Goal: Task Accomplishment & Management: Manage account settings

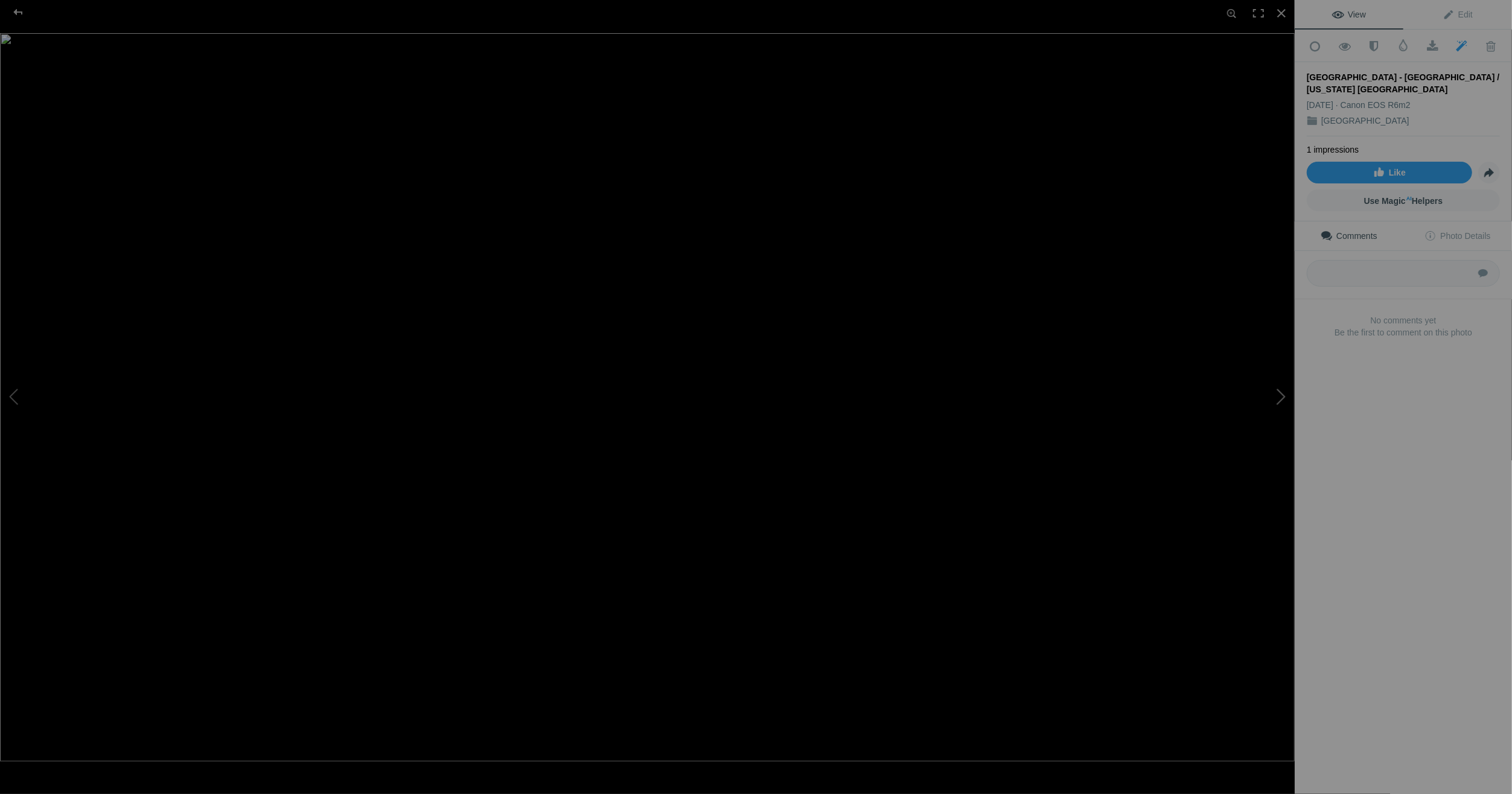
click at [1285, 396] on button at bounding box center [1249, 397] width 91 height 286
click at [14, 393] on button at bounding box center [45, 397] width 91 height 286
click at [1282, 395] on button at bounding box center [1249, 397] width 91 height 286
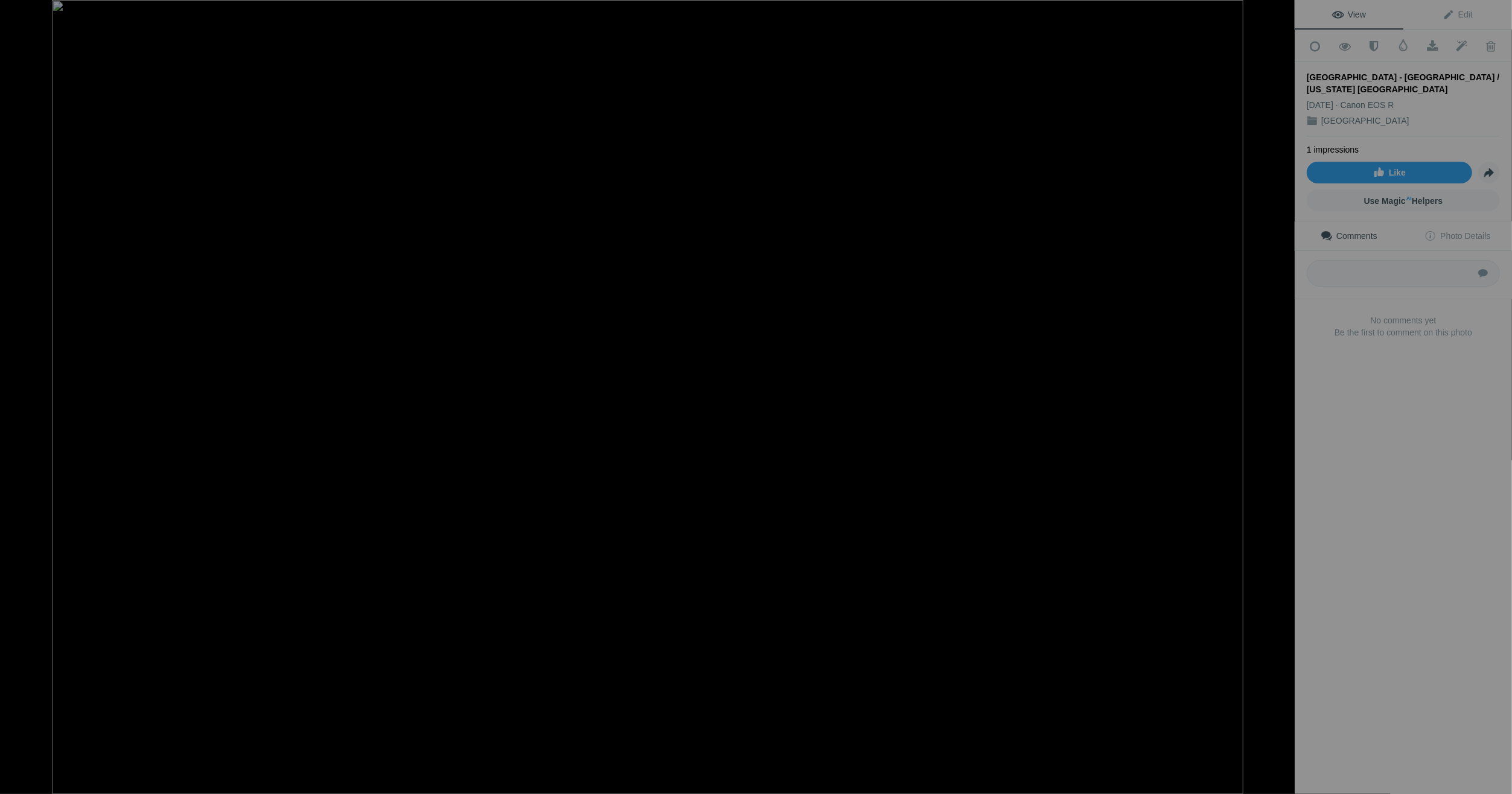
click at [1282, 395] on button at bounding box center [1249, 397] width 91 height 286
click at [1282, 394] on button at bounding box center [1249, 397] width 91 height 286
click at [1282, 10] on div at bounding box center [1282, 13] width 26 height 26
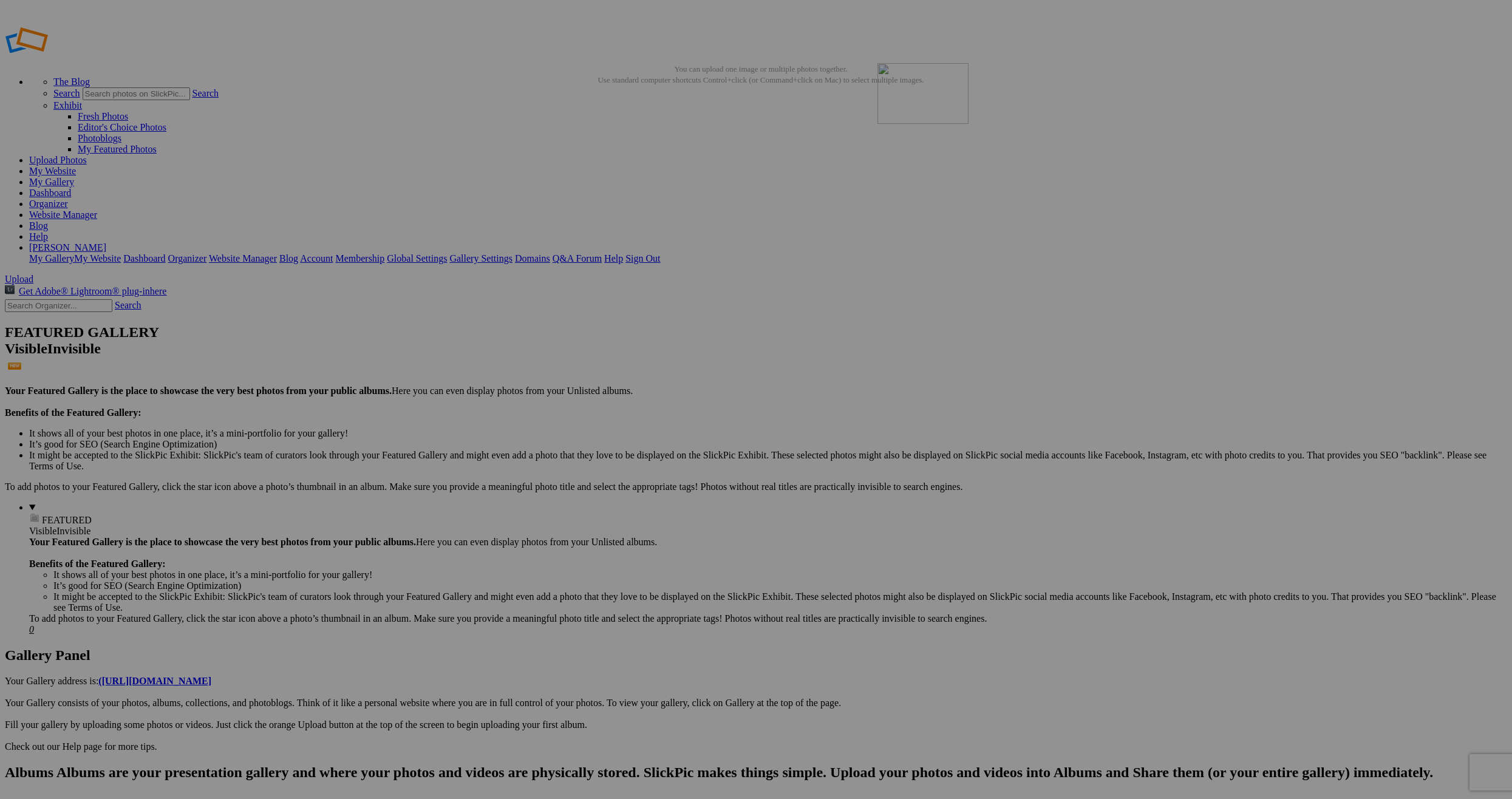
drag, startPoint x: 344, startPoint y: 183, endPoint x: 1052, endPoint y: 150, distance: 708.8
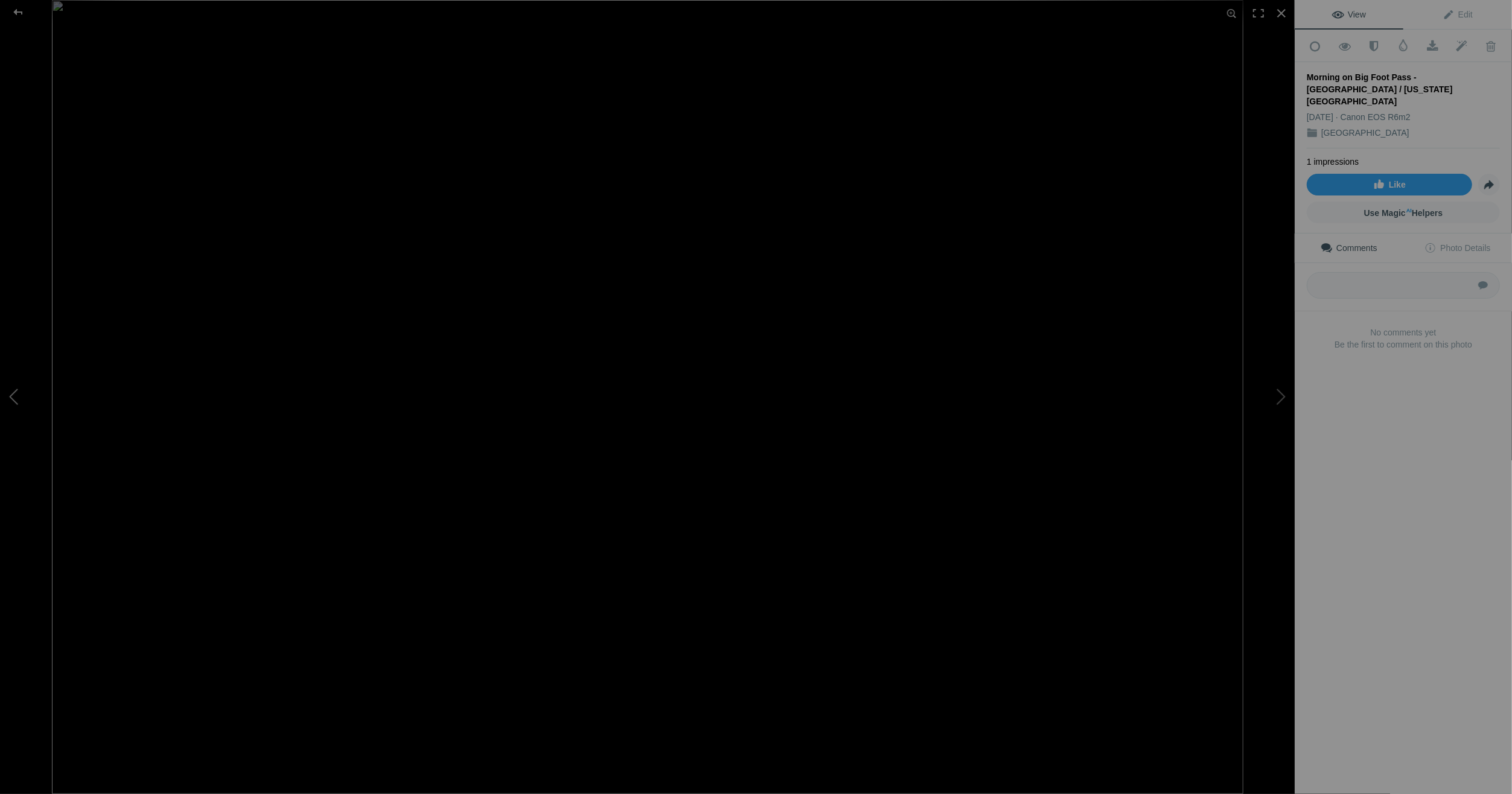
click at [18, 395] on button at bounding box center [45, 397] width 91 height 286
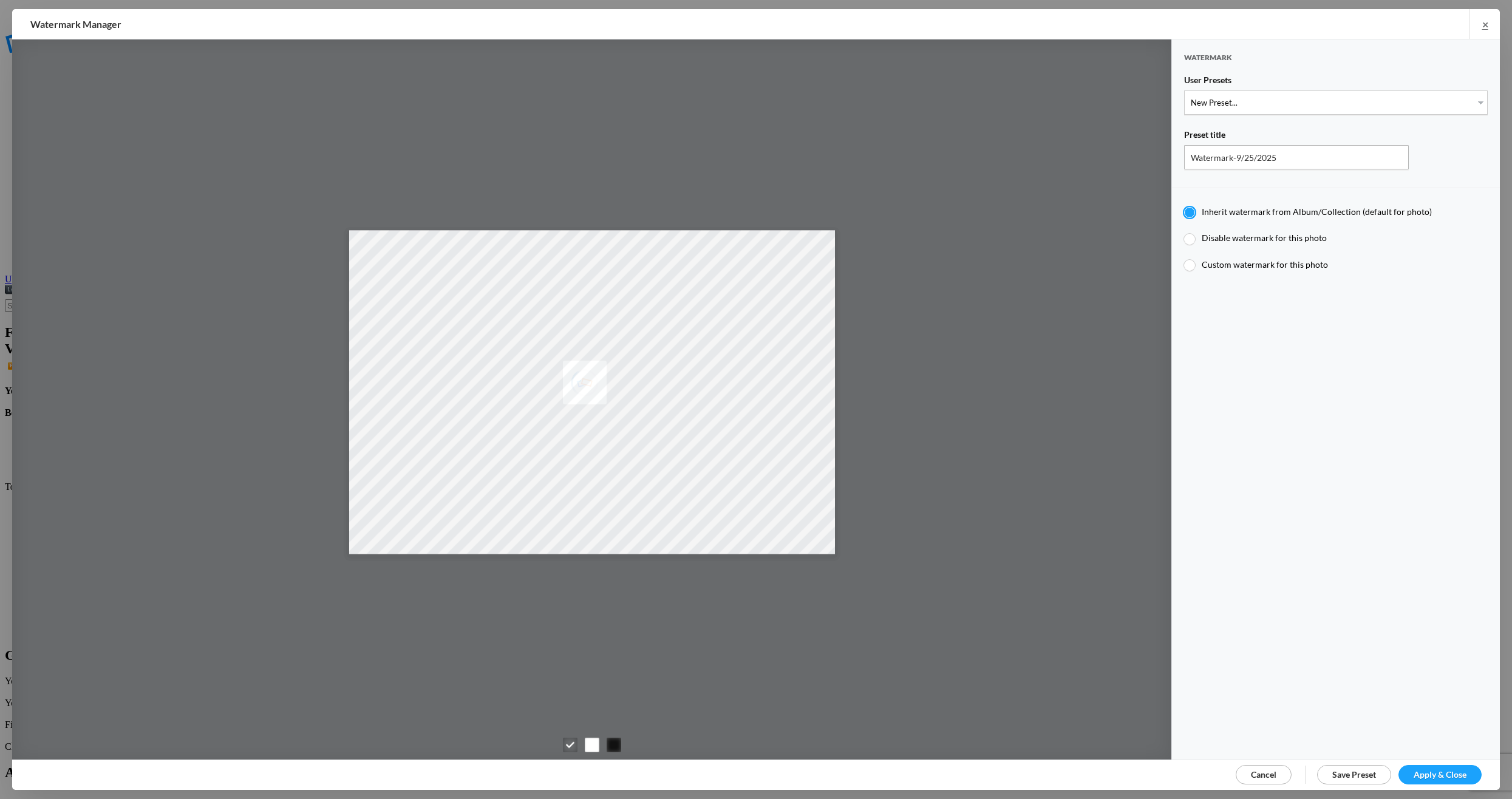
click at [1463, 135] on div "Preset title" at bounding box center [1336, 137] width 304 height 16
click at [1285, 133] on div "Preset title" at bounding box center [1336, 137] width 304 height 16
click at [1215, 97] on select "New Preset... Michael R Mock" at bounding box center [1336, 103] width 304 height 24
select select "1: Object"
click at [1184, 90] on select "New Preset... [PERSON_NAME]" at bounding box center [1336, 103] width 304 height 24
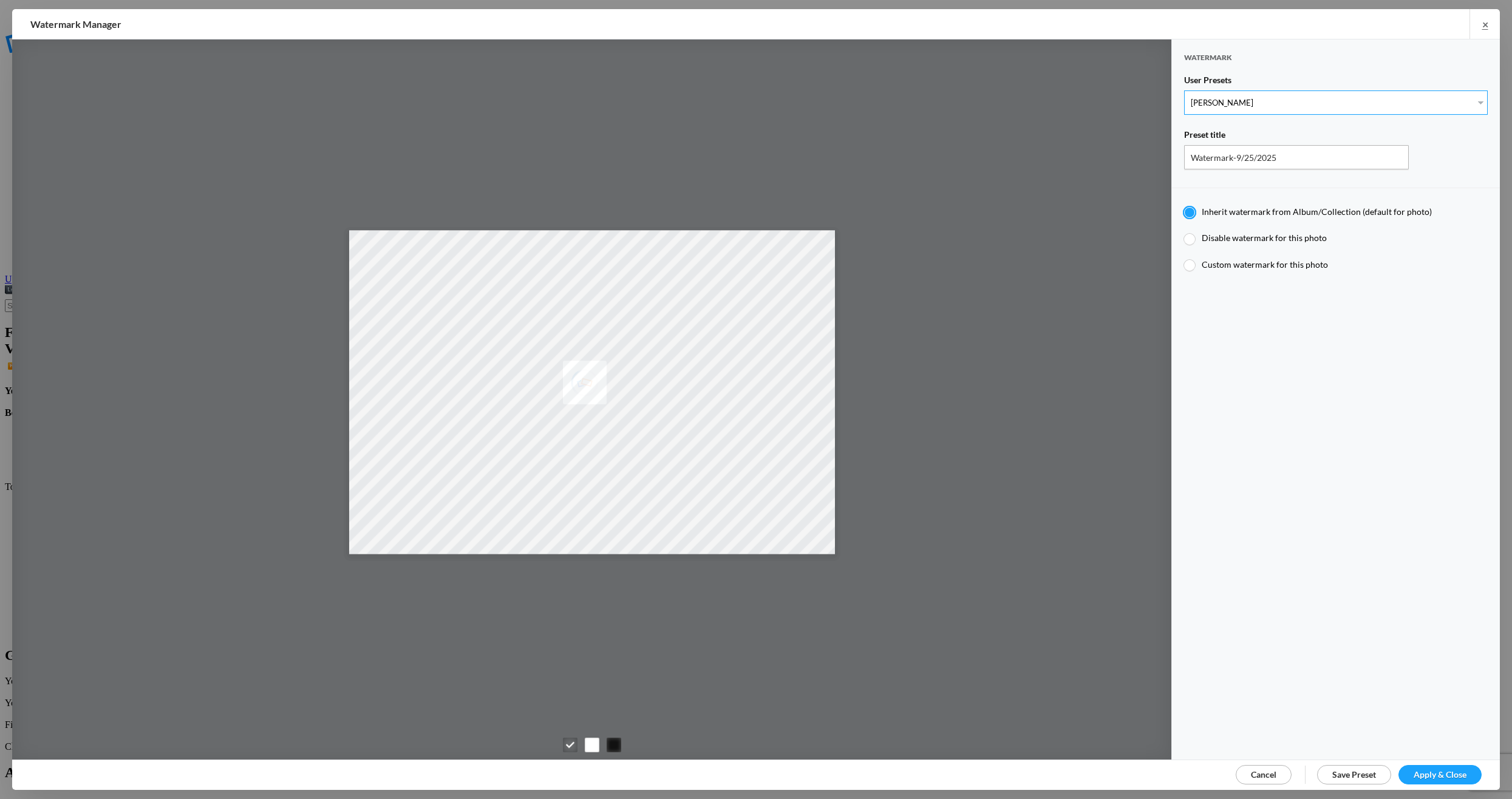
type input "[PERSON_NAME]"
radio input "false"
radio input "true"
type input "[PERSON_NAME]"
radio input "false"
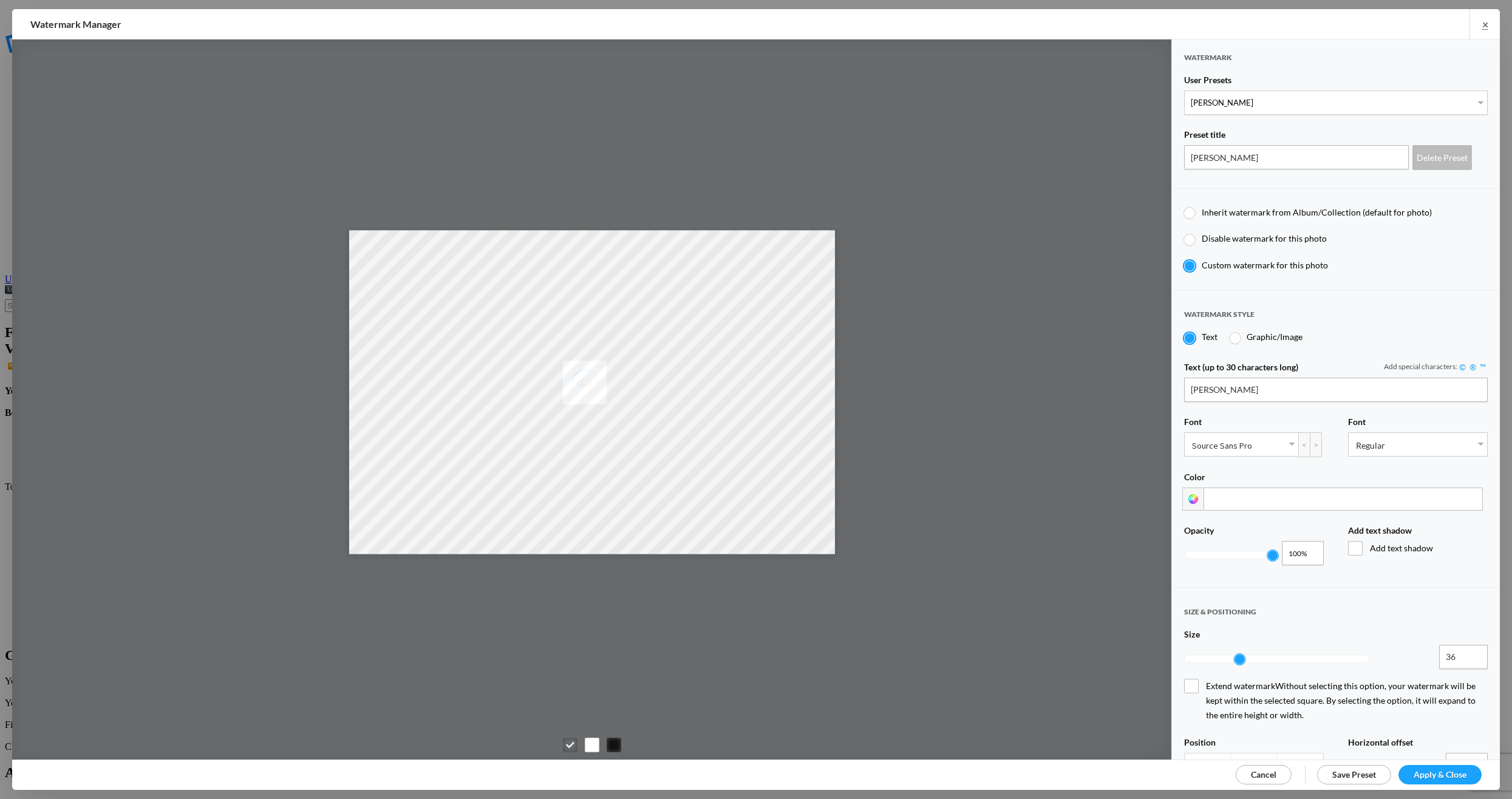
click at [1423, 772] on span "Apply & Close" at bounding box center [1439, 775] width 52 height 11
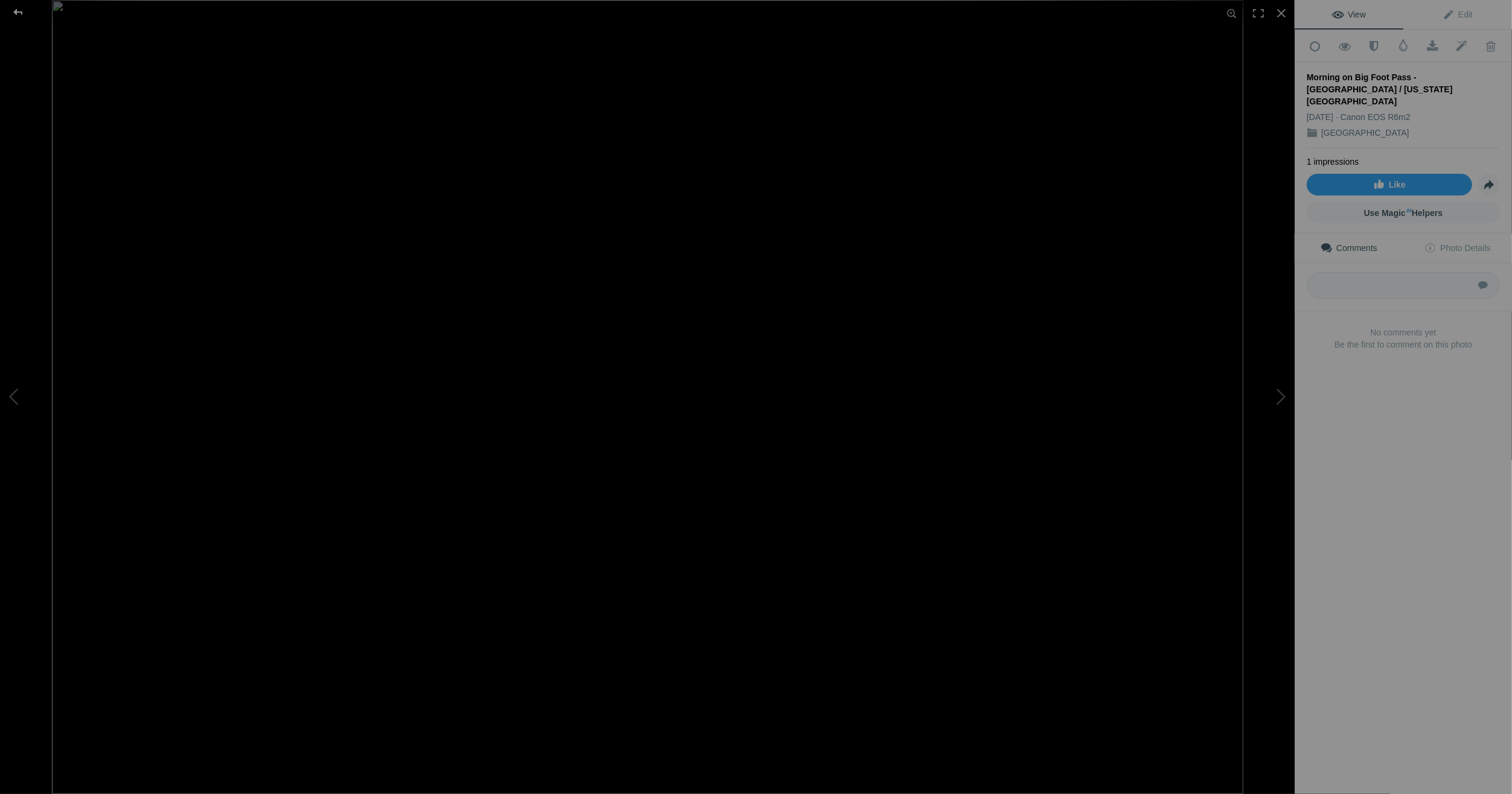
click at [18, 9] on div at bounding box center [18, 12] width 43 height 24
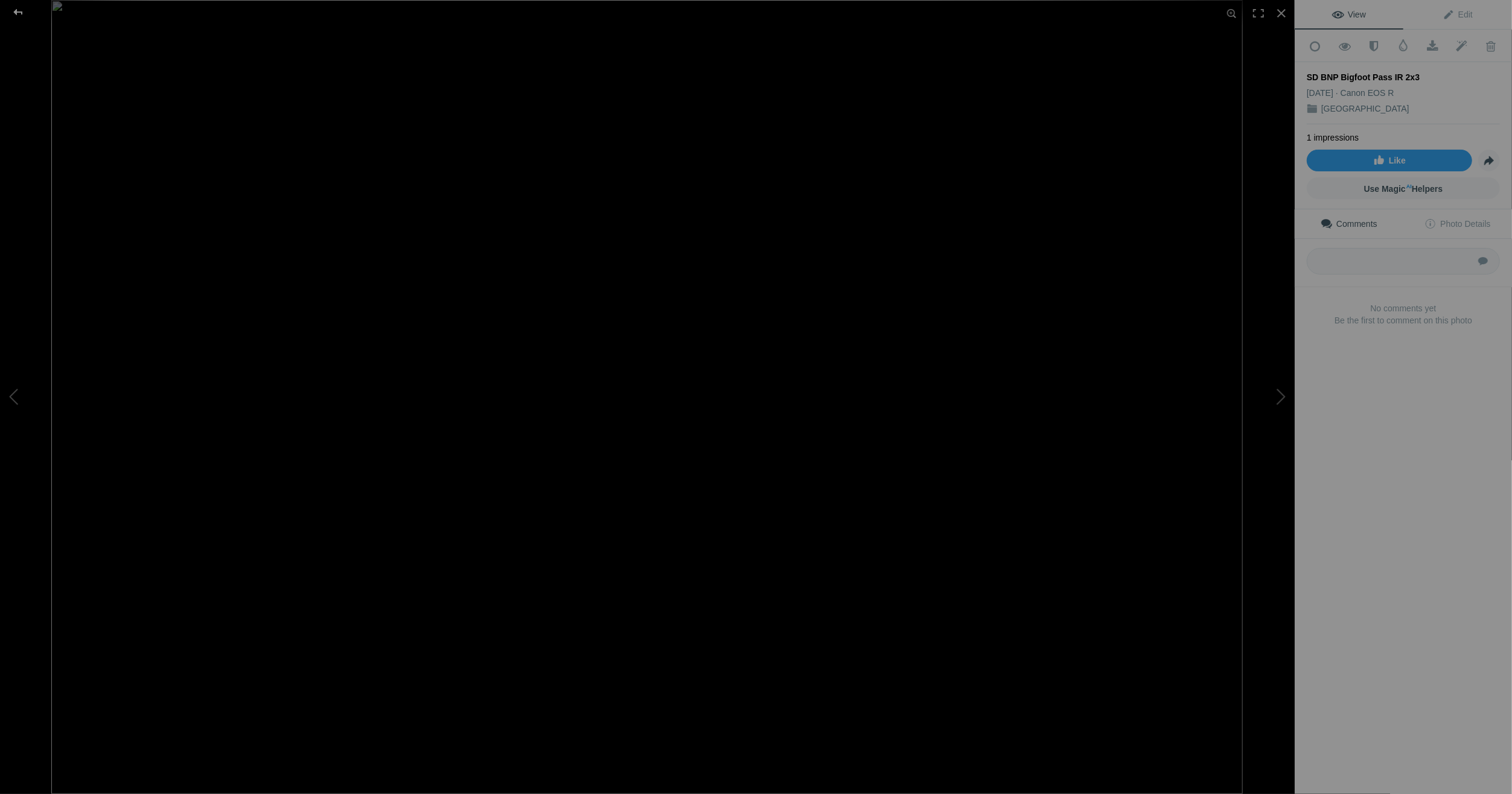
click at [14, 9] on div at bounding box center [18, 12] width 43 height 24
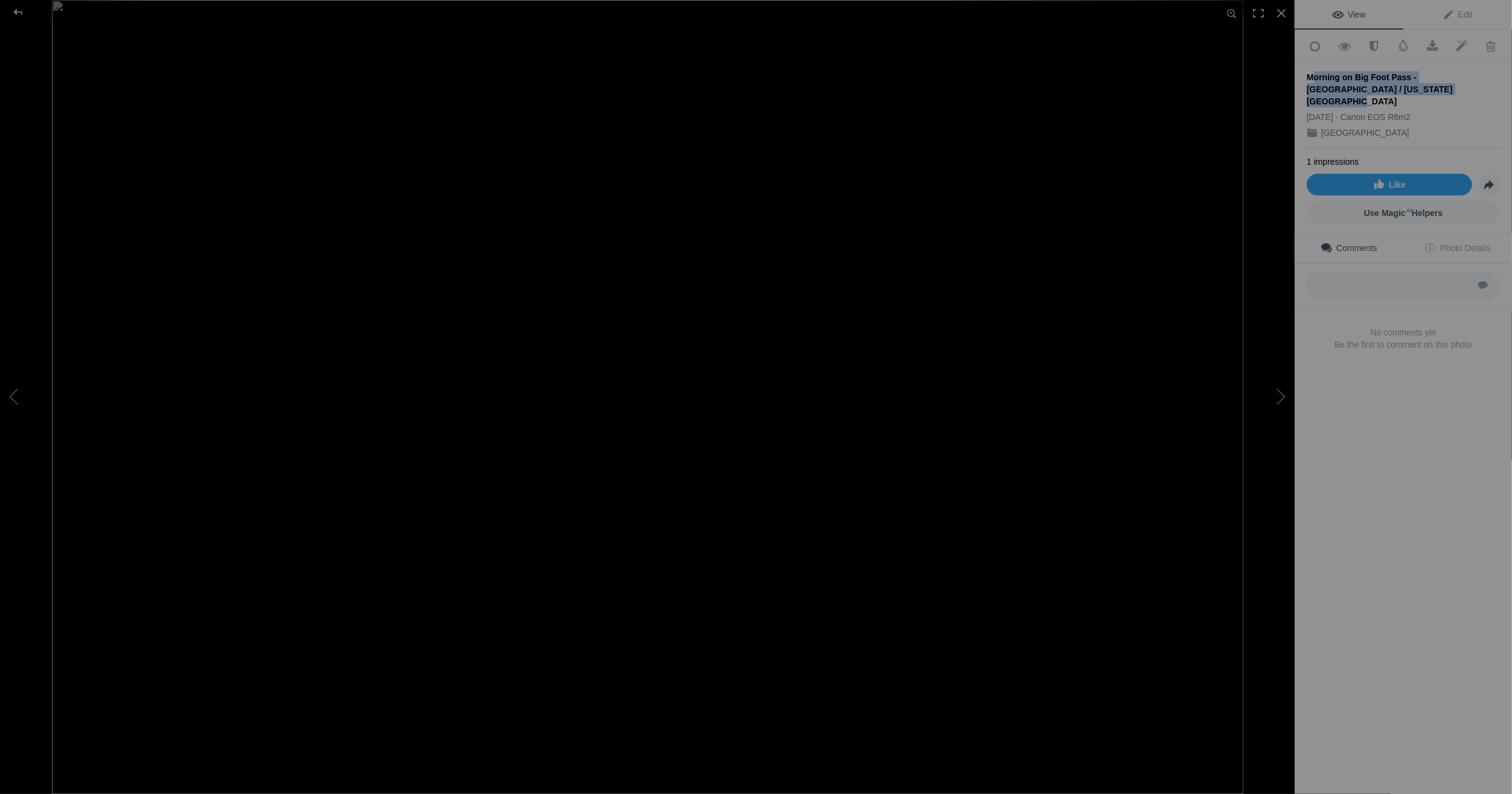
drag, startPoint x: 1405, startPoint y: 84, endPoint x: 1306, endPoint y: 75, distance: 99.4
click at [1306, 75] on div "Add to Quick Collection Remove from Quick Collection Hide from Public View Unhi…" at bounding box center [1404, 210] width 218 height 361
click at [1459, 11] on span "Edit" at bounding box center [1458, 14] width 31 height 10
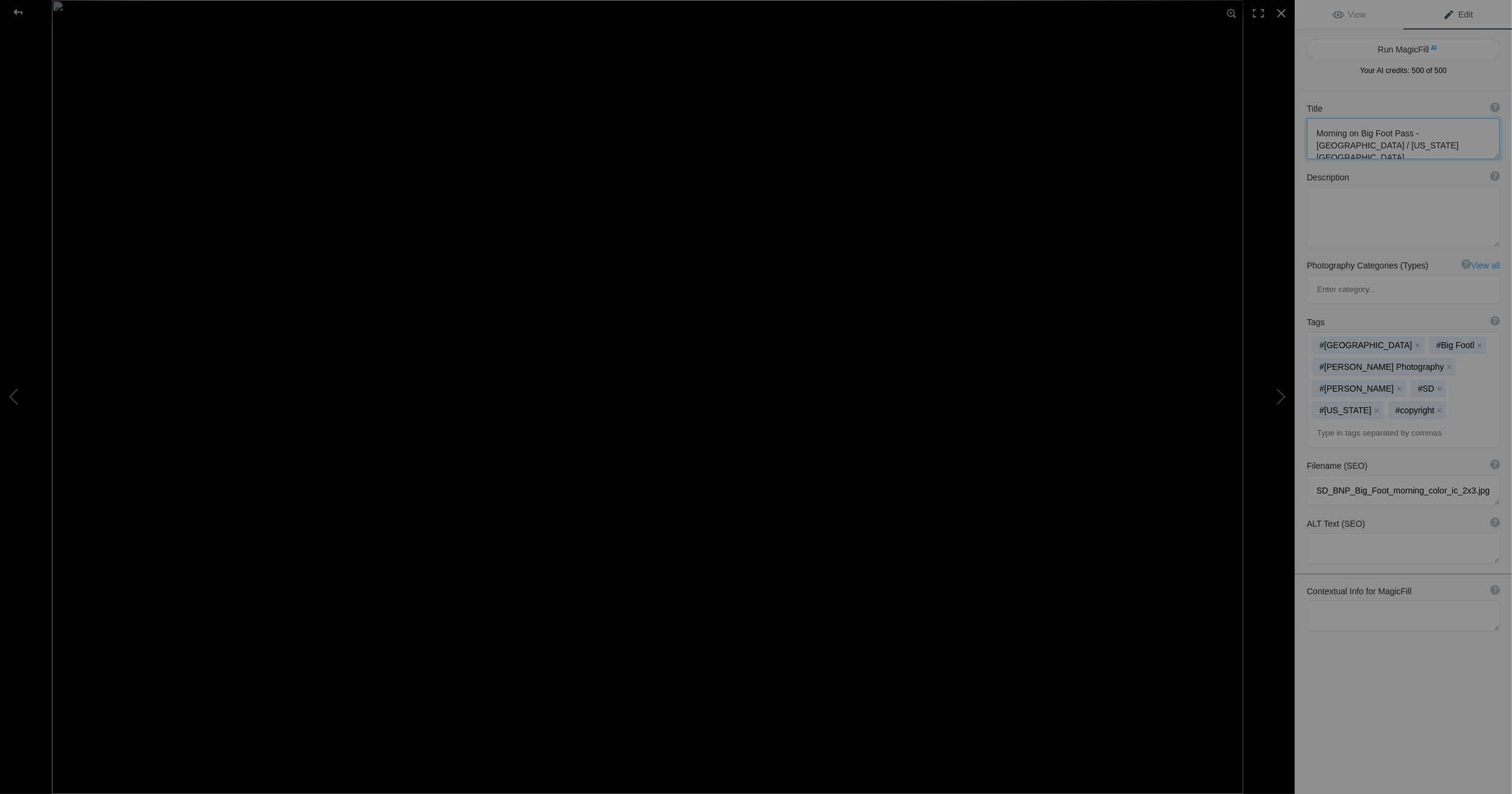
drag, startPoint x: 1454, startPoint y: 146, endPoint x: 1313, endPoint y: 135, distance: 141.4
click at [1313, 135] on textarea at bounding box center [1404, 138] width 194 height 41
click at [16, 6] on div at bounding box center [18, 12] width 43 height 24
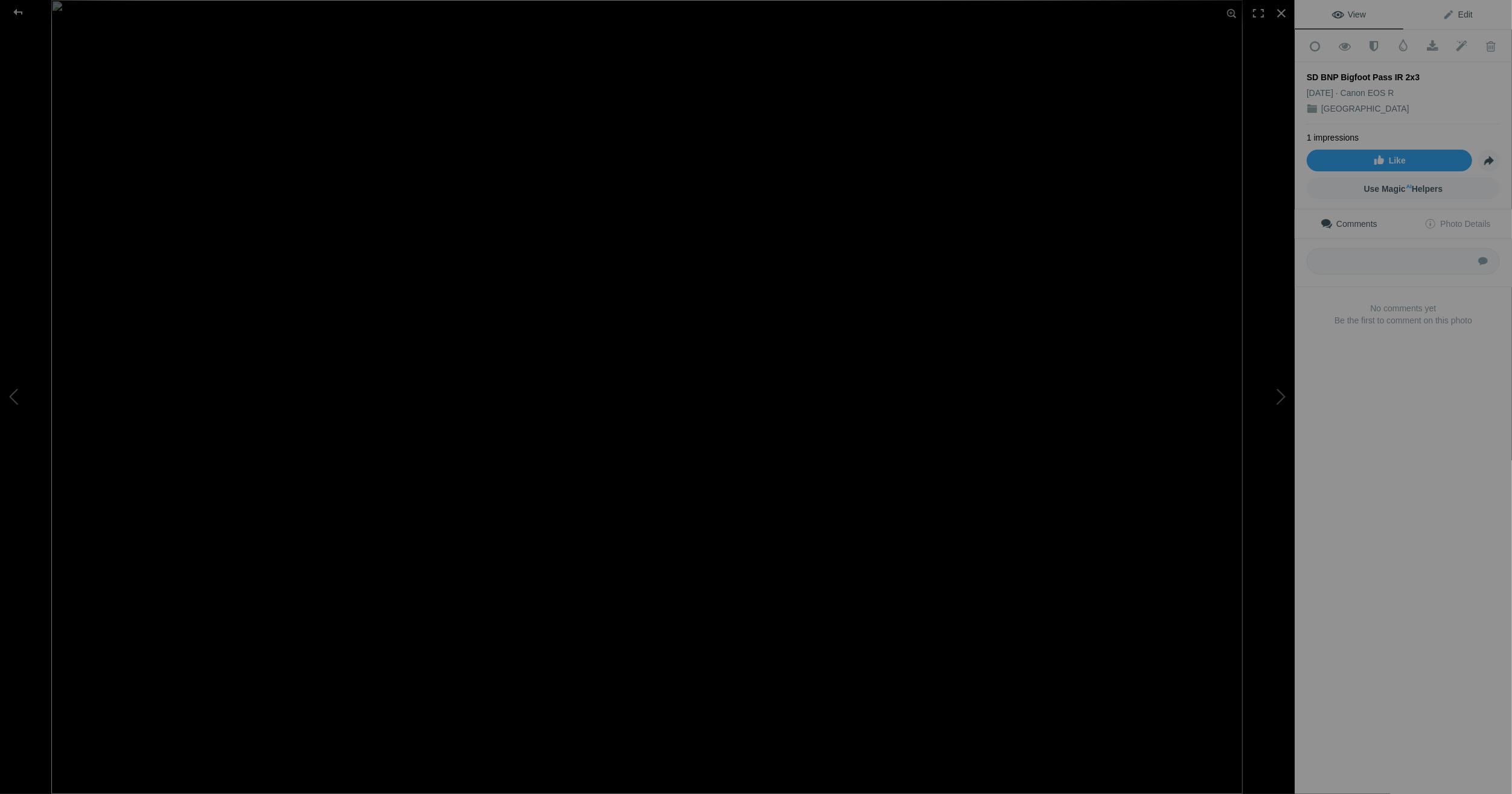
click at [1454, 9] on link "Edit" at bounding box center [1457, 14] width 108 height 29
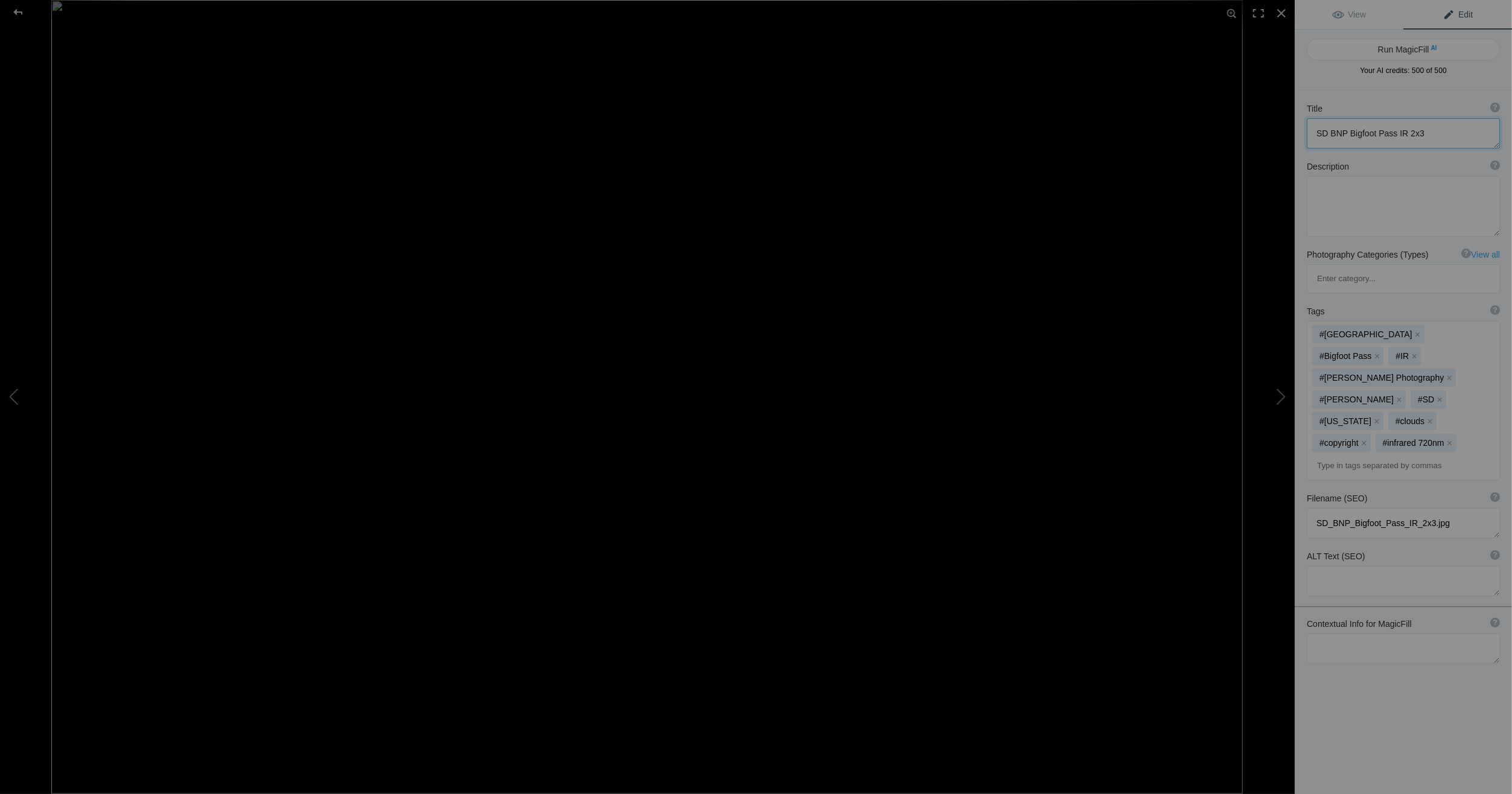
drag, startPoint x: 1437, startPoint y: 132, endPoint x: 1315, endPoint y: 131, distance: 122.0
click at [1315, 131] on textarea at bounding box center [1404, 133] width 194 height 31
paste textarea "Morning on Big Foot Pass - [GEOGRAPHIC_DATA] / [US_STATE] [GEOGRAPHIC_DATA]"
drag, startPoint x: 1360, startPoint y: 131, endPoint x: 1313, endPoint y: 131, distance: 47.0
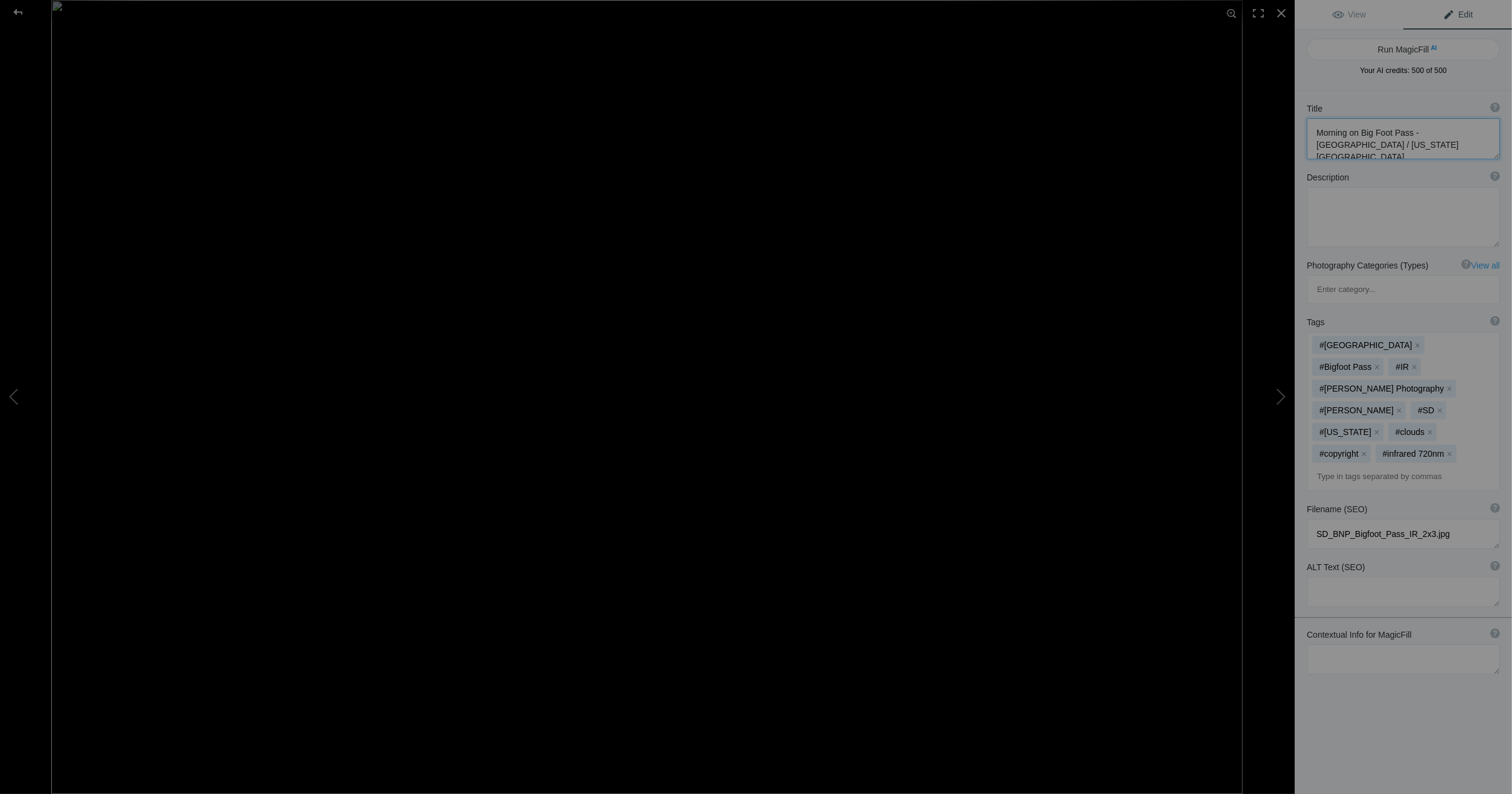
click at [1313, 131] on textarea at bounding box center [1404, 138] width 194 height 41
click at [1399, 144] on textarea at bounding box center [1404, 138] width 194 height 41
type textarea "Big Foot Pass - [GEOGRAPHIC_DATA] / [US_STATE] [GEOGRAPHIC_DATA]"
click at [18, 9] on div at bounding box center [18, 12] width 43 height 24
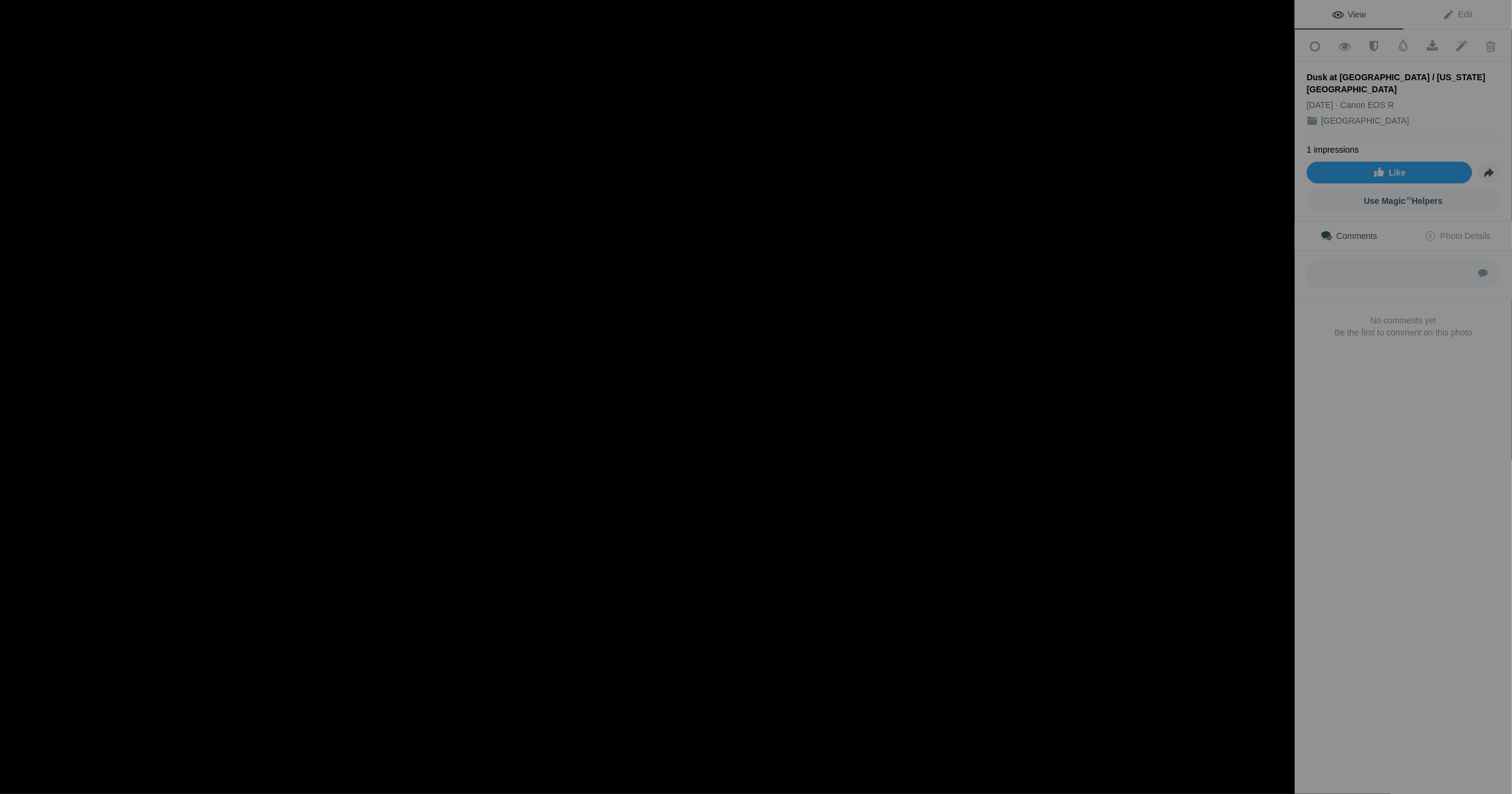
click at [20, 8] on div at bounding box center [18, 12] width 43 height 24
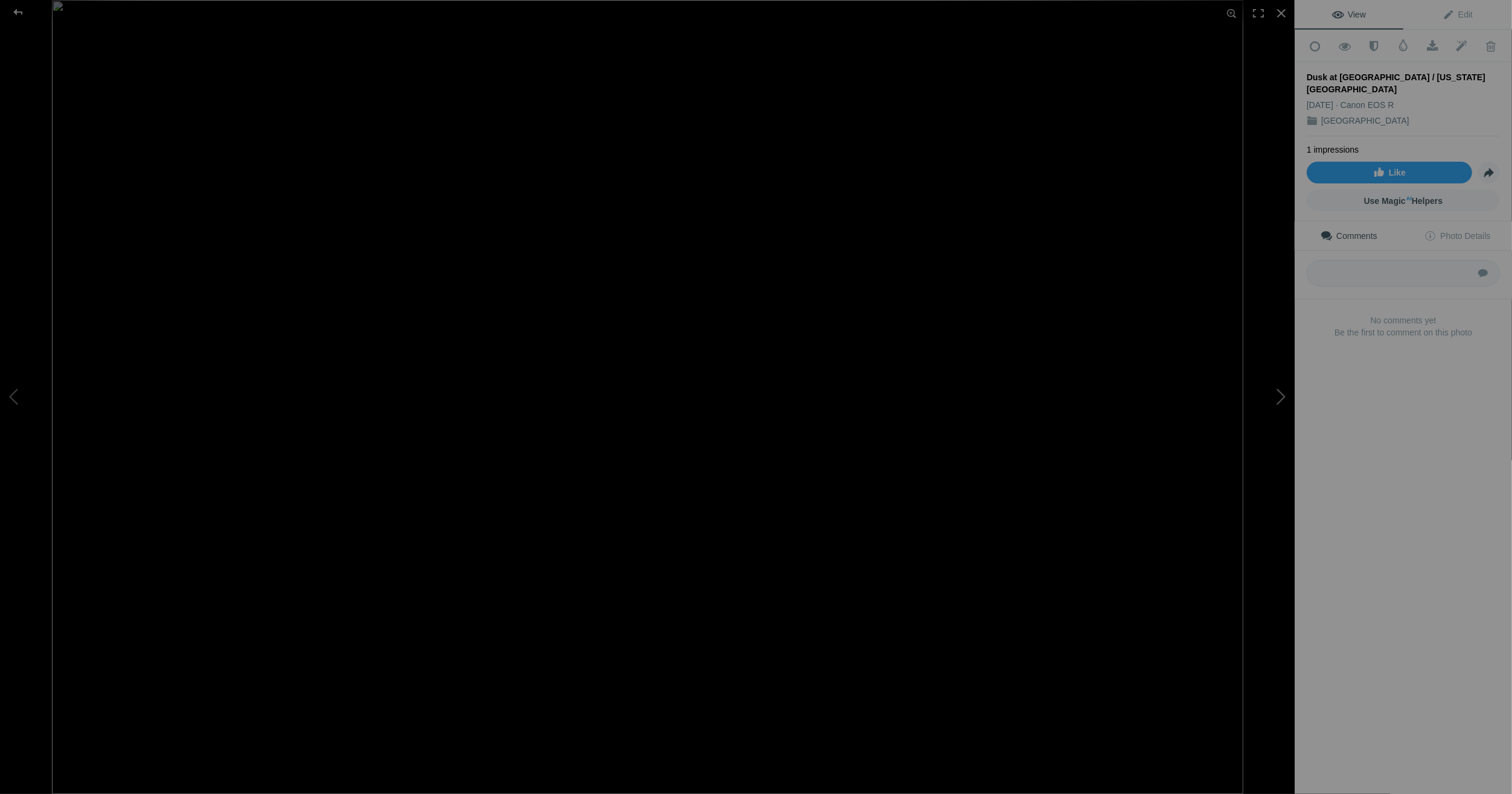
click at [1288, 391] on button at bounding box center [1249, 397] width 91 height 286
click at [1286, 393] on button at bounding box center [1249, 397] width 91 height 286
click at [14, 393] on button at bounding box center [45, 397] width 91 height 286
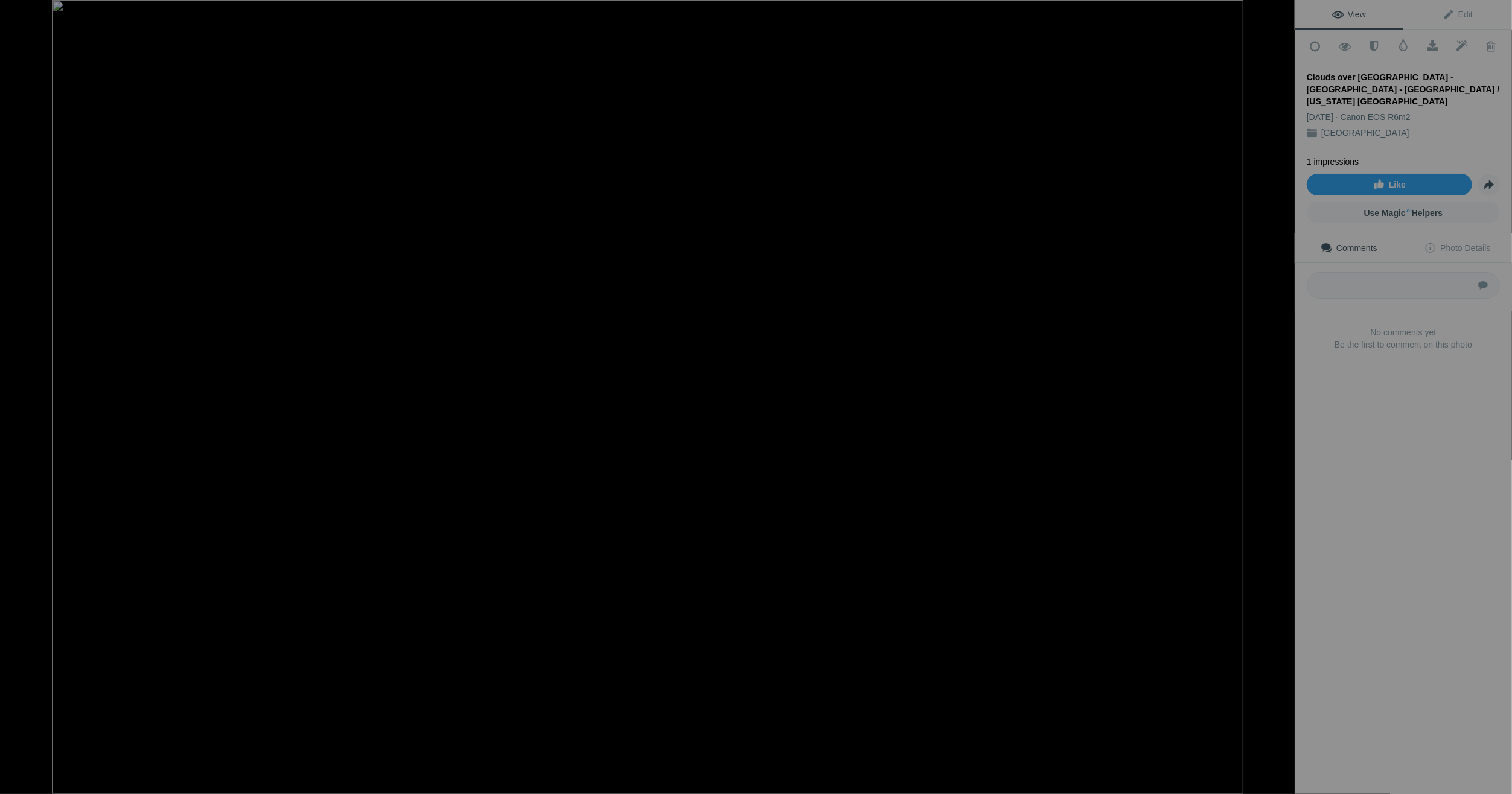
click at [14, 393] on button at bounding box center [45, 397] width 91 height 286
click at [1282, 11] on div at bounding box center [1282, 13] width 26 height 26
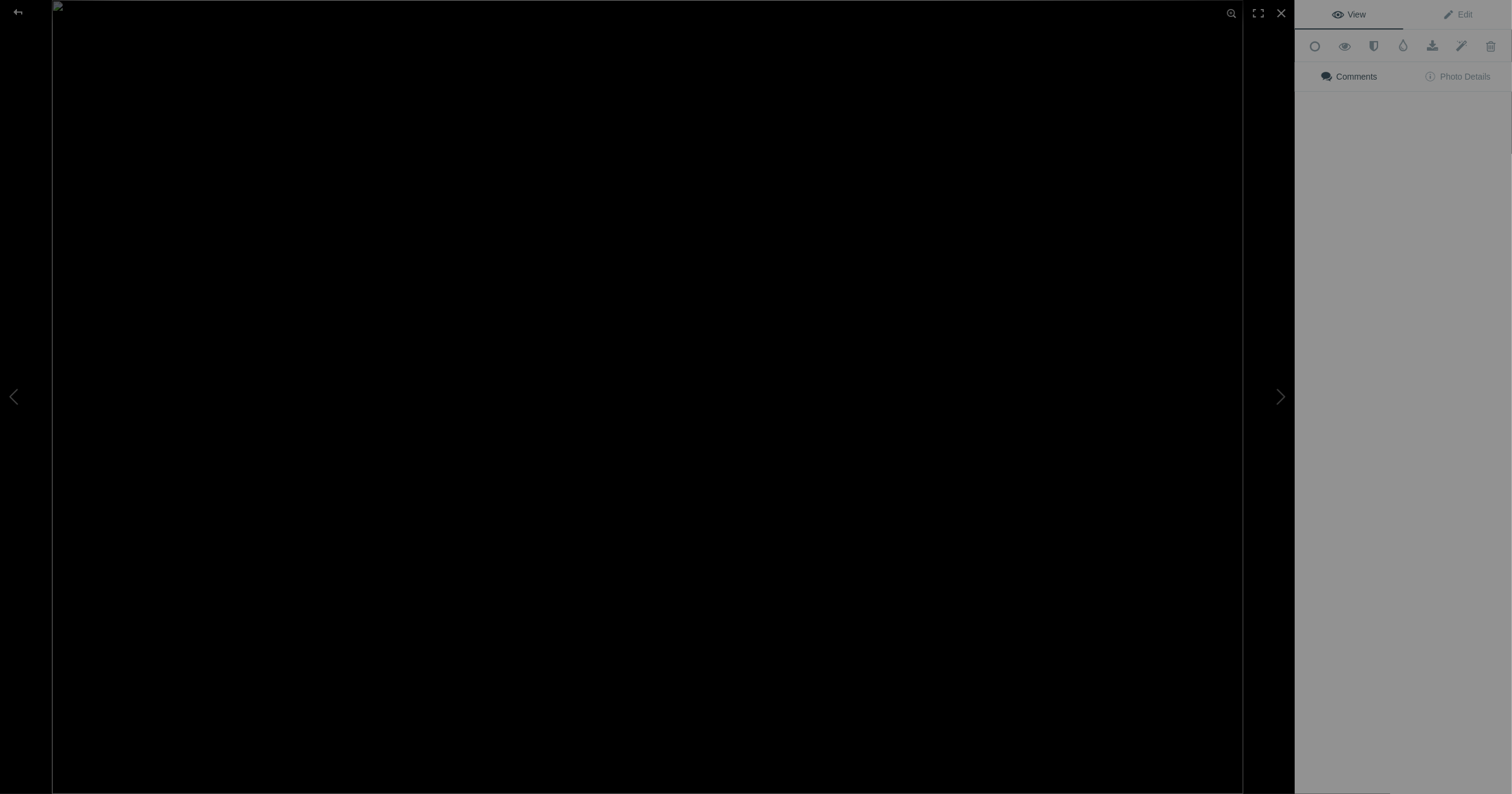
click at [442, 181] on img at bounding box center [648, 397] width 1192 height 794
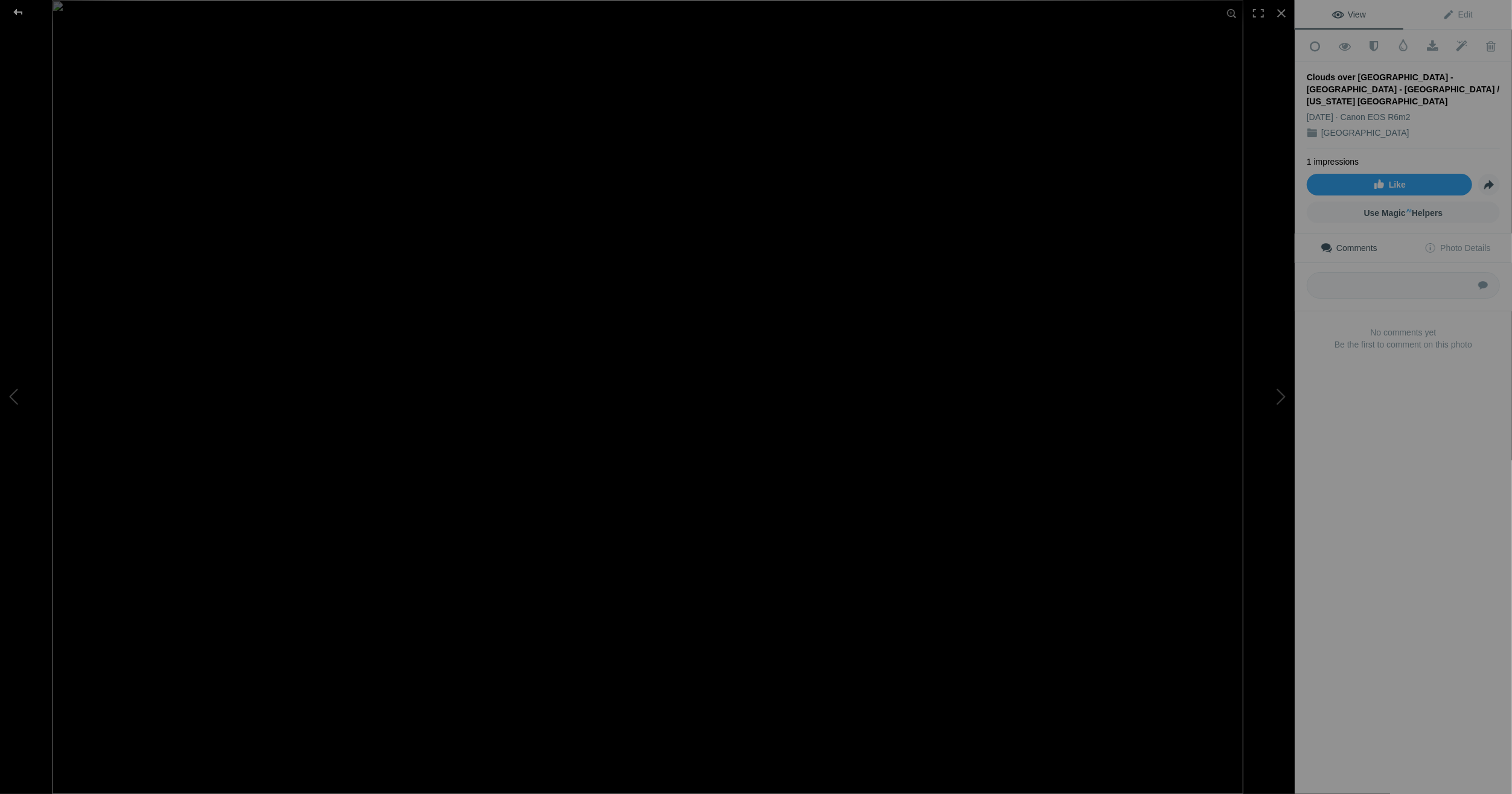
click at [15, 7] on div at bounding box center [18, 12] width 43 height 24
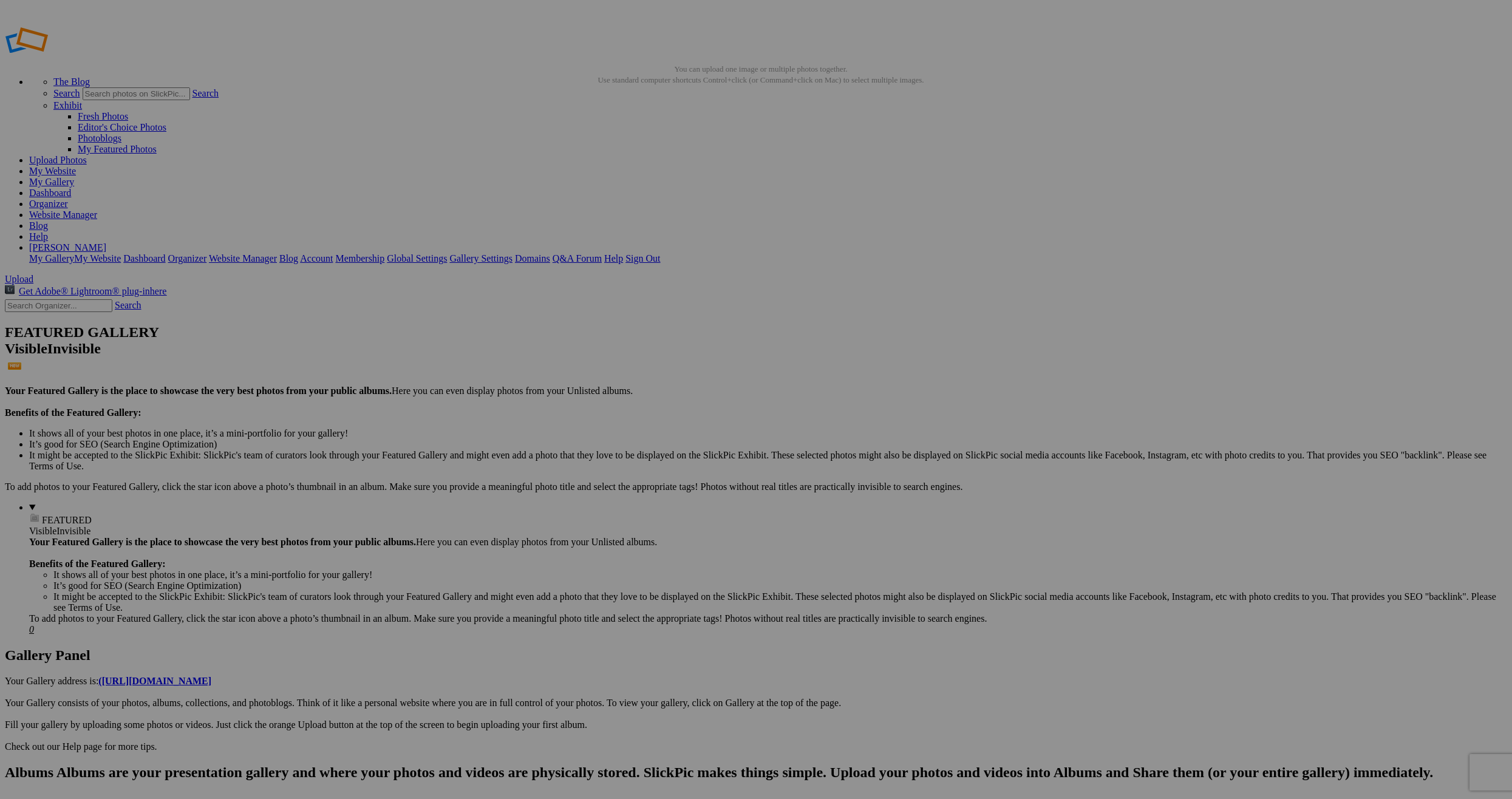
drag, startPoint x: 341, startPoint y: 187, endPoint x: 505, endPoint y: 153, distance: 167.5
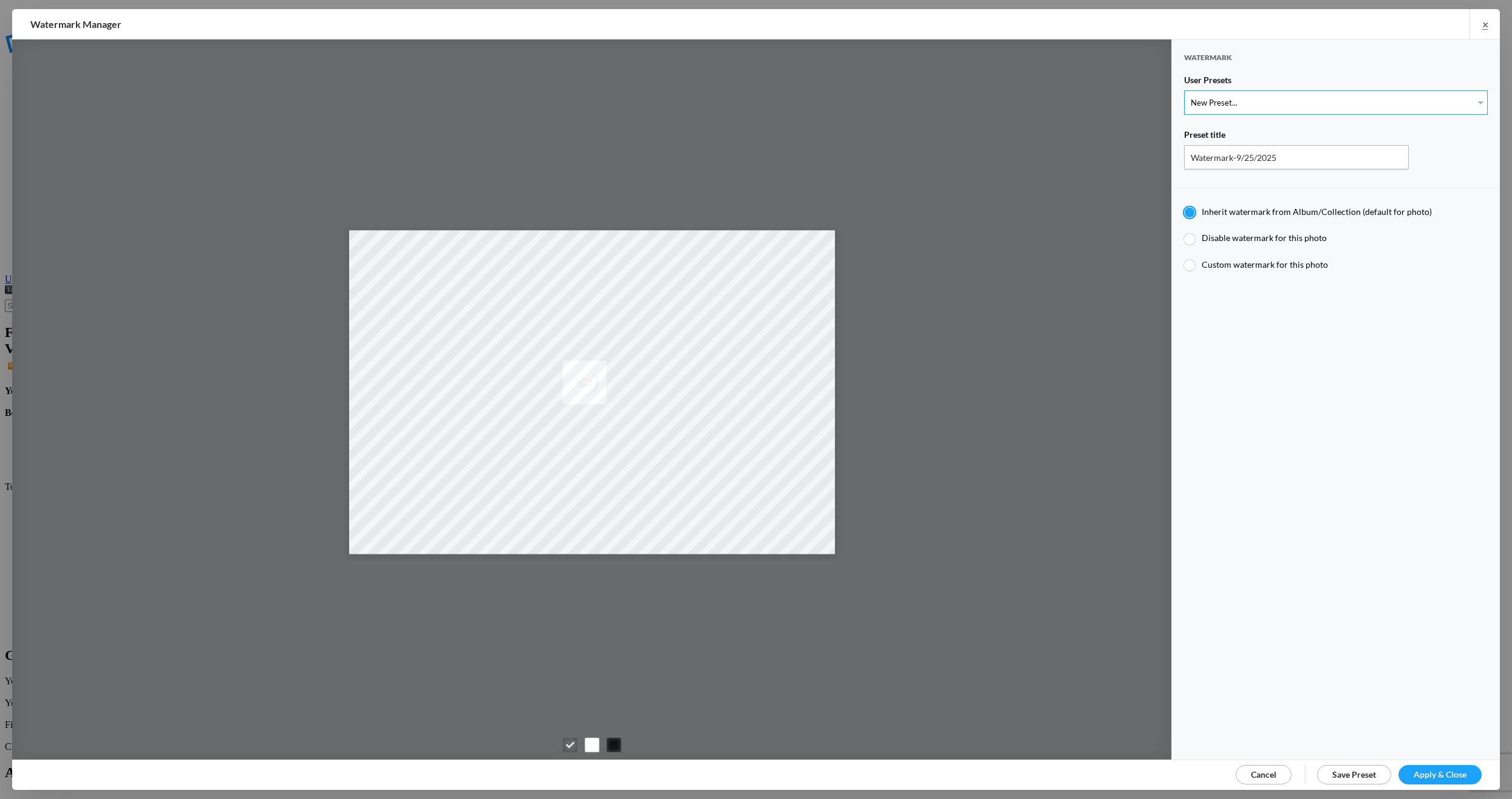
click at [1220, 99] on select "New Preset... Michael R Mock" at bounding box center [1336, 103] width 304 height 24
select select "1: Object"
click at [1184, 90] on select "New Preset... Michael R Mock" at bounding box center [1336, 103] width 304 height 24
type input "Michael R Mock"
radio input "false"
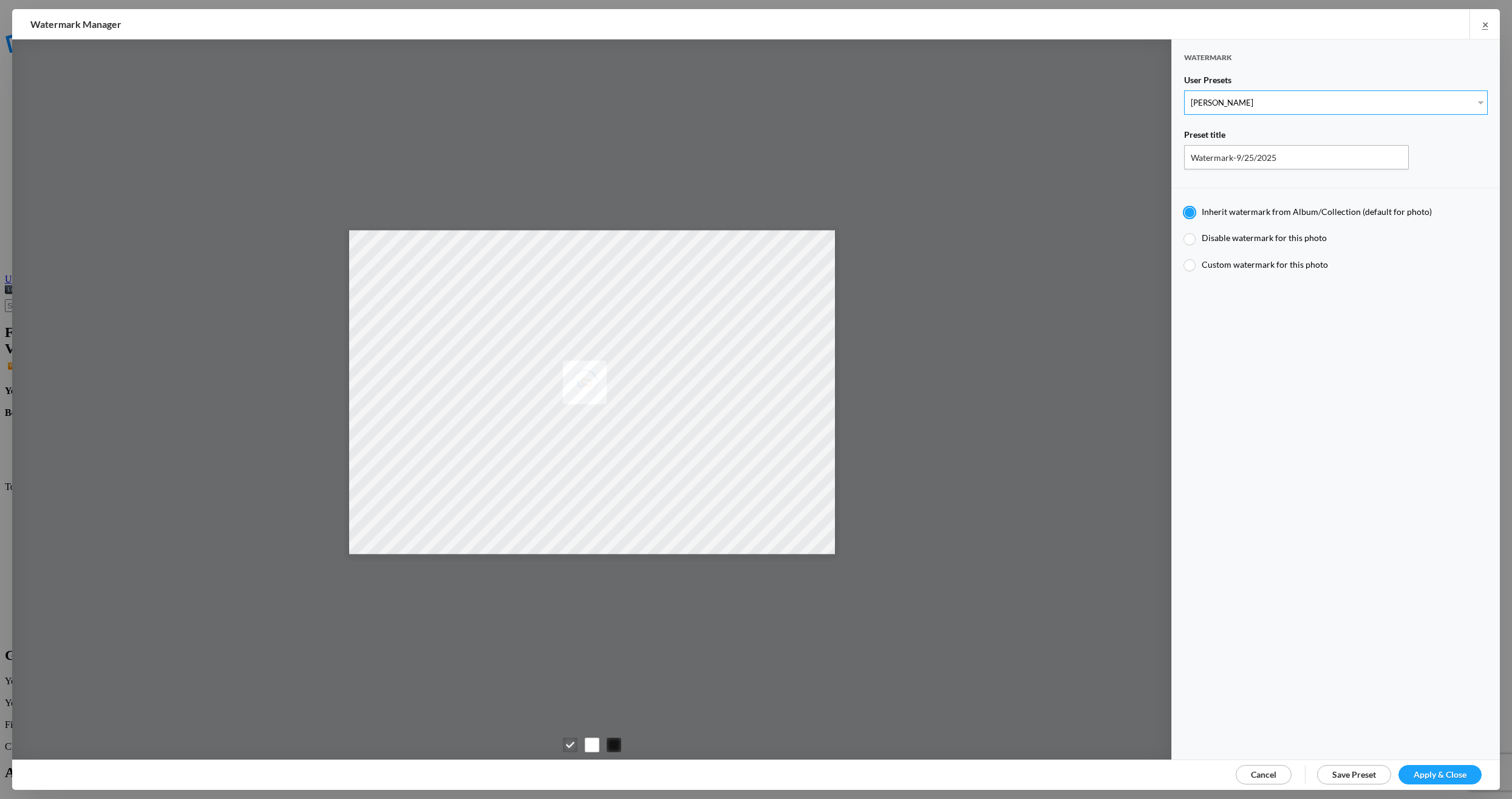
radio input "true"
type input "Michael R Mock"
radio input "false"
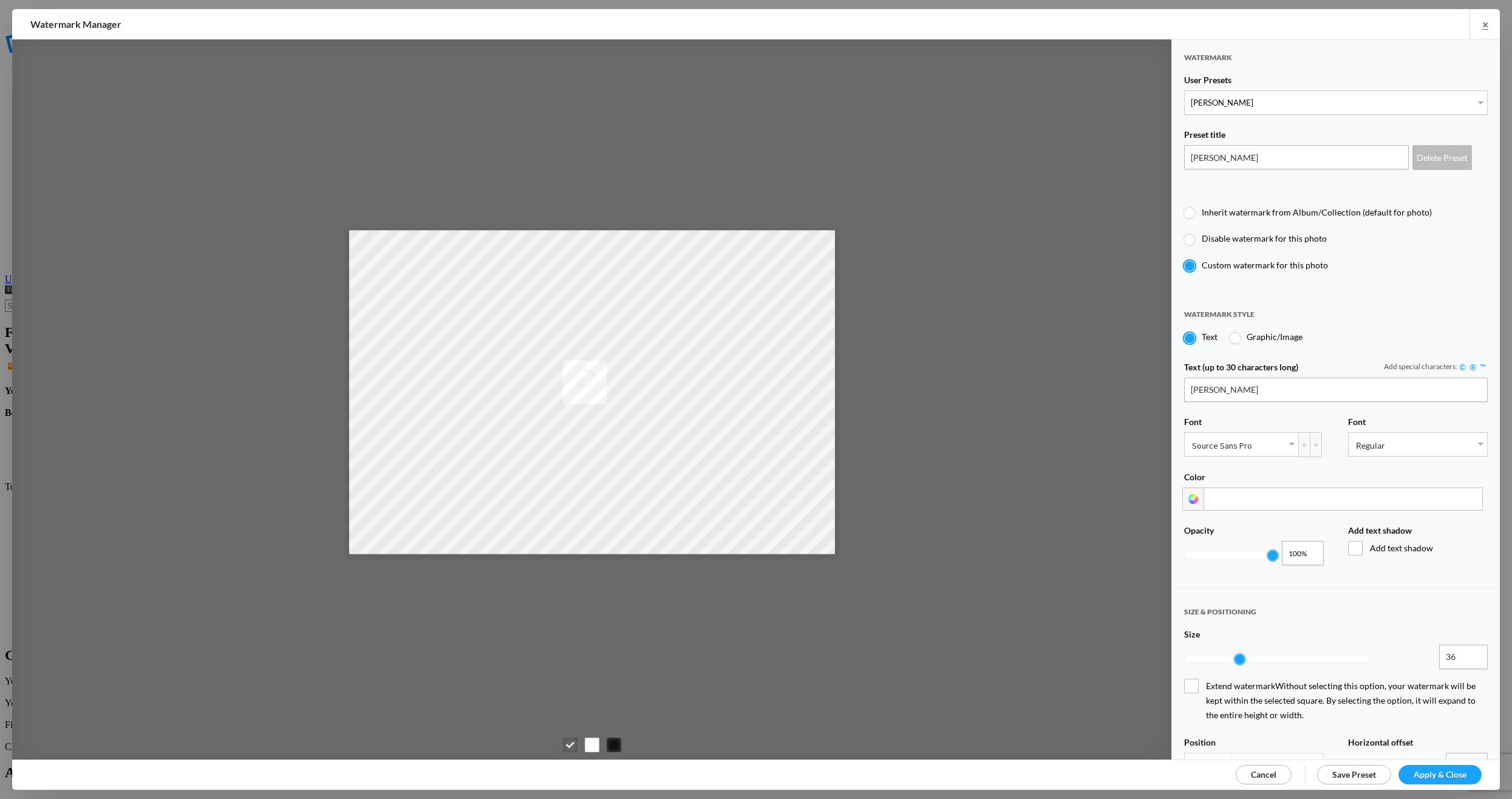
click at [1422, 770] on span "Apply & Close" at bounding box center [1439, 775] width 52 height 11
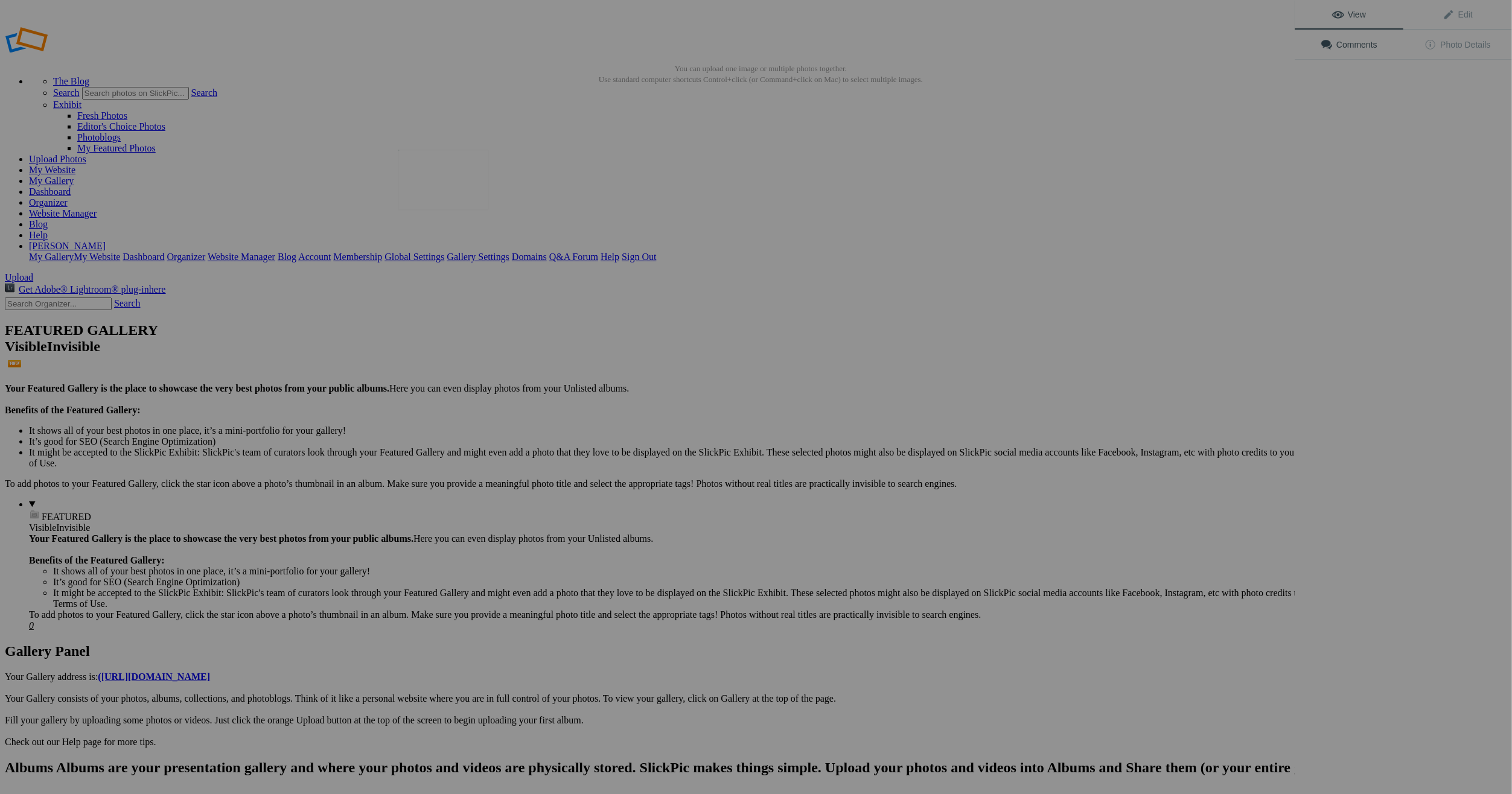
click at [458, 185] on img at bounding box center [443, 179] width 91 height 60
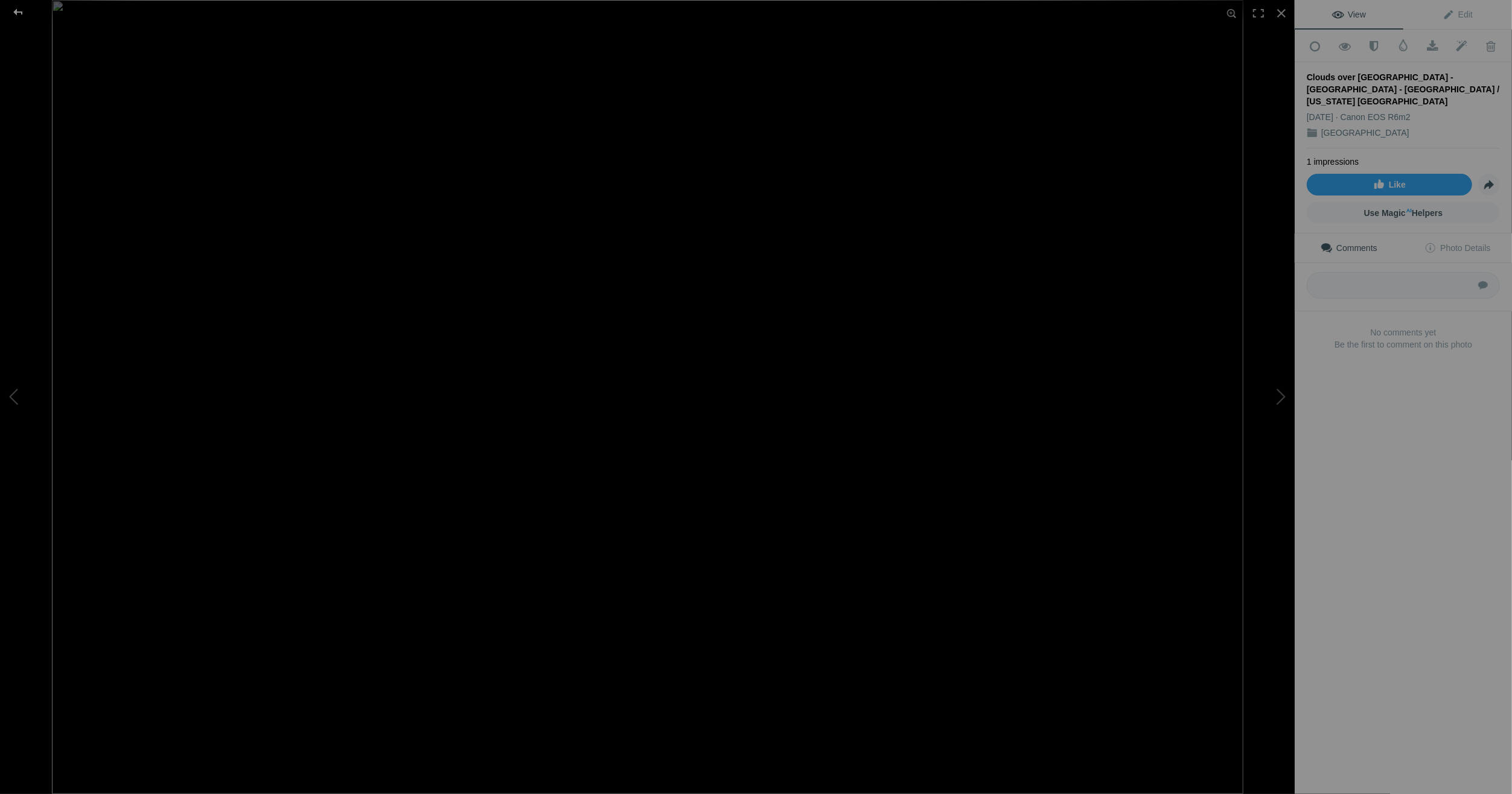
click at [15, 9] on div at bounding box center [18, 12] width 43 height 24
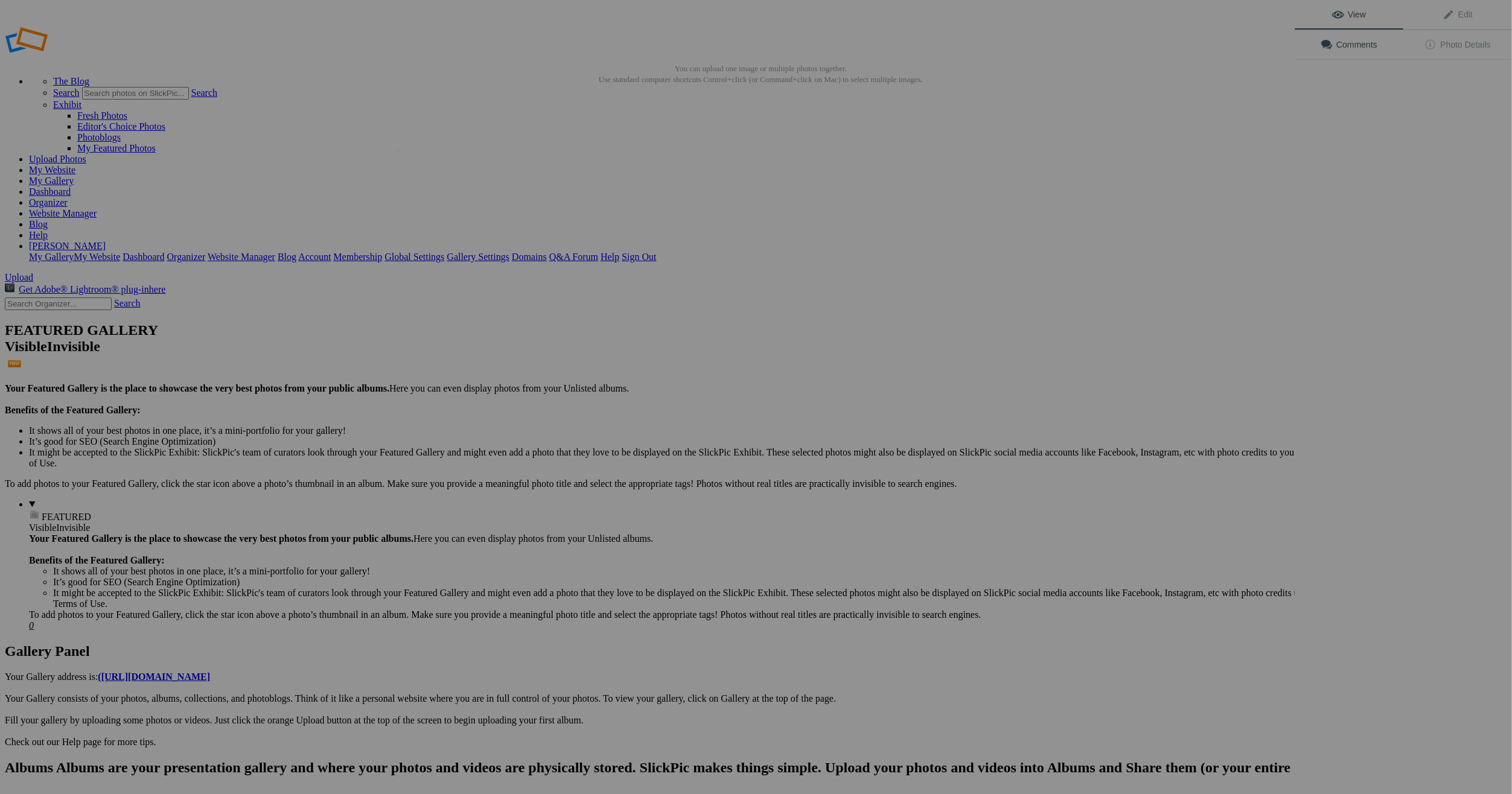
click at [463, 187] on img at bounding box center [443, 179] width 91 height 60
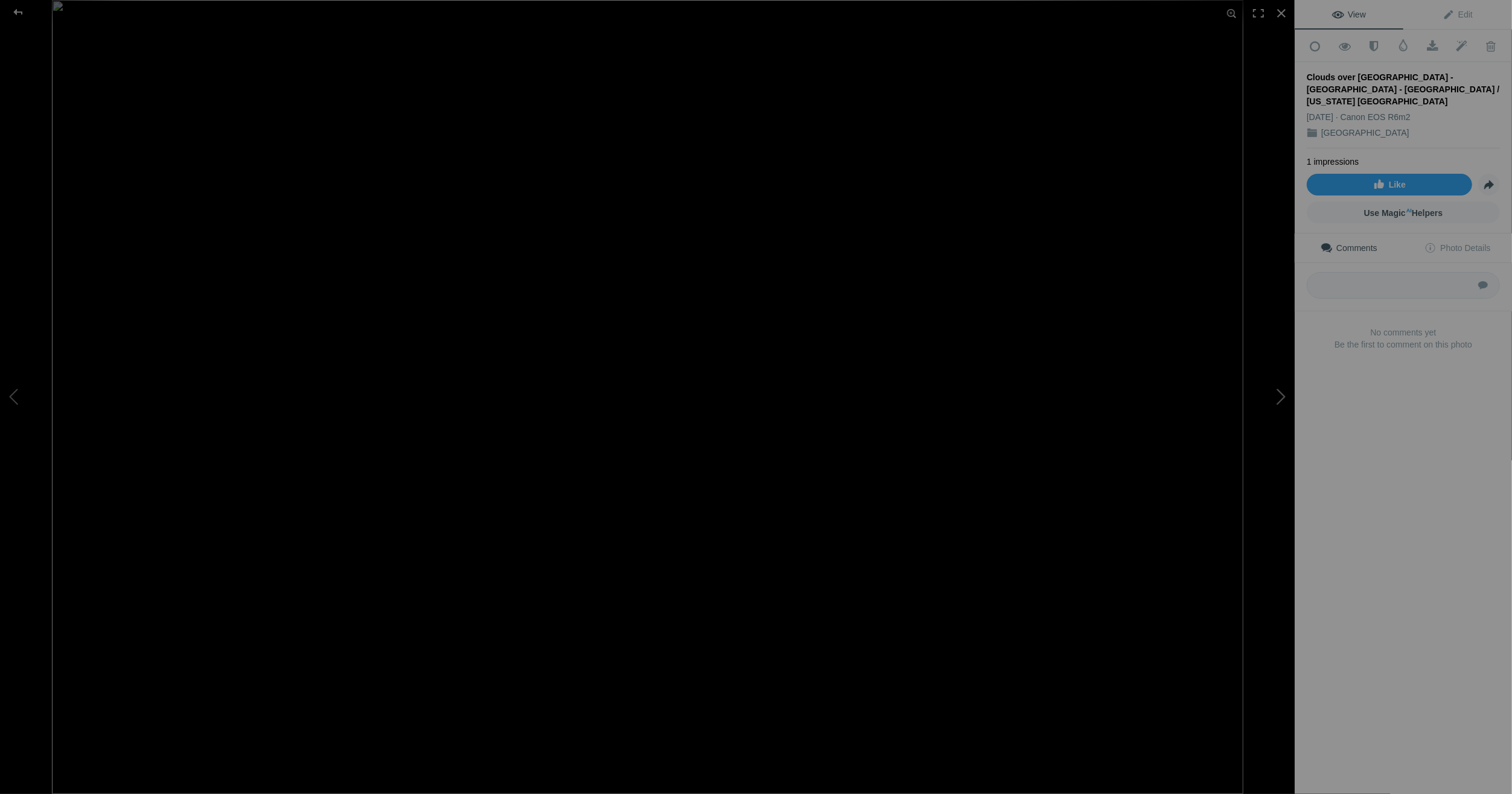
click at [1284, 395] on button at bounding box center [1249, 397] width 91 height 286
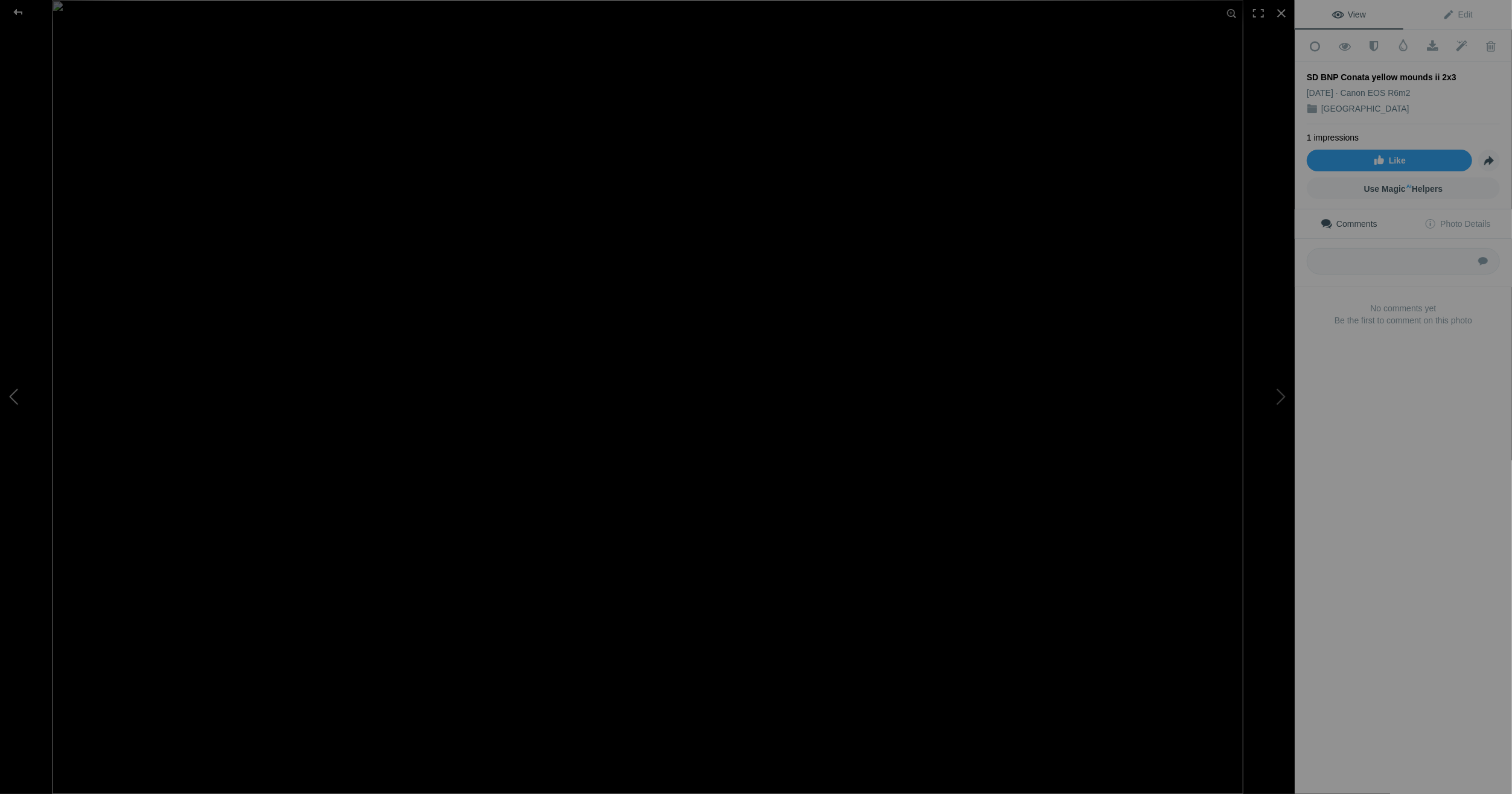
click at [13, 396] on button at bounding box center [45, 397] width 91 height 286
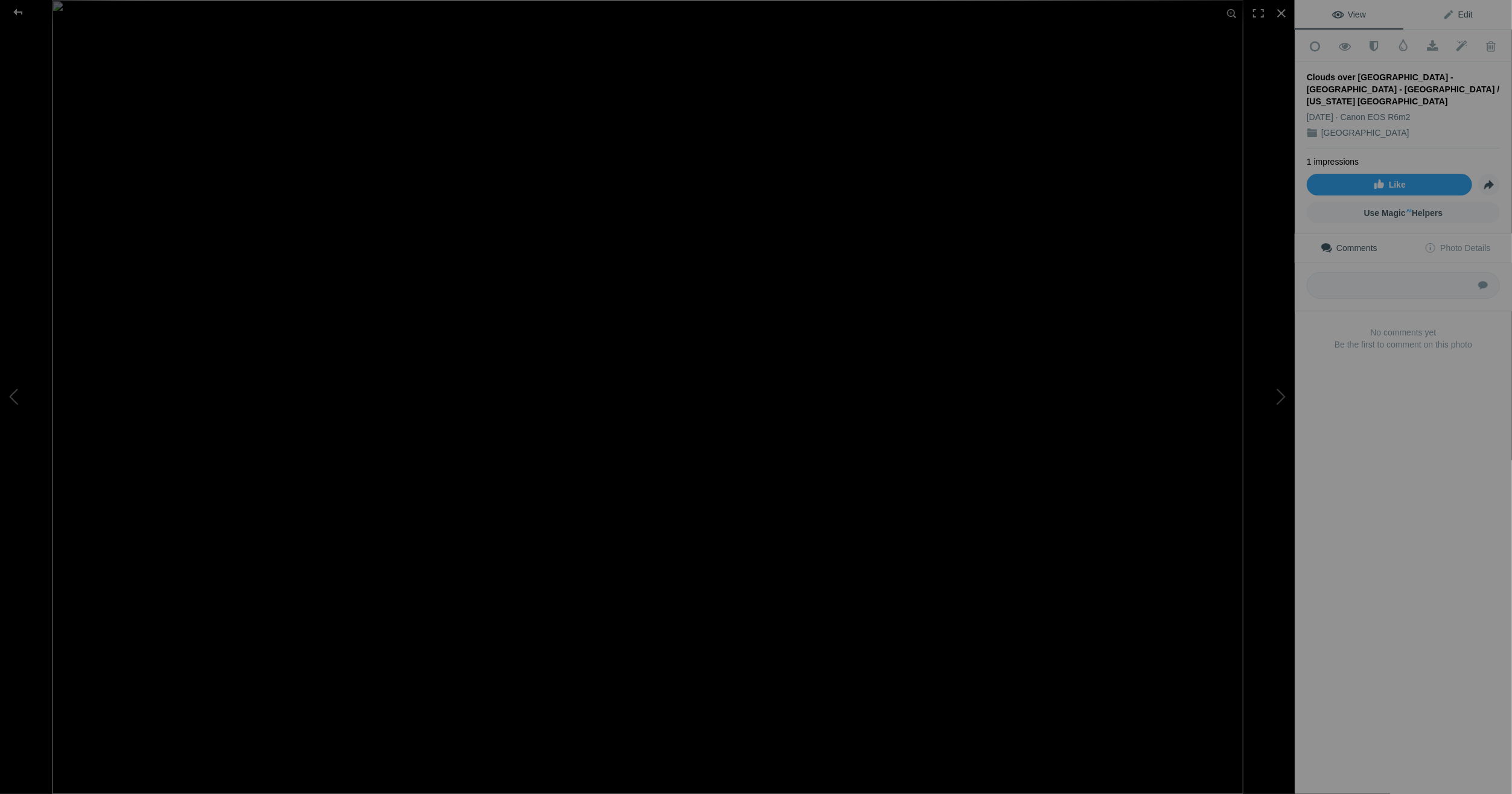
click at [1449, 10] on span "Edit" at bounding box center [1458, 14] width 31 height 10
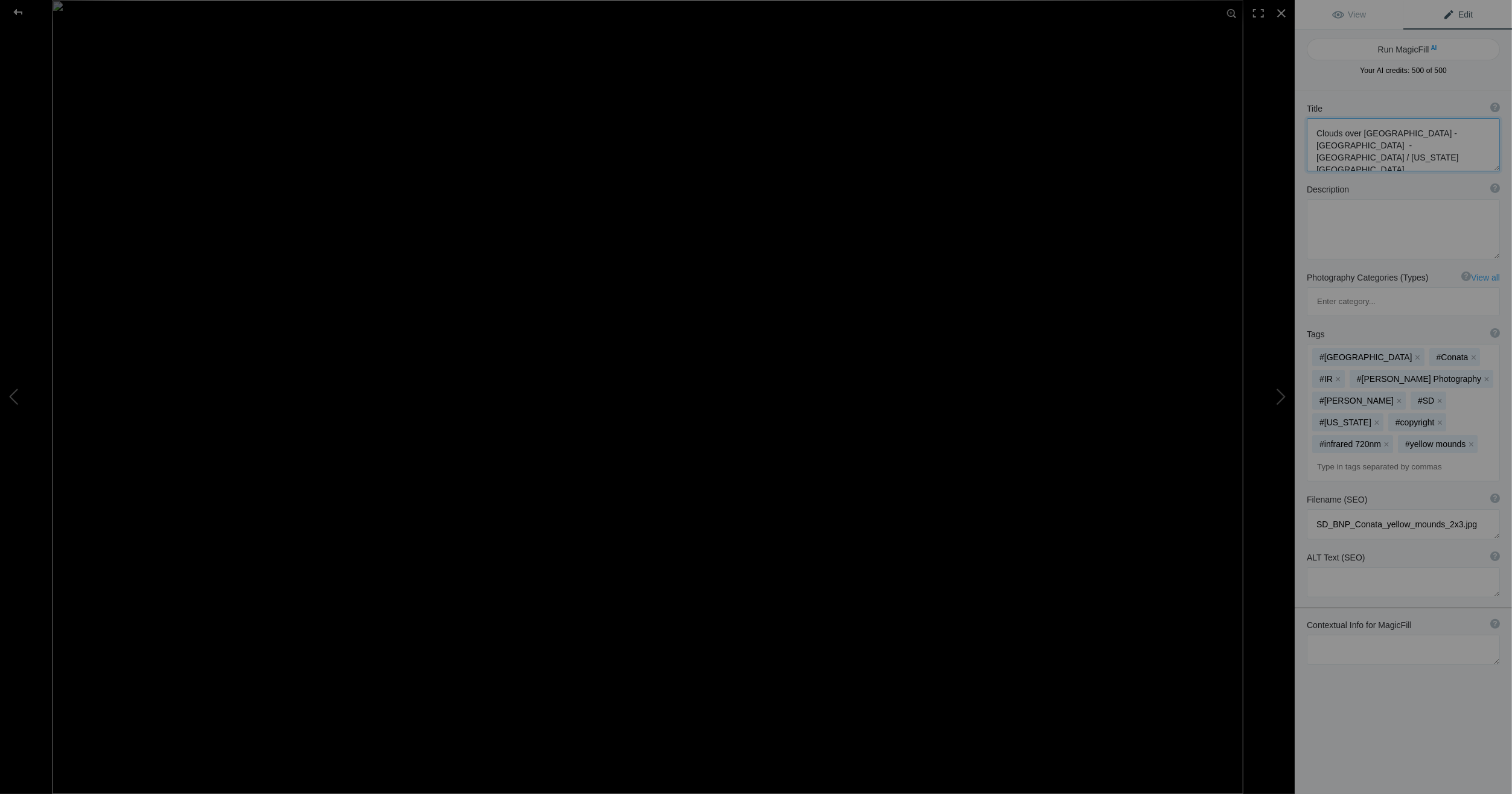
drag, startPoint x: 1337, startPoint y: 159, endPoint x: 1310, endPoint y: 136, distance: 35.5
click at [1310, 136] on textarea at bounding box center [1404, 145] width 194 height 53
click at [1344, 159] on textarea at bounding box center [1404, 145] width 194 height 53
click at [22, 8] on div at bounding box center [18, 12] width 43 height 24
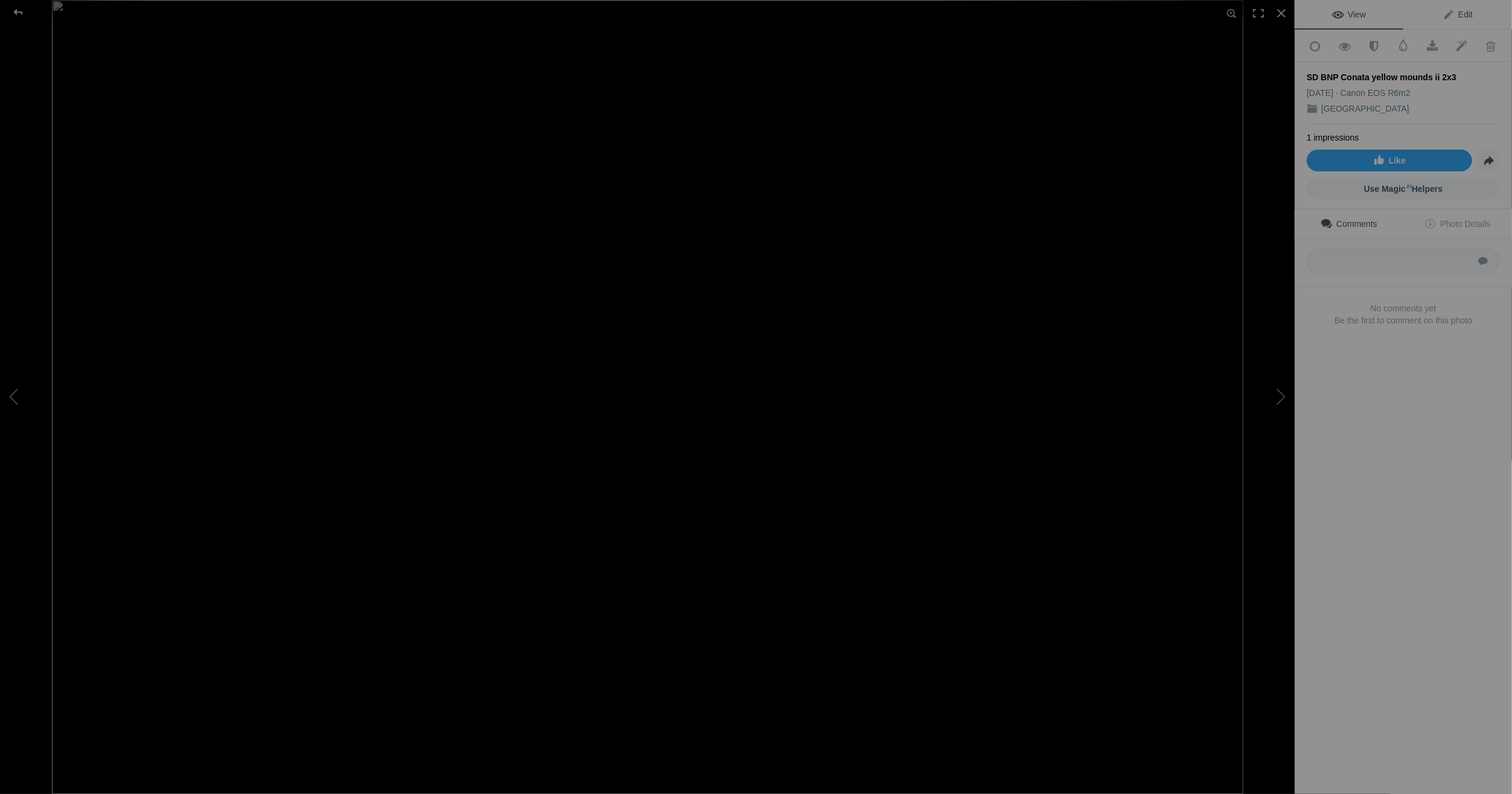
click at [1459, 10] on span "Edit" at bounding box center [1458, 14] width 31 height 10
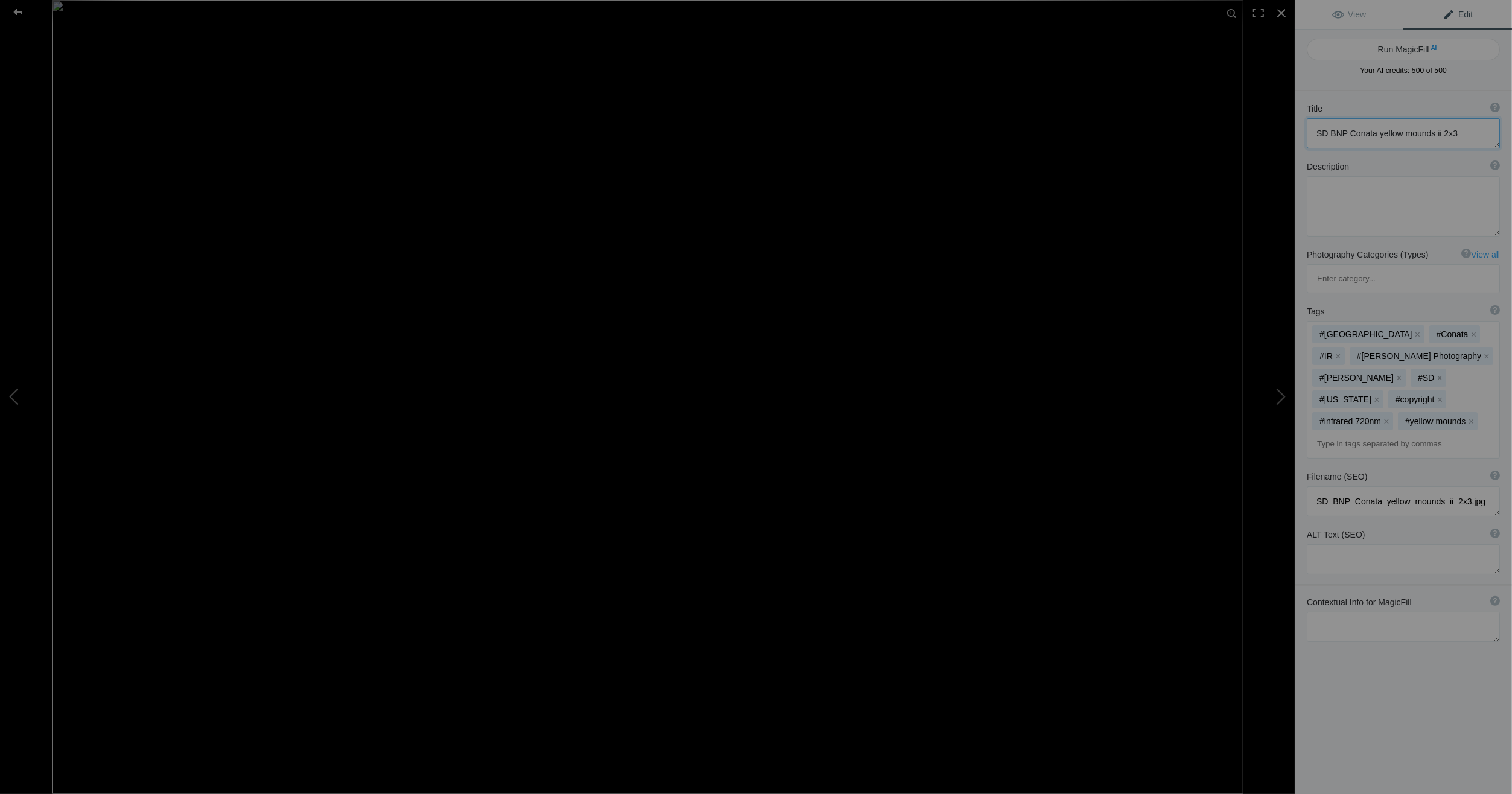
drag, startPoint x: 1457, startPoint y: 132, endPoint x: 1315, endPoint y: 128, distance: 142.1
click at [1315, 128] on textarea at bounding box center [1404, 133] width 194 height 31
paste textarea "Clouds over [GEOGRAPHIC_DATA] - [GEOGRAPHIC_DATA] - [GEOGRAPHIC_DATA] / [US_STA…"
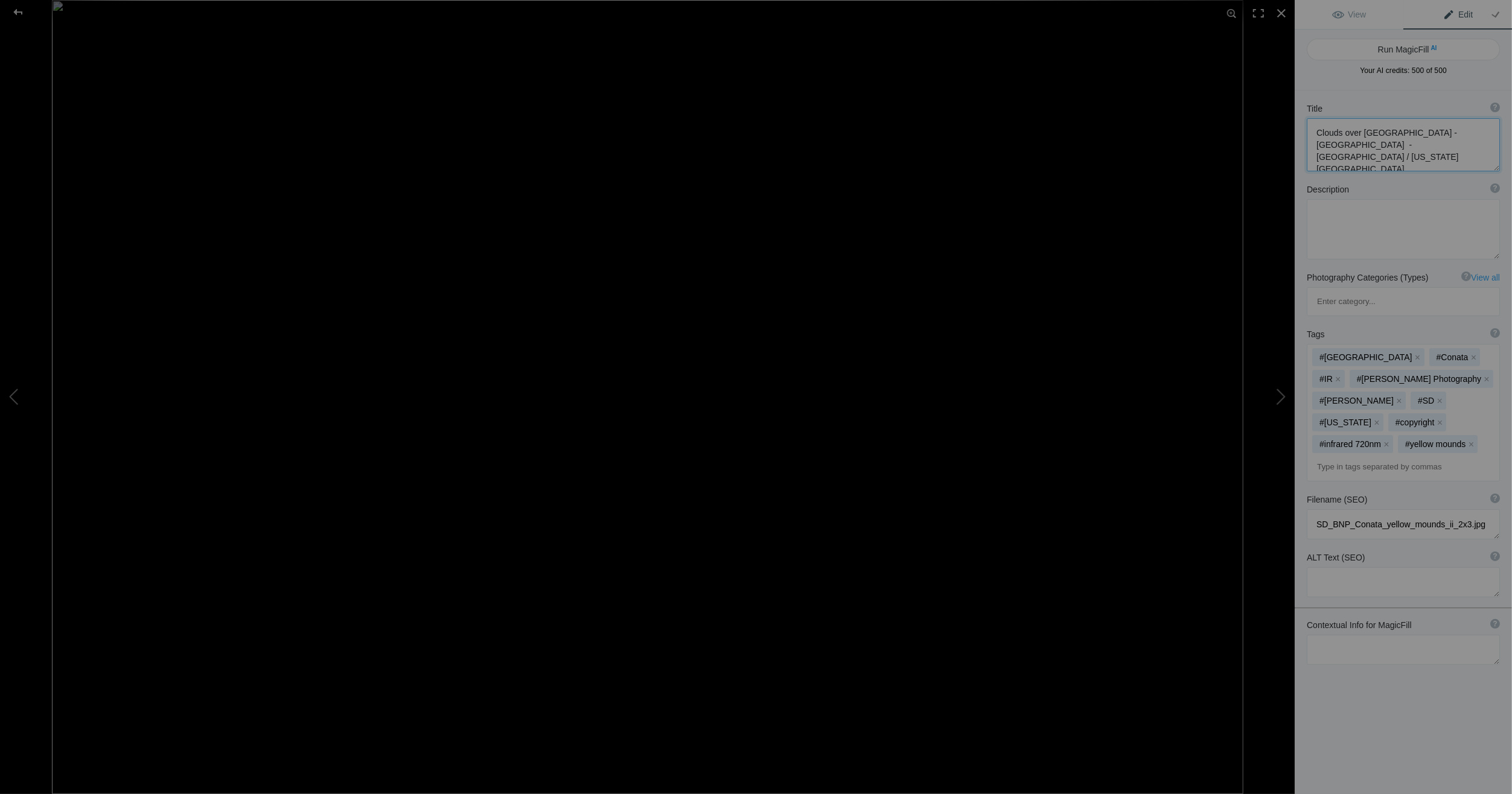
click at [1342, 155] on textarea at bounding box center [1404, 145] width 194 height 53
click at [18, 6] on div at bounding box center [18, 12] width 43 height 24
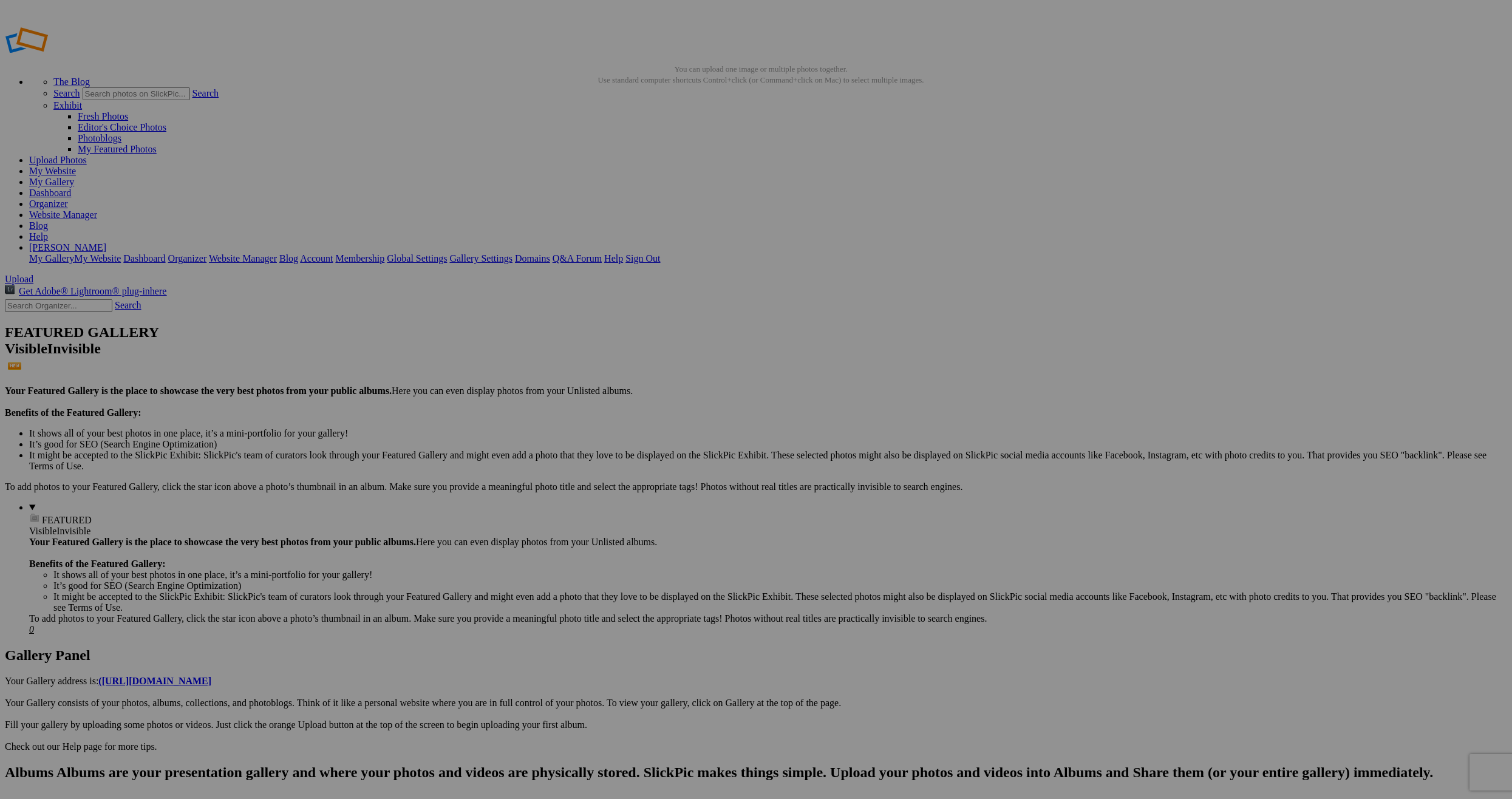
type textarea "Clouds over [GEOGRAPHIC_DATA] - [GEOGRAPHIC_DATA] - [GEOGRAPHIC_DATA] / [US_STA…"
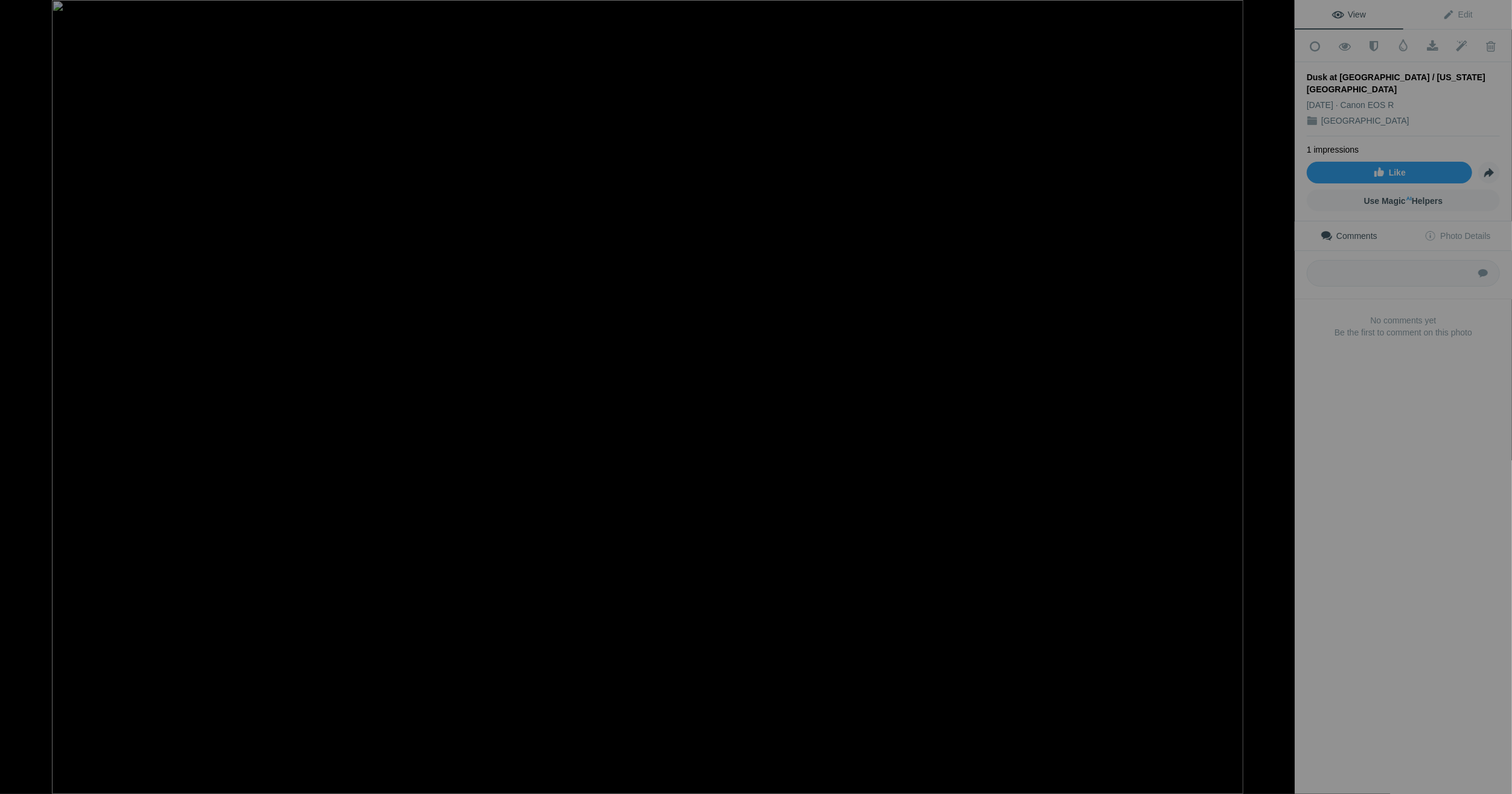
click at [1283, 397] on button at bounding box center [1249, 397] width 91 height 286
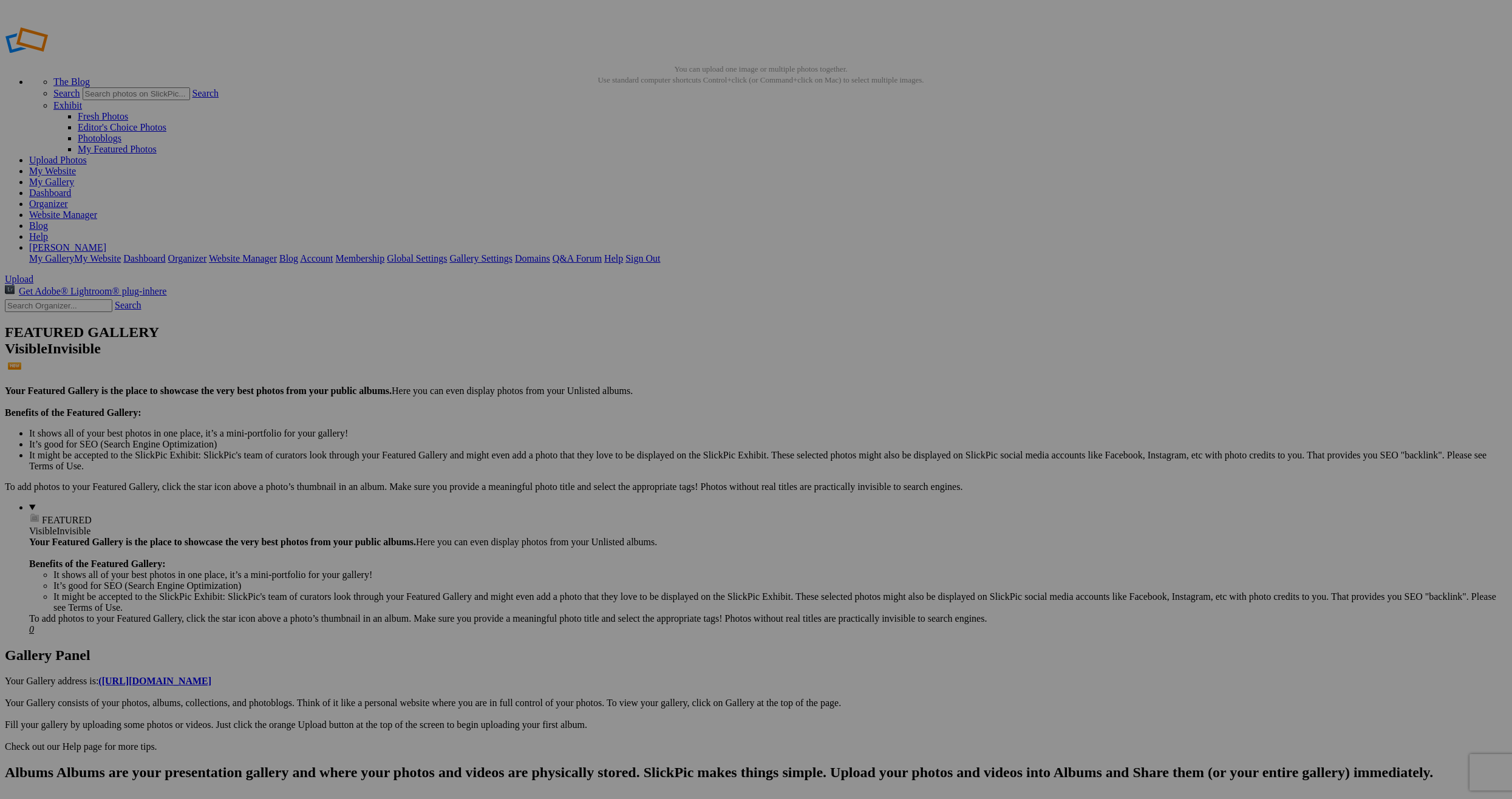
click at [68, 199] on link "Organizer" at bounding box center [48, 204] width 39 height 11
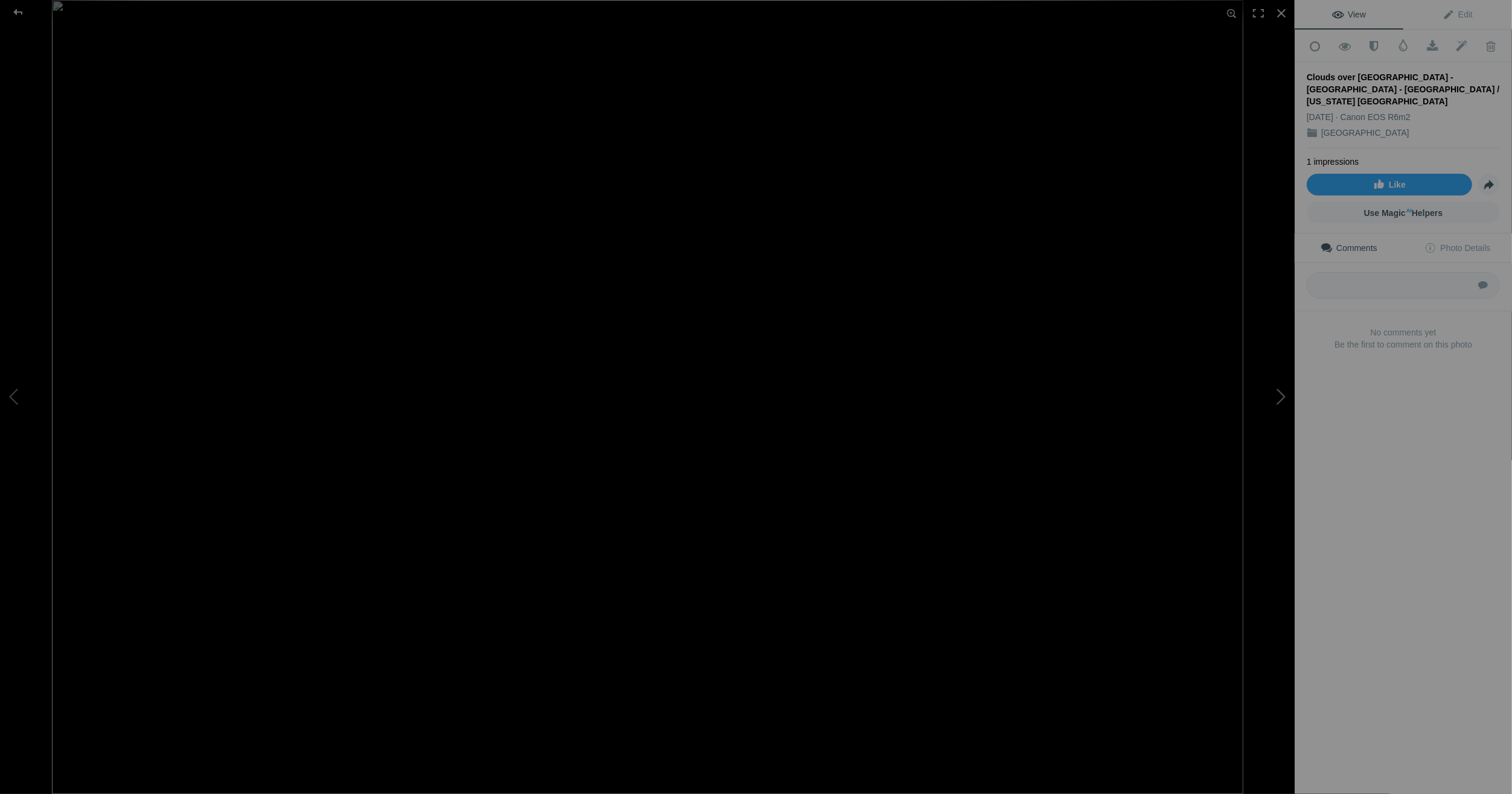
click at [1283, 393] on button at bounding box center [1249, 397] width 91 height 286
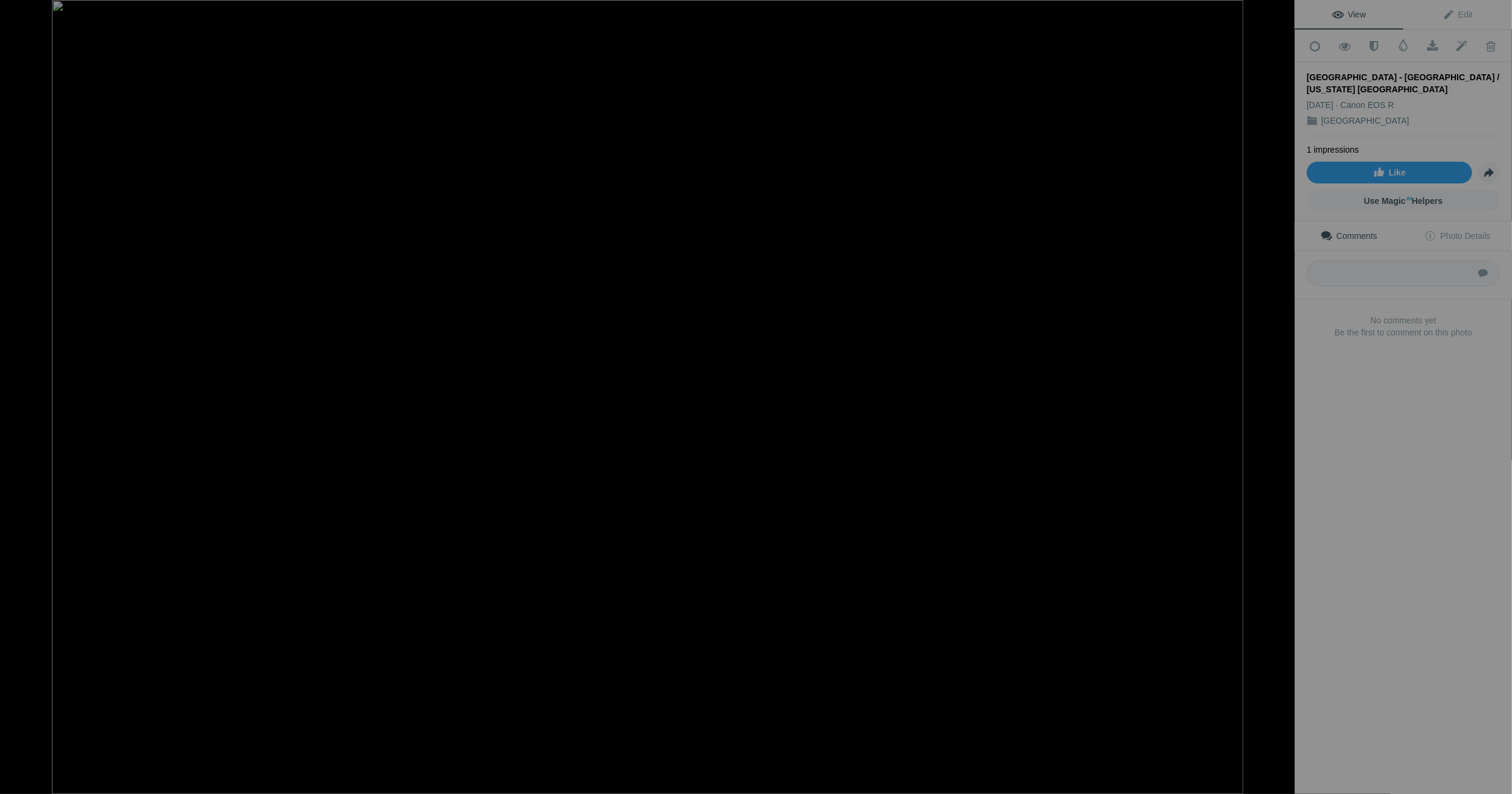
click at [1283, 393] on button at bounding box center [1249, 397] width 91 height 286
click at [1282, 393] on button at bounding box center [1249, 397] width 91 height 286
click at [18, 397] on button at bounding box center [45, 397] width 91 height 286
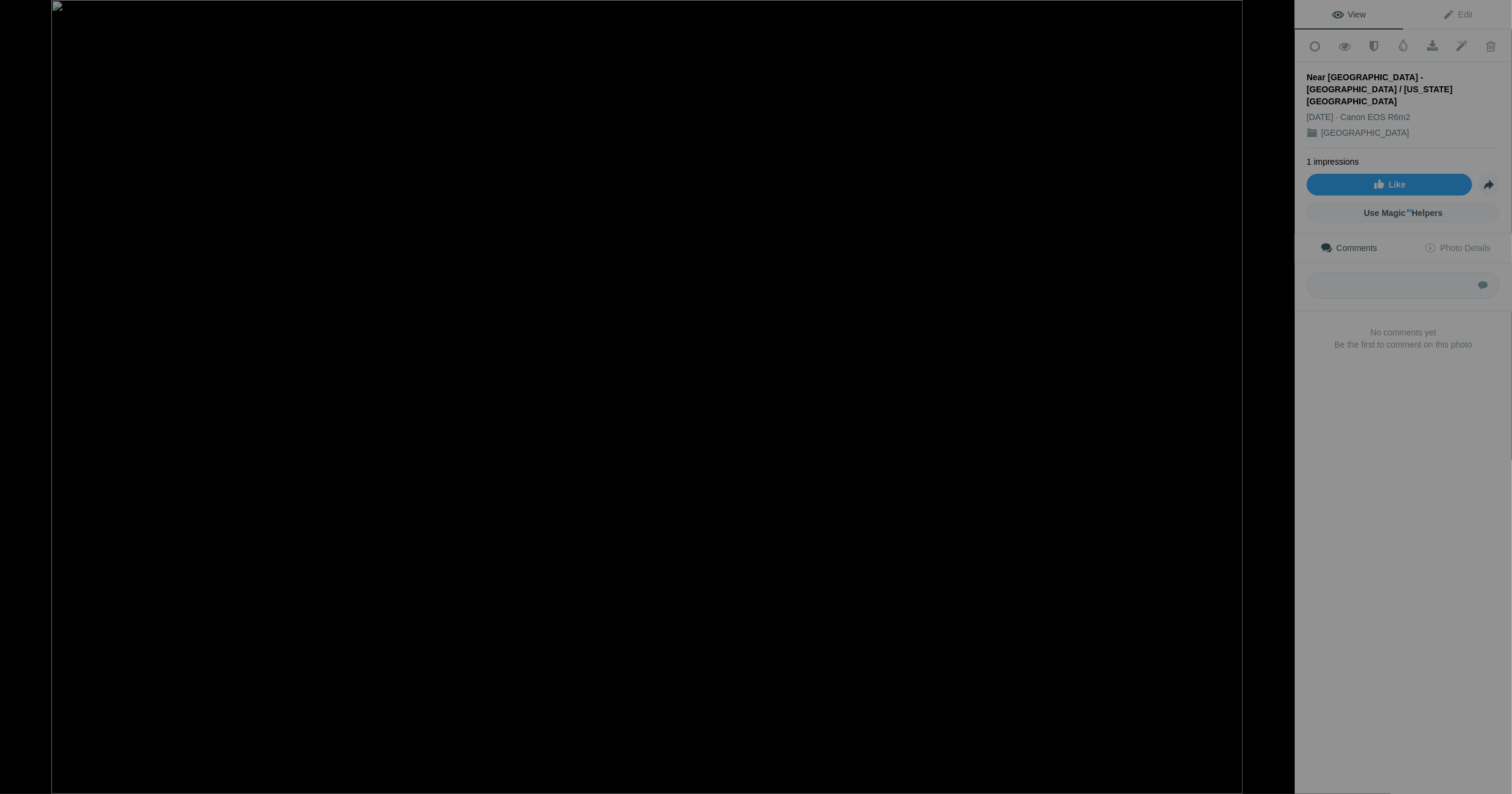
click at [18, 397] on button at bounding box center [45, 397] width 91 height 286
click at [1285, 393] on button at bounding box center [1249, 397] width 91 height 286
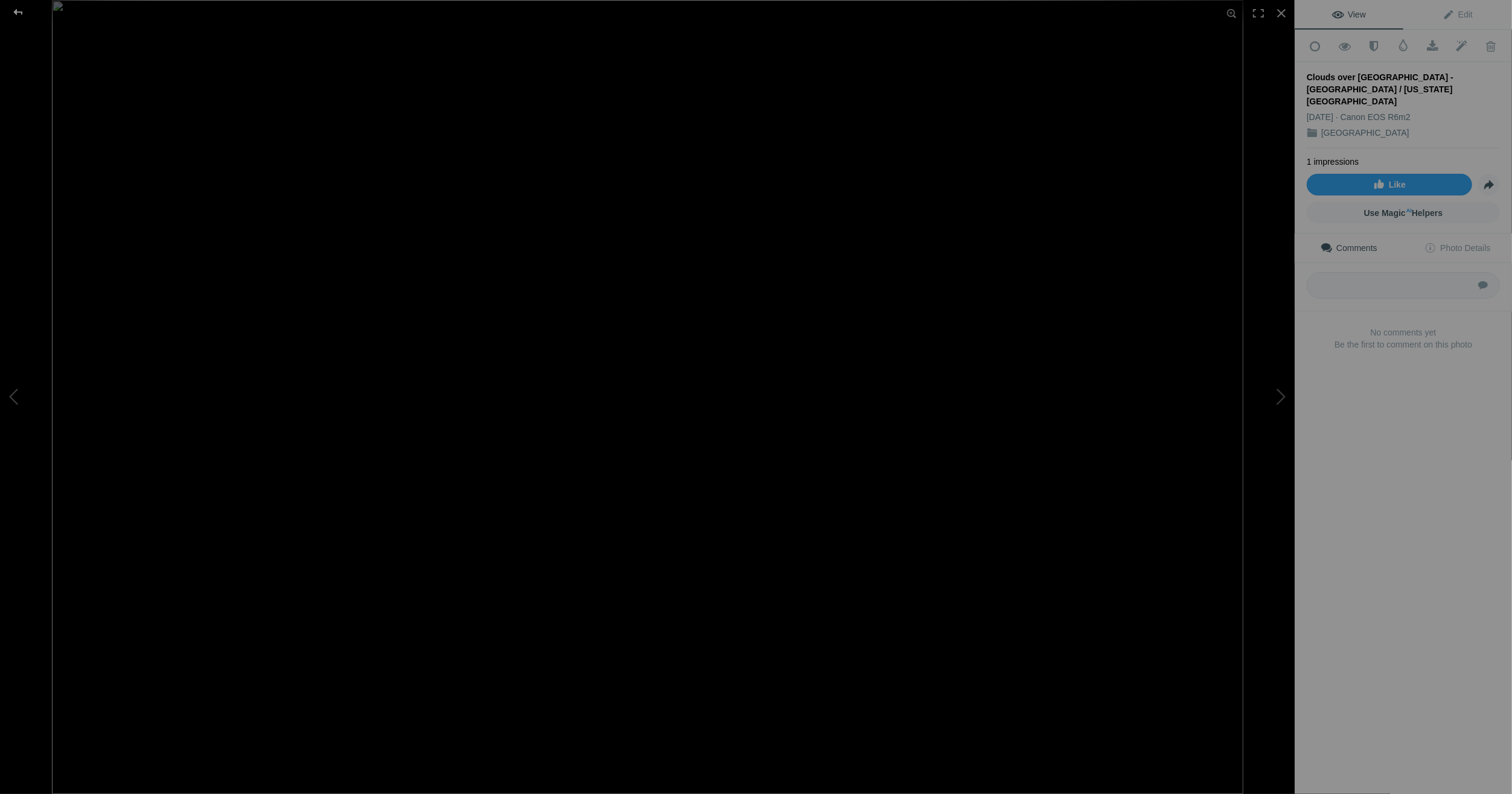
click at [20, 10] on div at bounding box center [18, 12] width 43 height 24
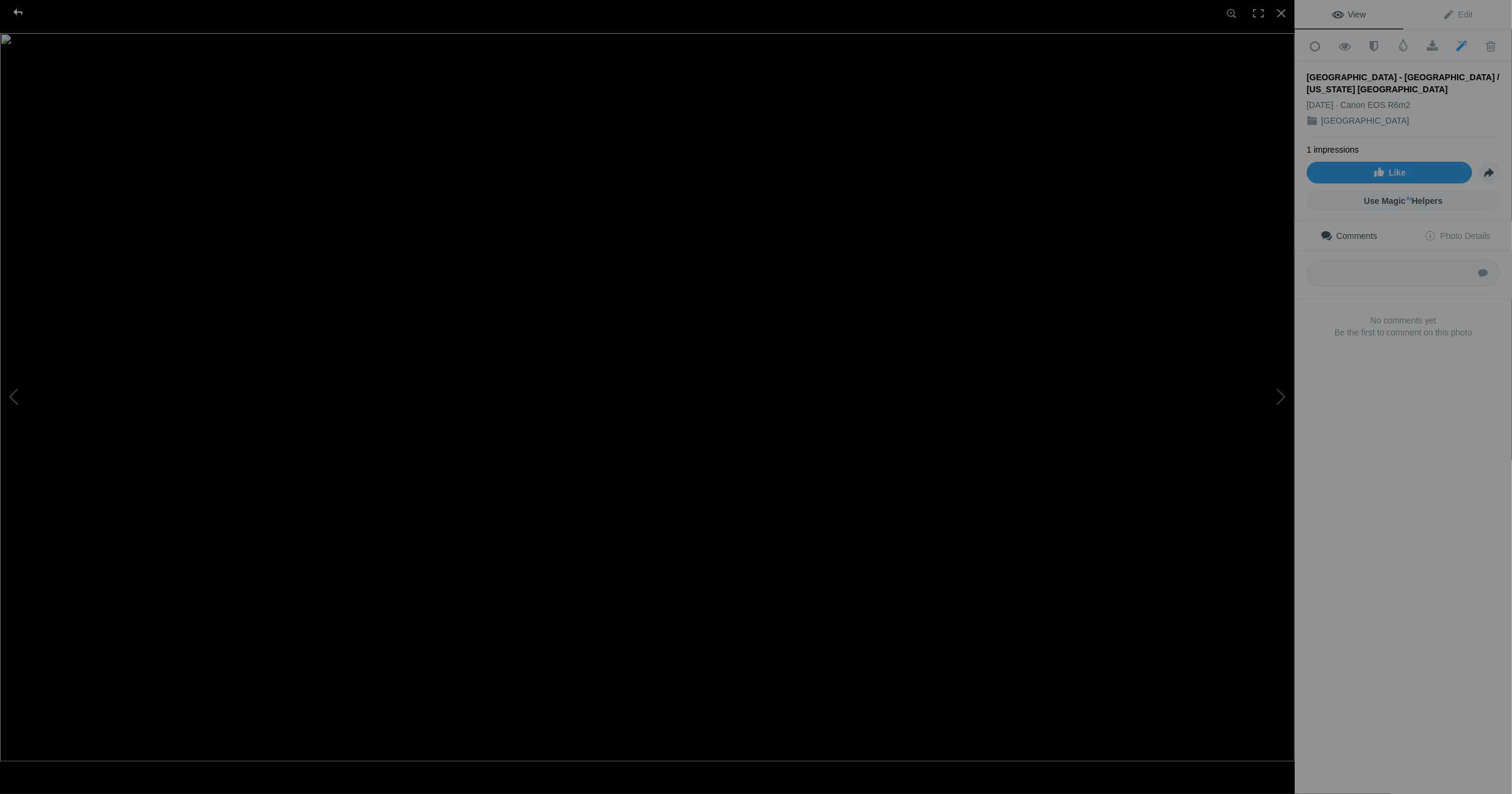
click at [22, 12] on div at bounding box center [18, 12] width 43 height 24
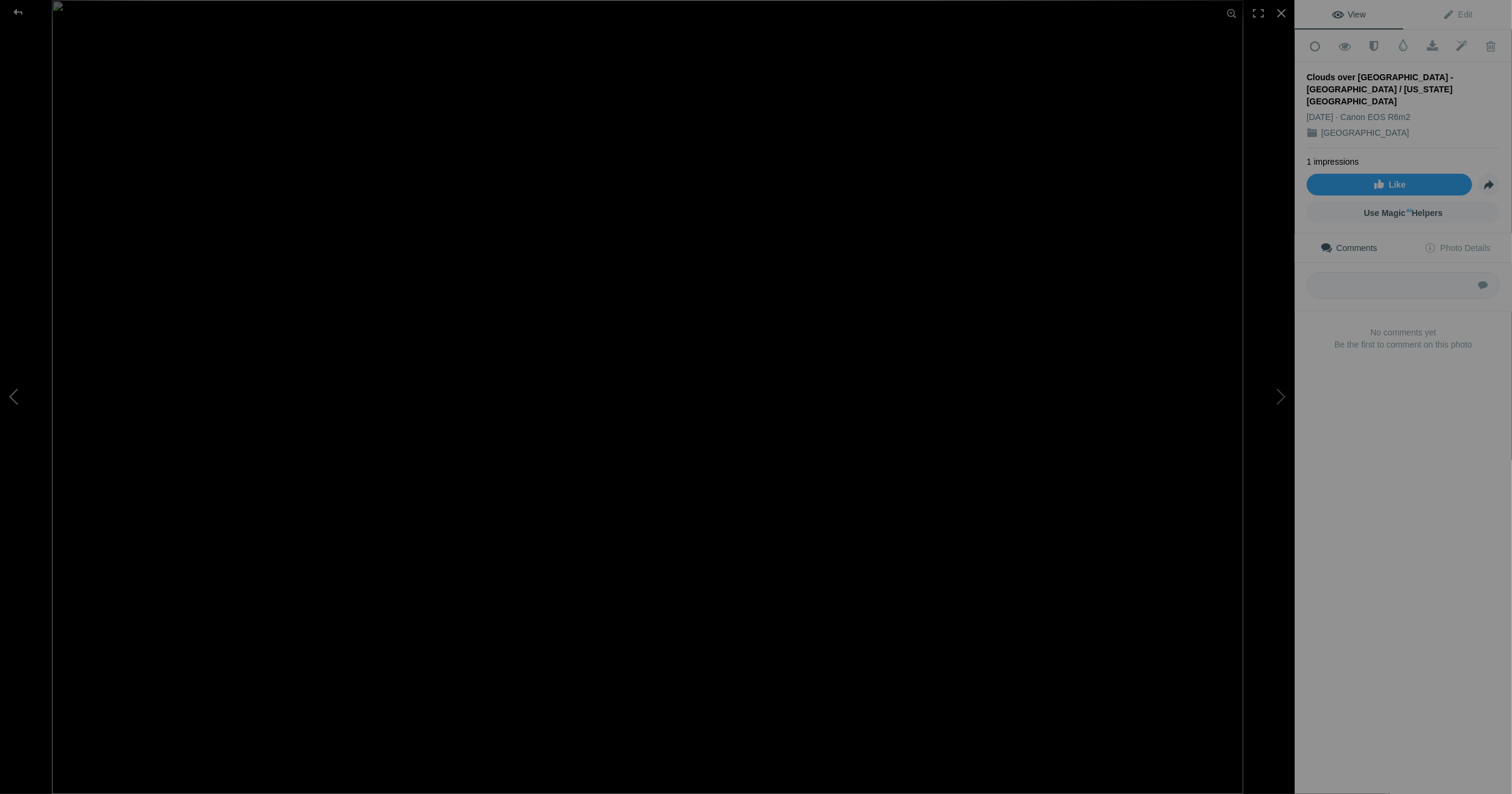
click at [14, 393] on button at bounding box center [45, 397] width 91 height 286
click at [1282, 391] on button at bounding box center [1249, 397] width 91 height 286
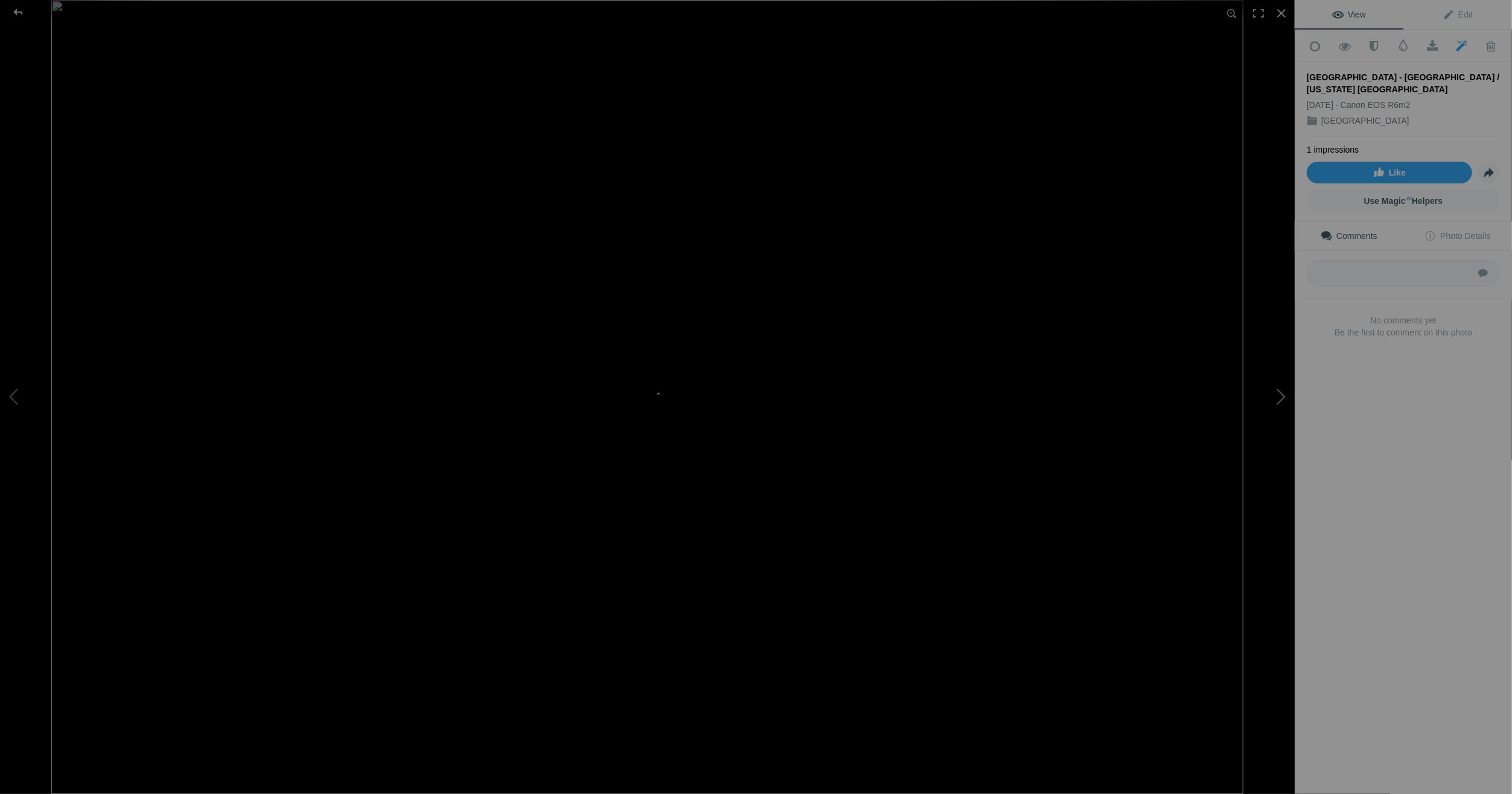
click at [1282, 391] on button at bounding box center [1249, 397] width 91 height 286
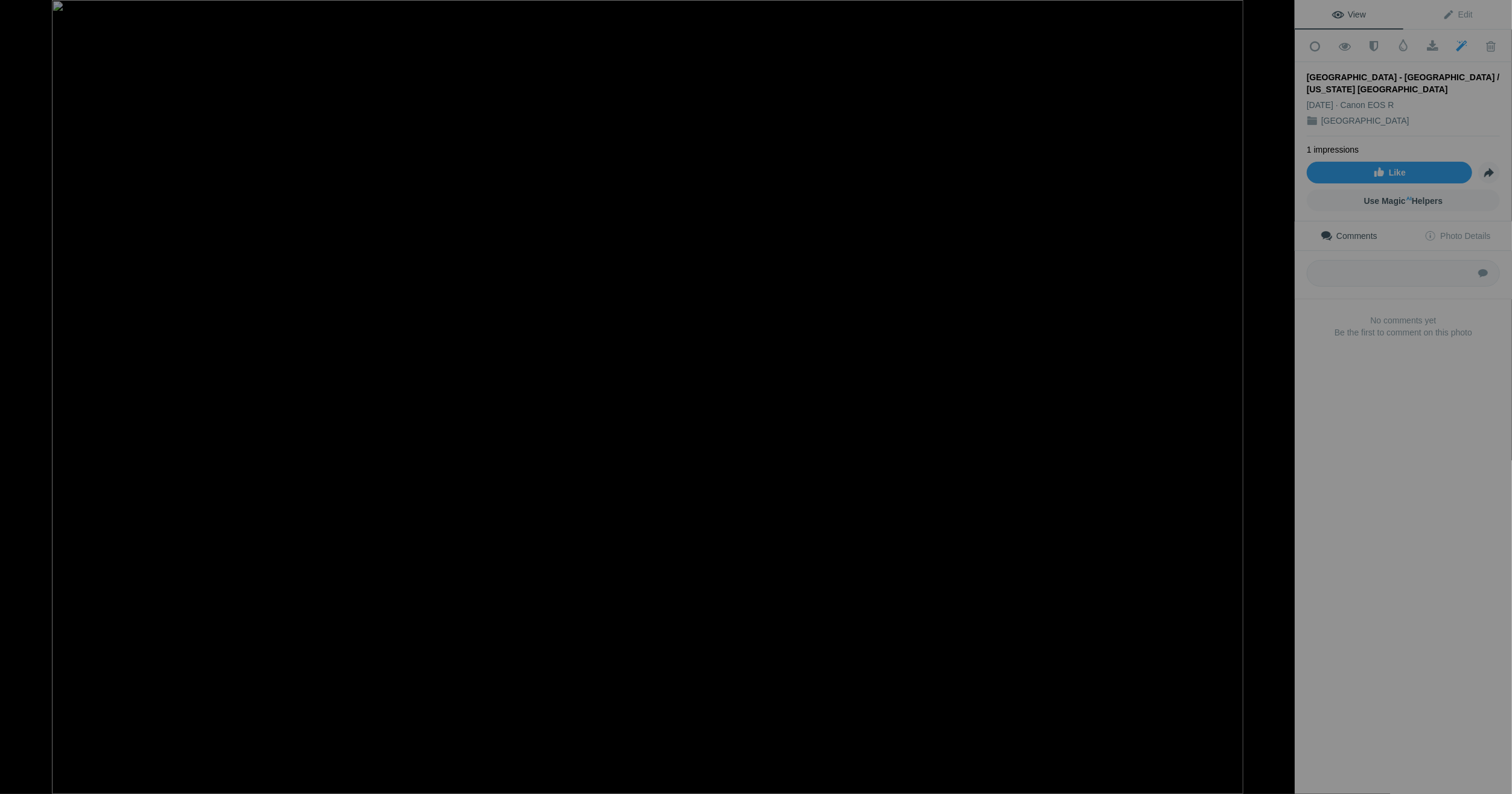
click at [1282, 391] on button at bounding box center [1249, 397] width 91 height 286
click at [21, 10] on div at bounding box center [18, 12] width 43 height 24
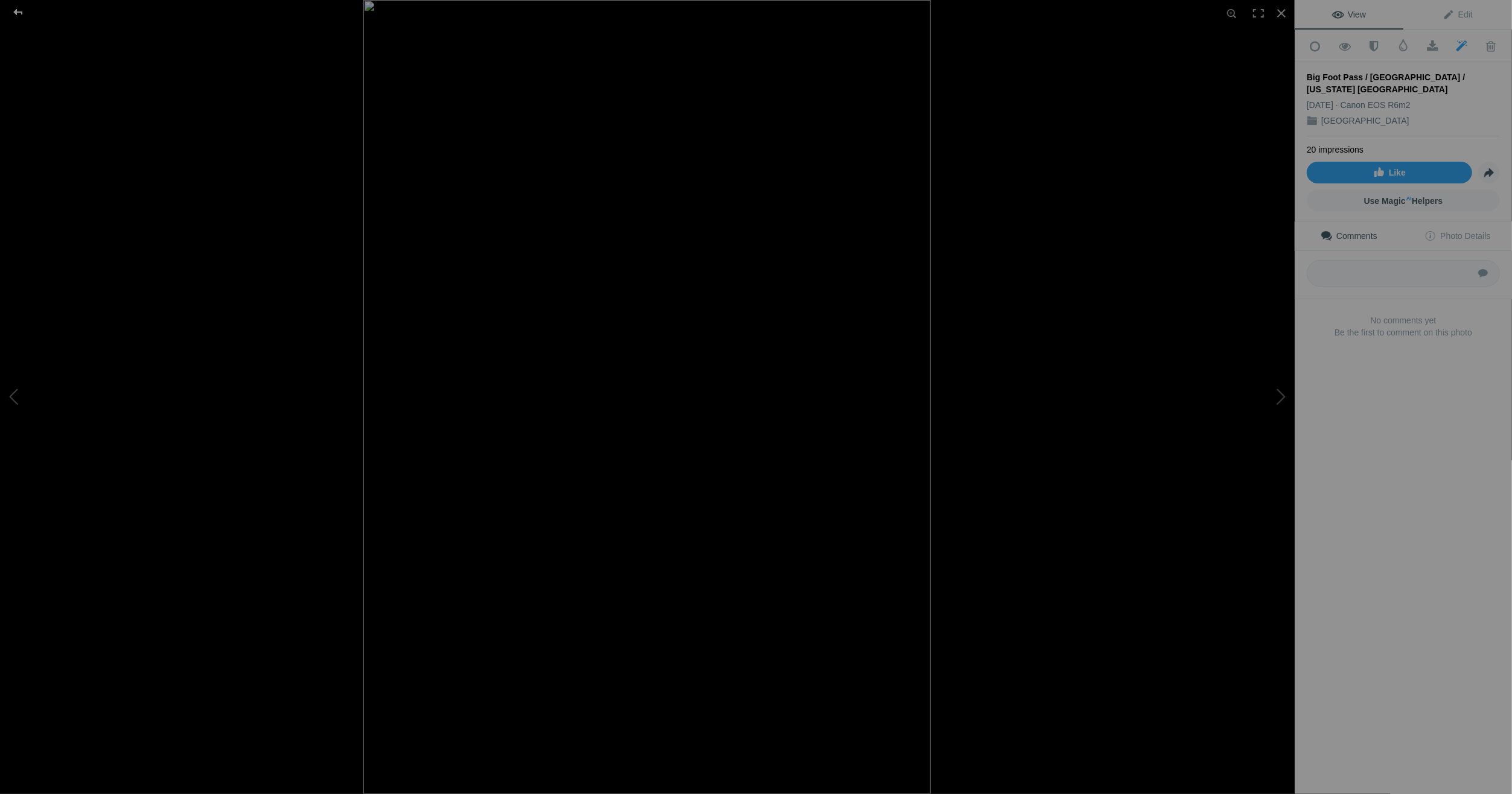
click at [20, 12] on div at bounding box center [18, 12] width 43 height 24
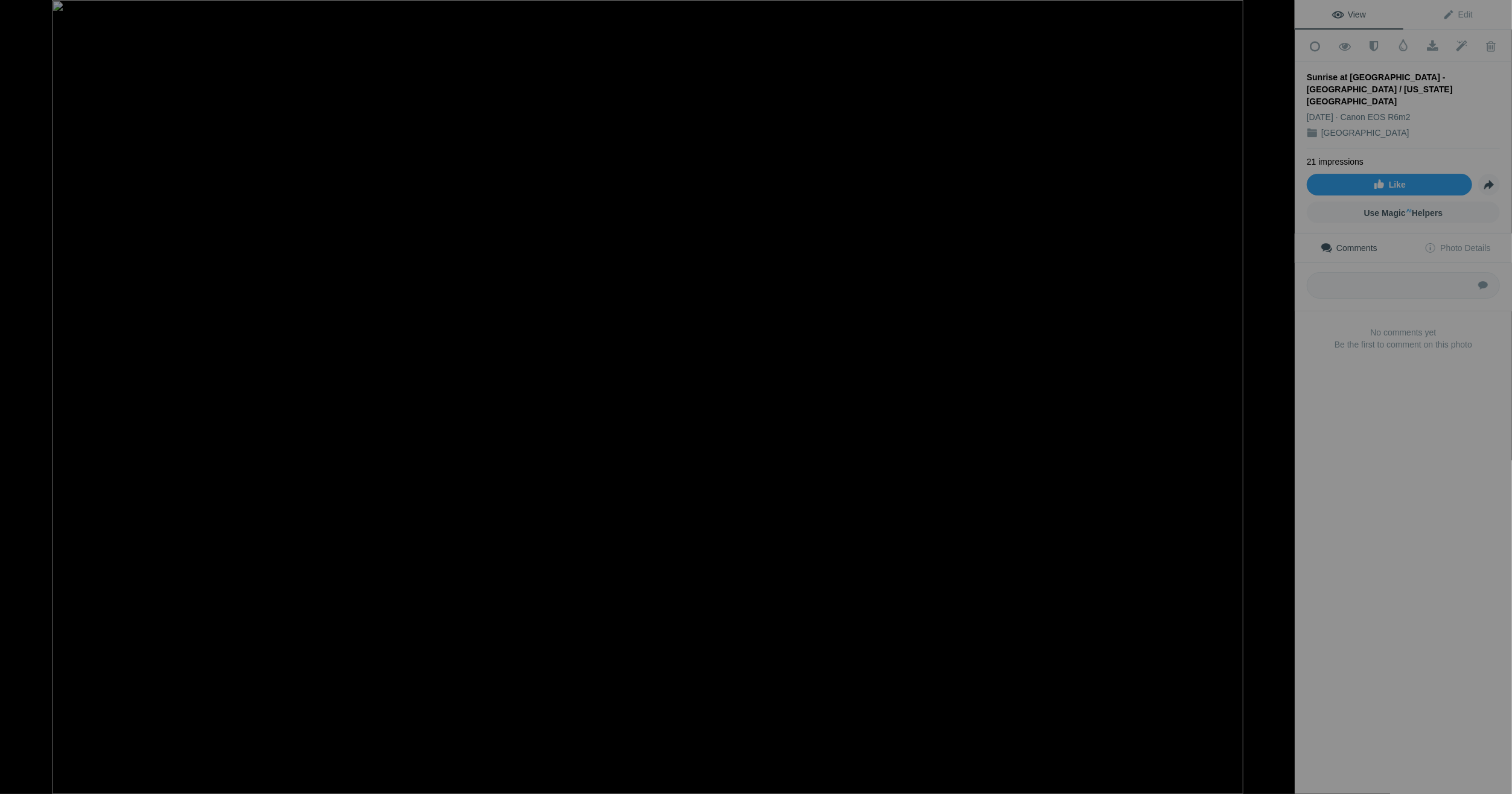
click at [17, 8] on div at bounding box center [18, 12] width 43 height 24
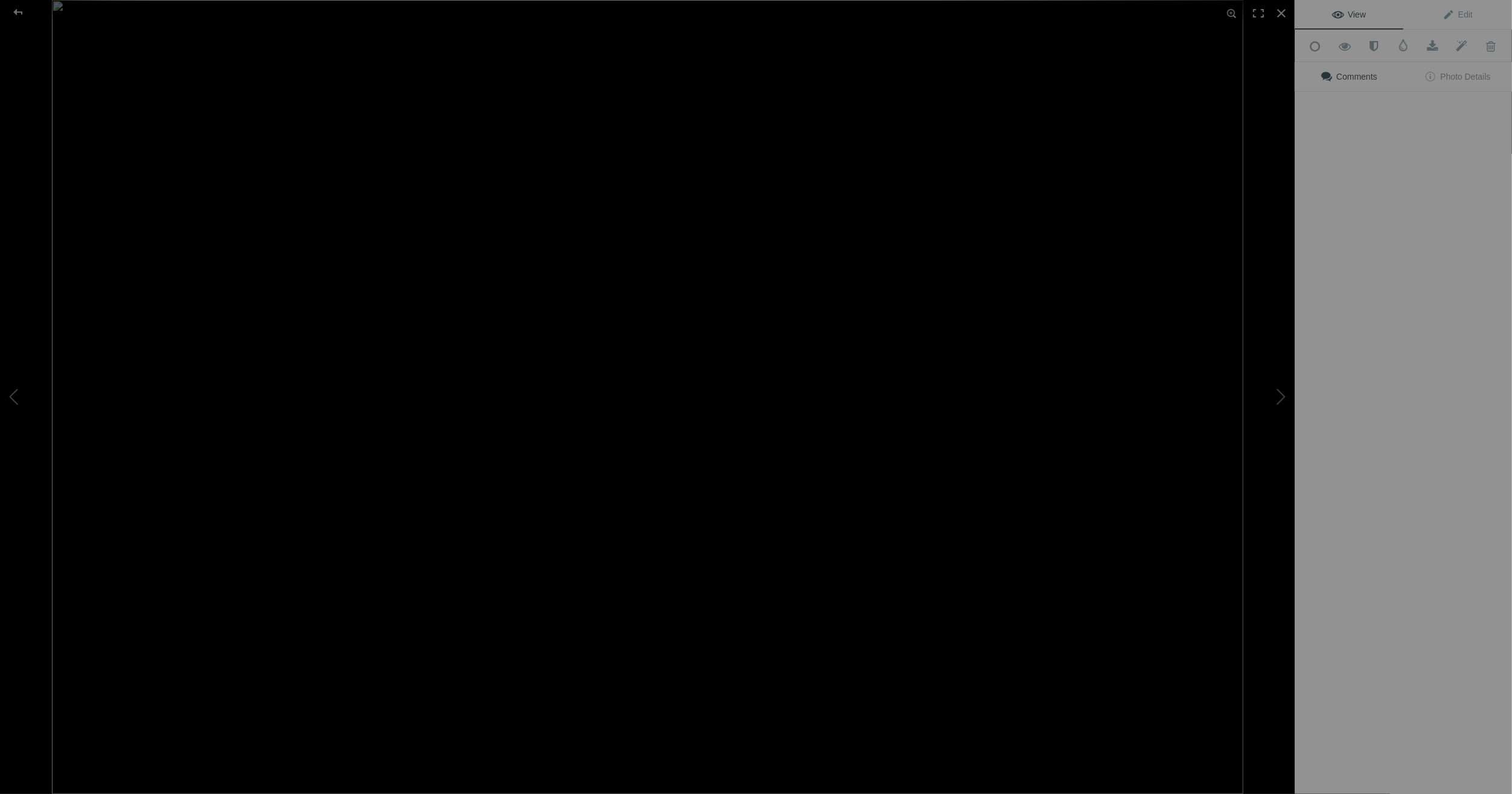
click at [458, 632] on div at bounding box center [699, 397] width 1295 height 794
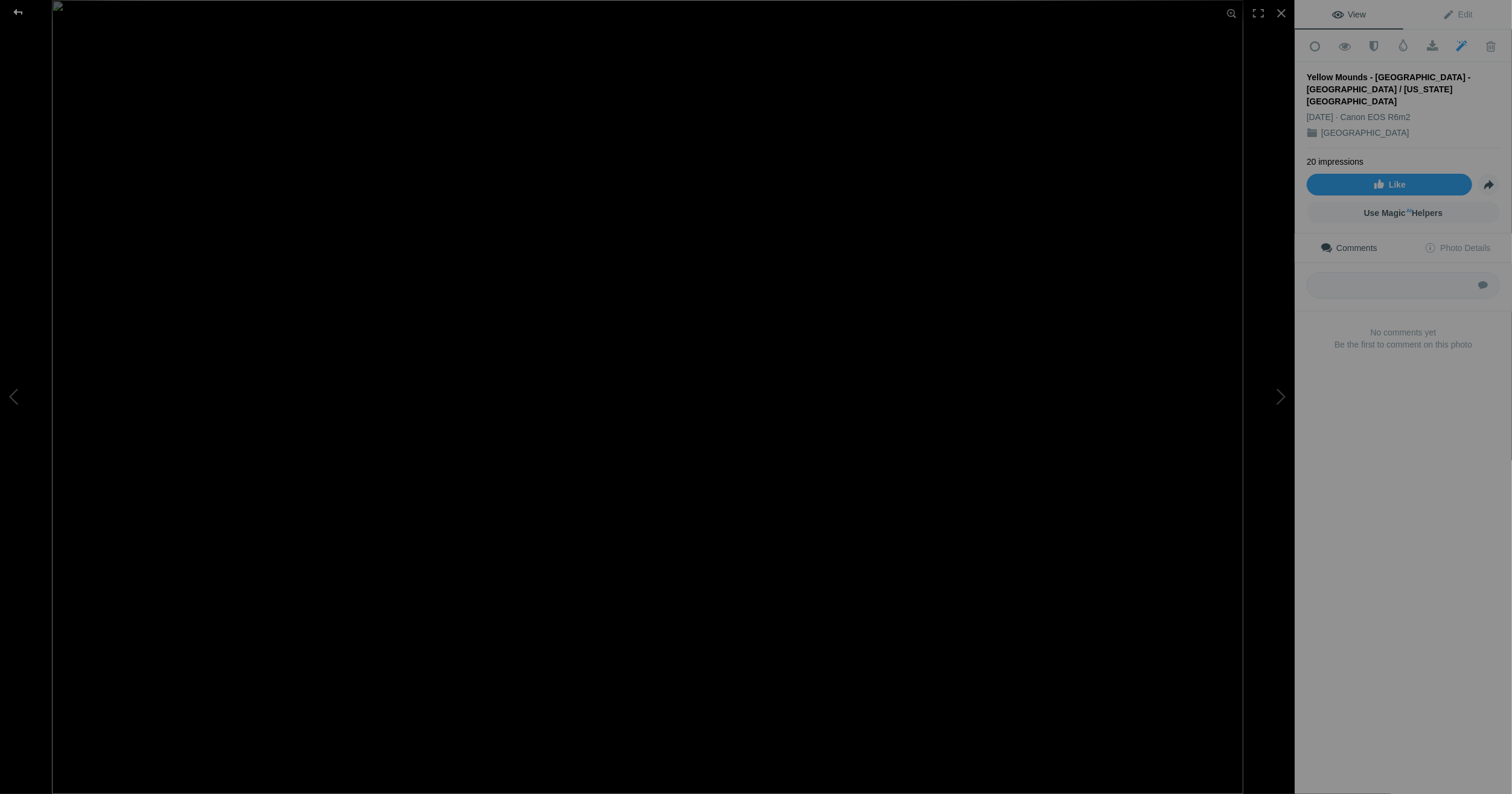
click at [20, 10] on div at bounding box center [18, 12] width 43 height 24
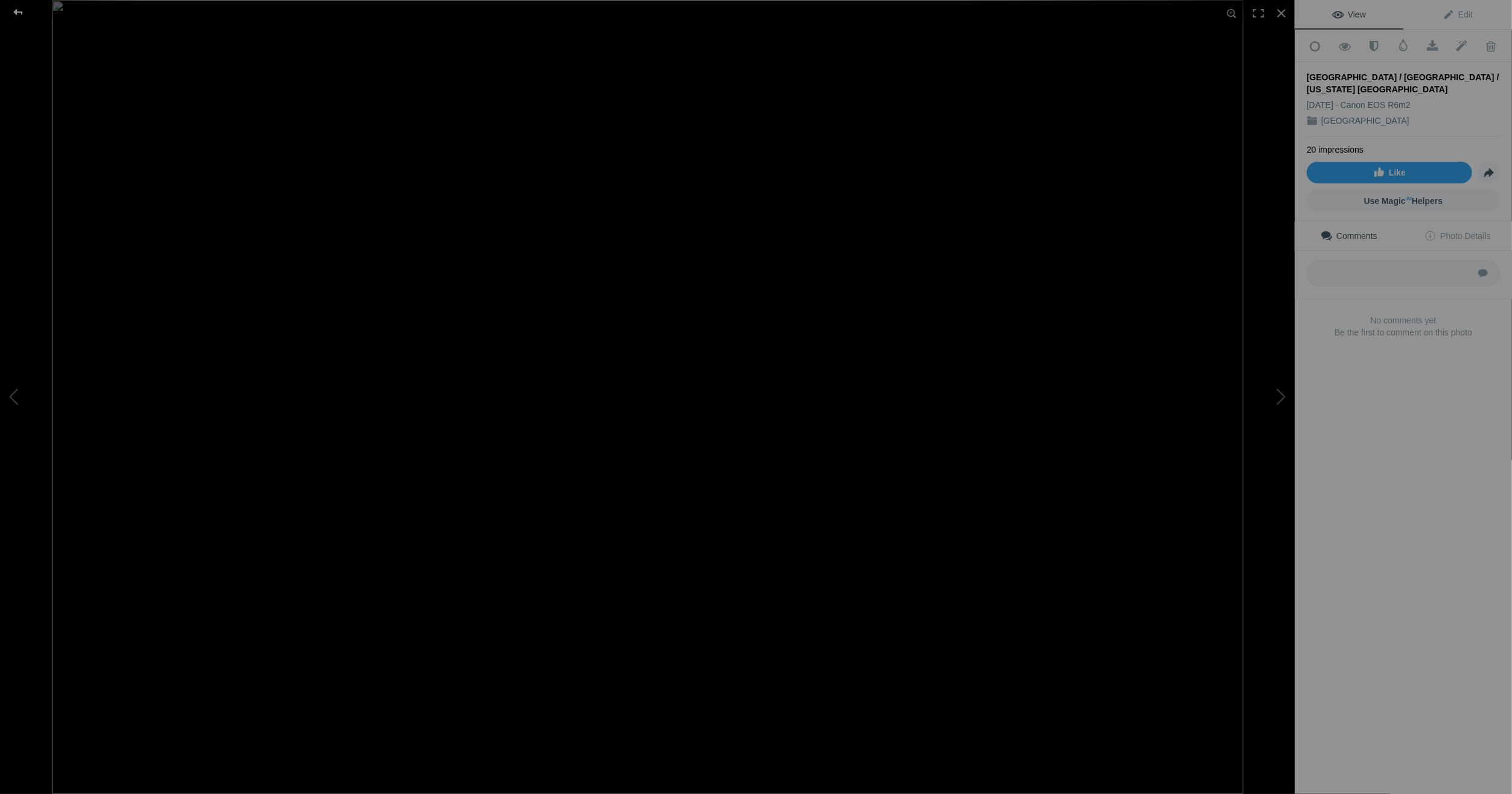
click at [17, 10] on div at bounding box center [18, 12] width 43 height 24
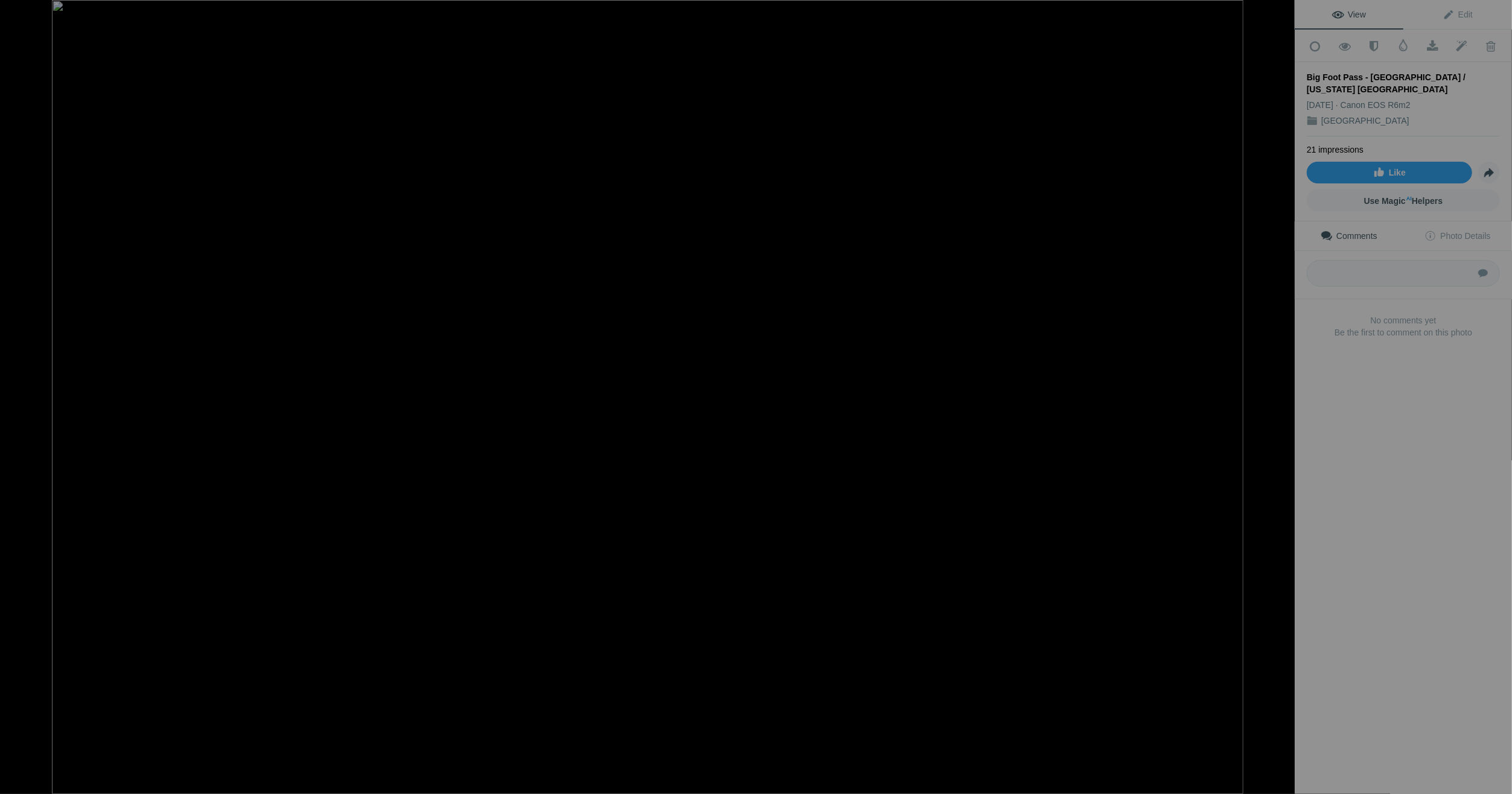
click at [1283, 393] on button at bounding box center [1249, 397] width 91 height 286
click at [20, 12] on div at bounding box center [18, 12] width 43 height 24
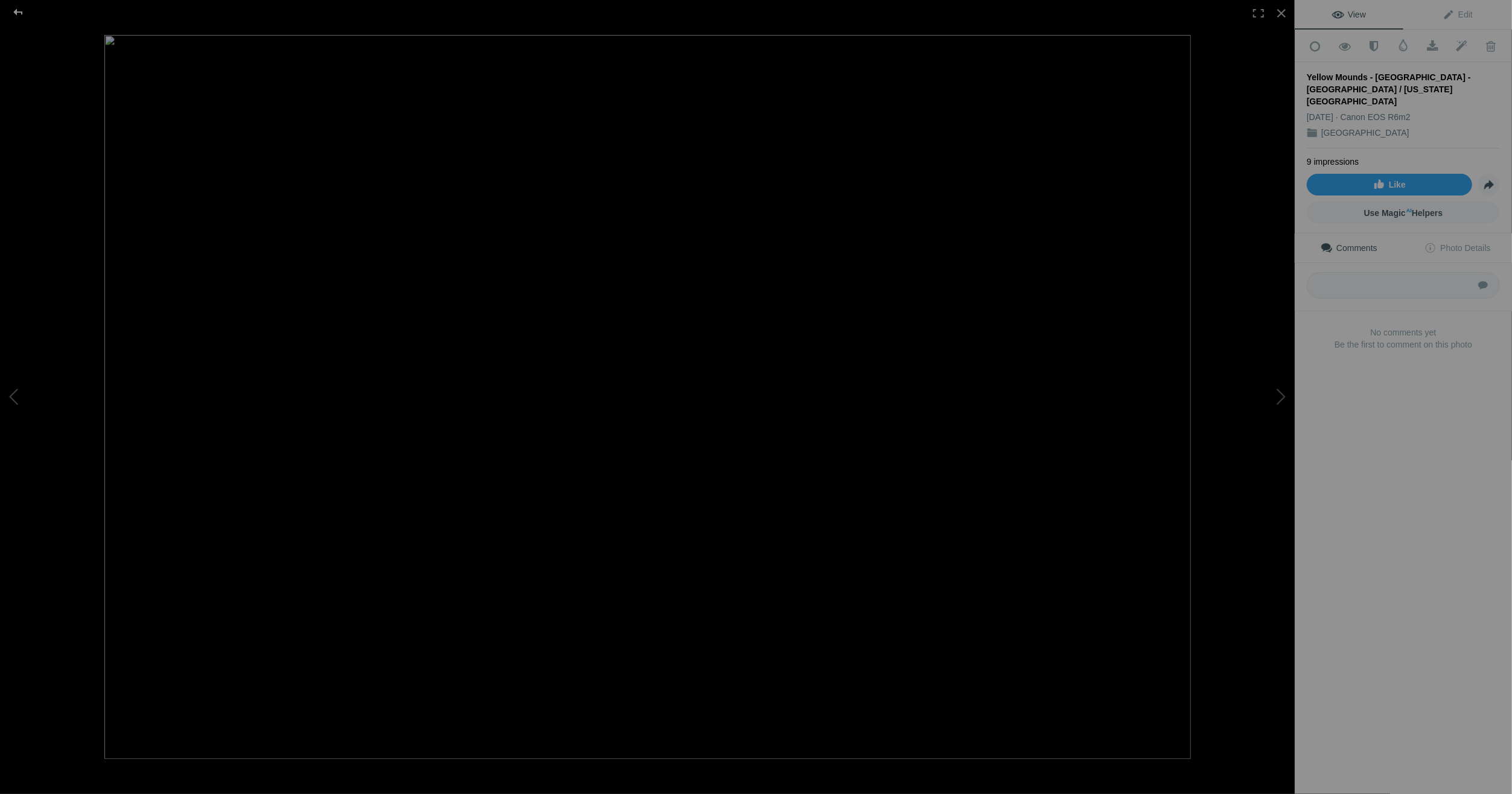
click at [17, 7] on div at bounding box center [18, 12] width 43 height 24
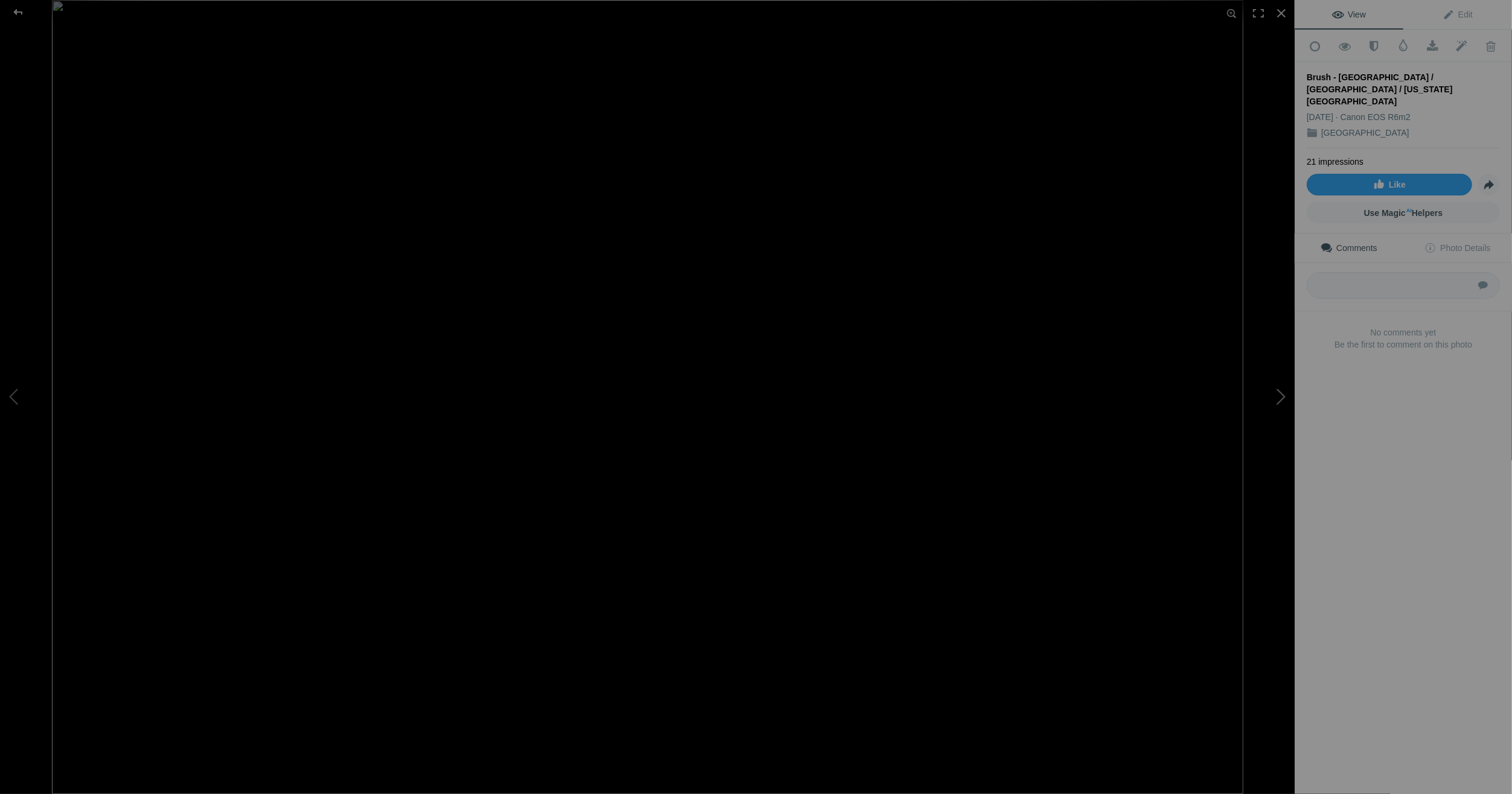
click at [1281, 393] on button at bounding box center [1249, 397] width 91 height 286
click at [18, 393] on button at bounding box center [45, 397] width 91 height 286
click at [23, 10] on div at bounding box center [18, 12] width 43 height 24
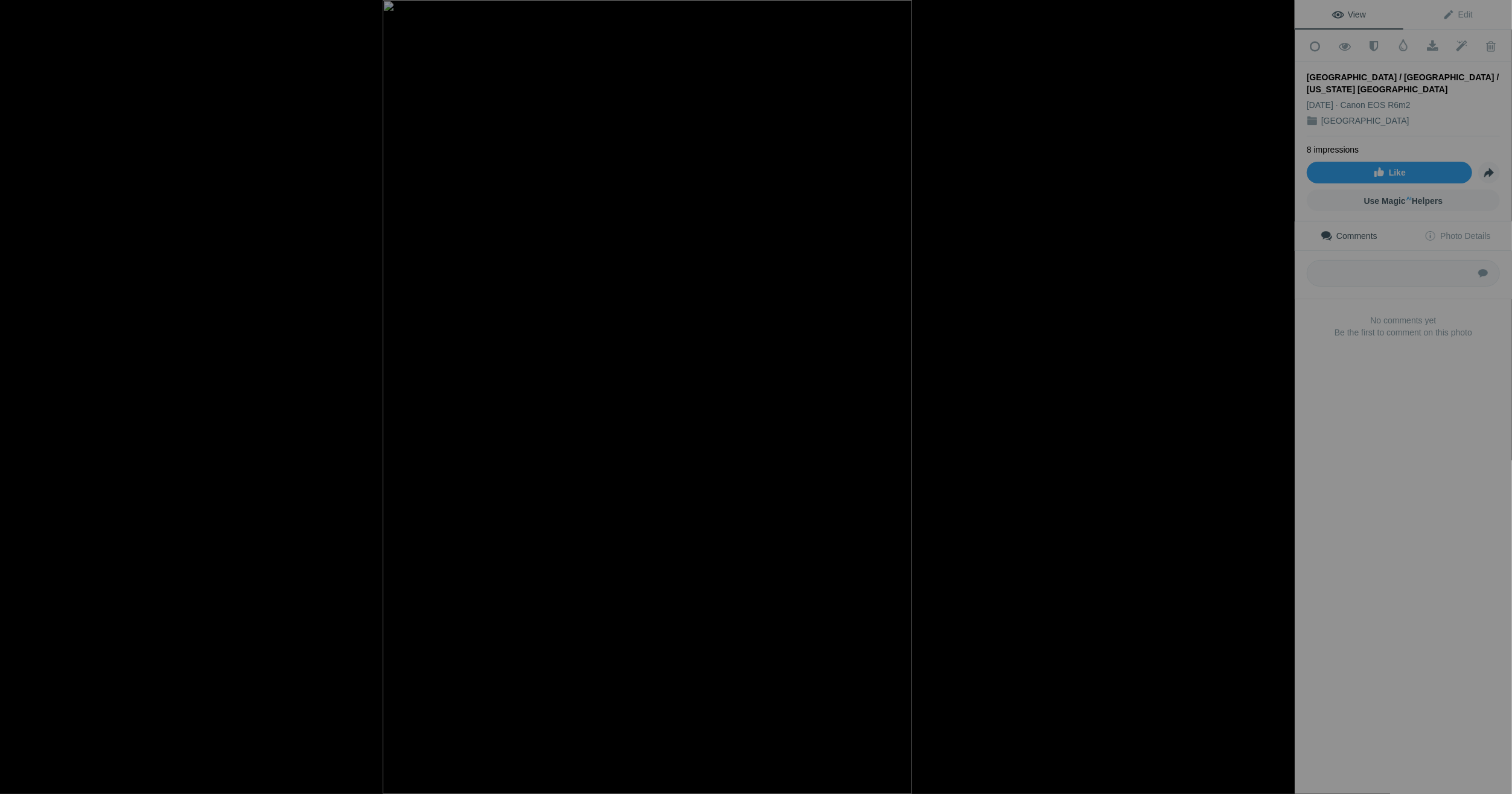
click at [16, 9] on div at bounding box center [18, 12] width 43 height 24
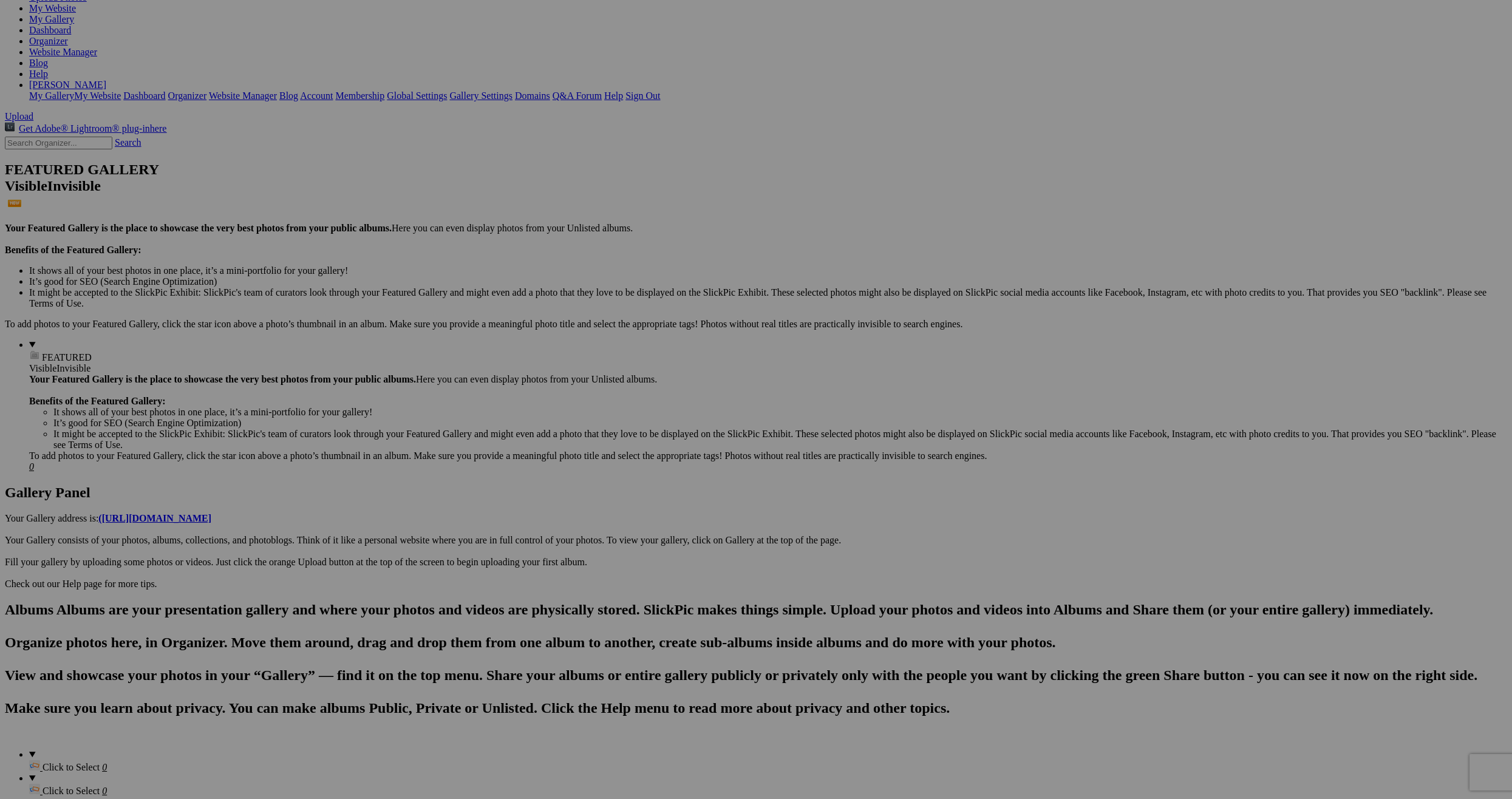
scroll to position [183, 0]
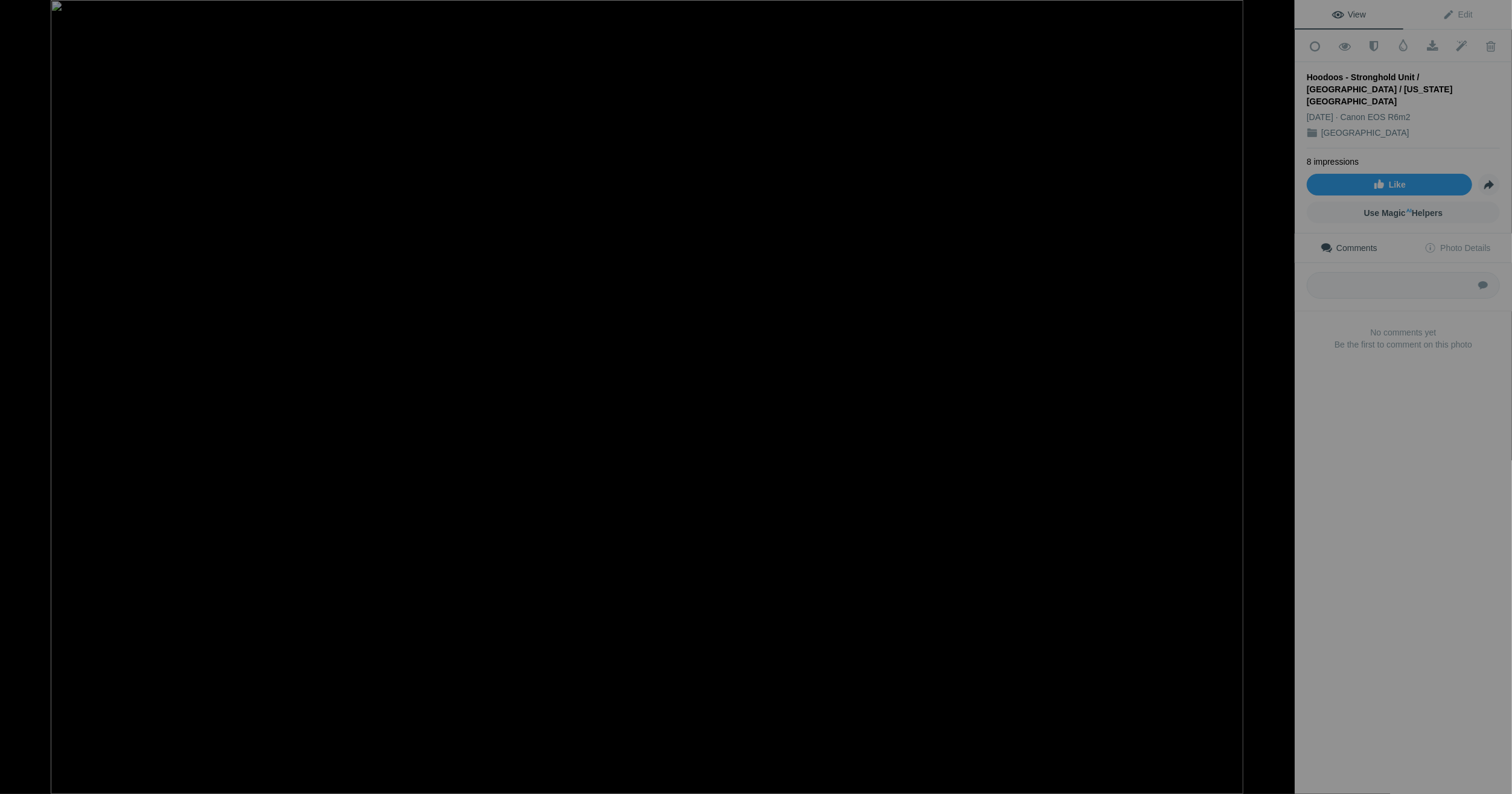
click at [19, 11] on div at bounding box center [18, 12] width 43 height 24
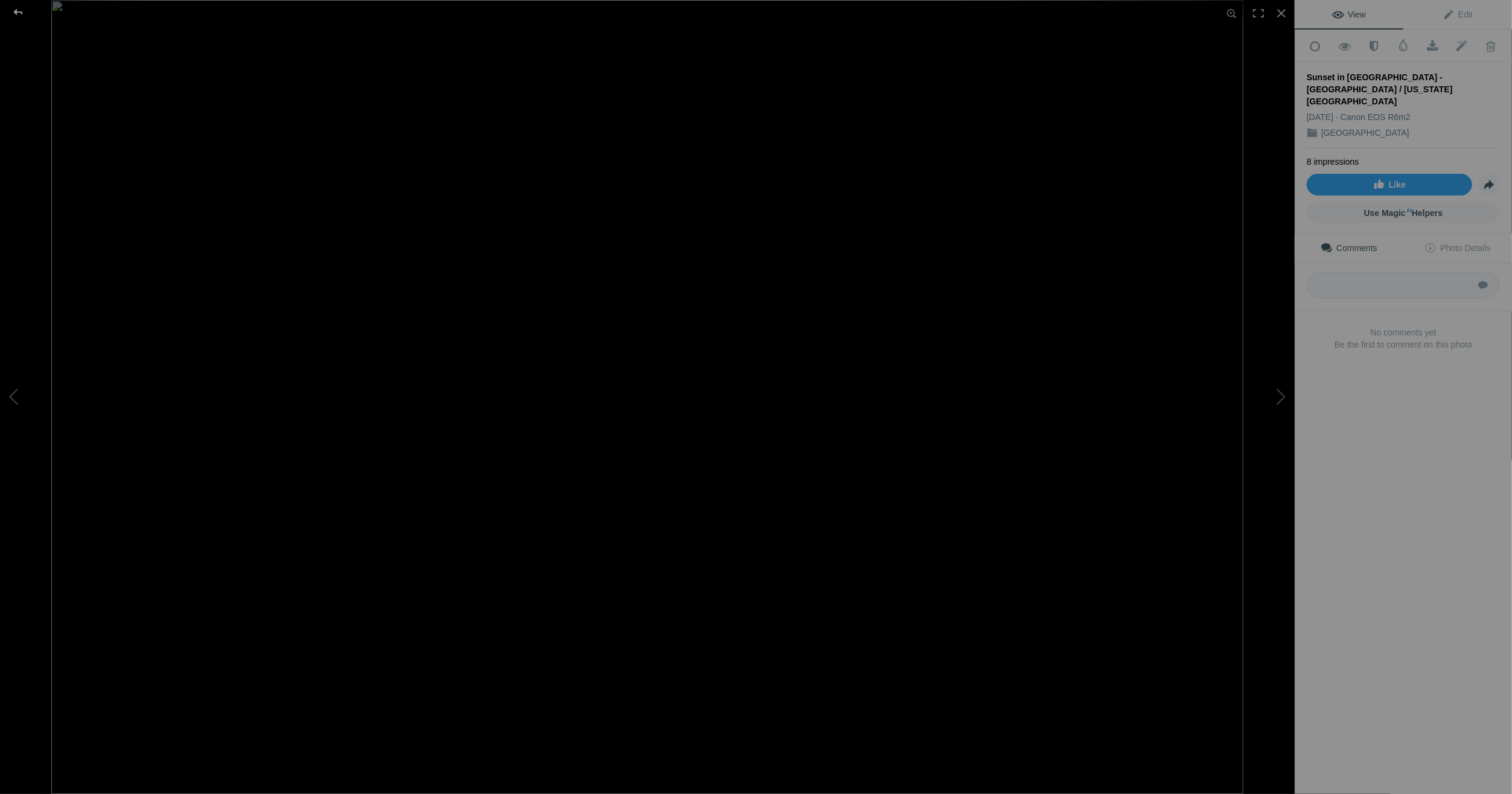
click at [16, 9] on div at bounding box center [18, 12] width 43 height 24
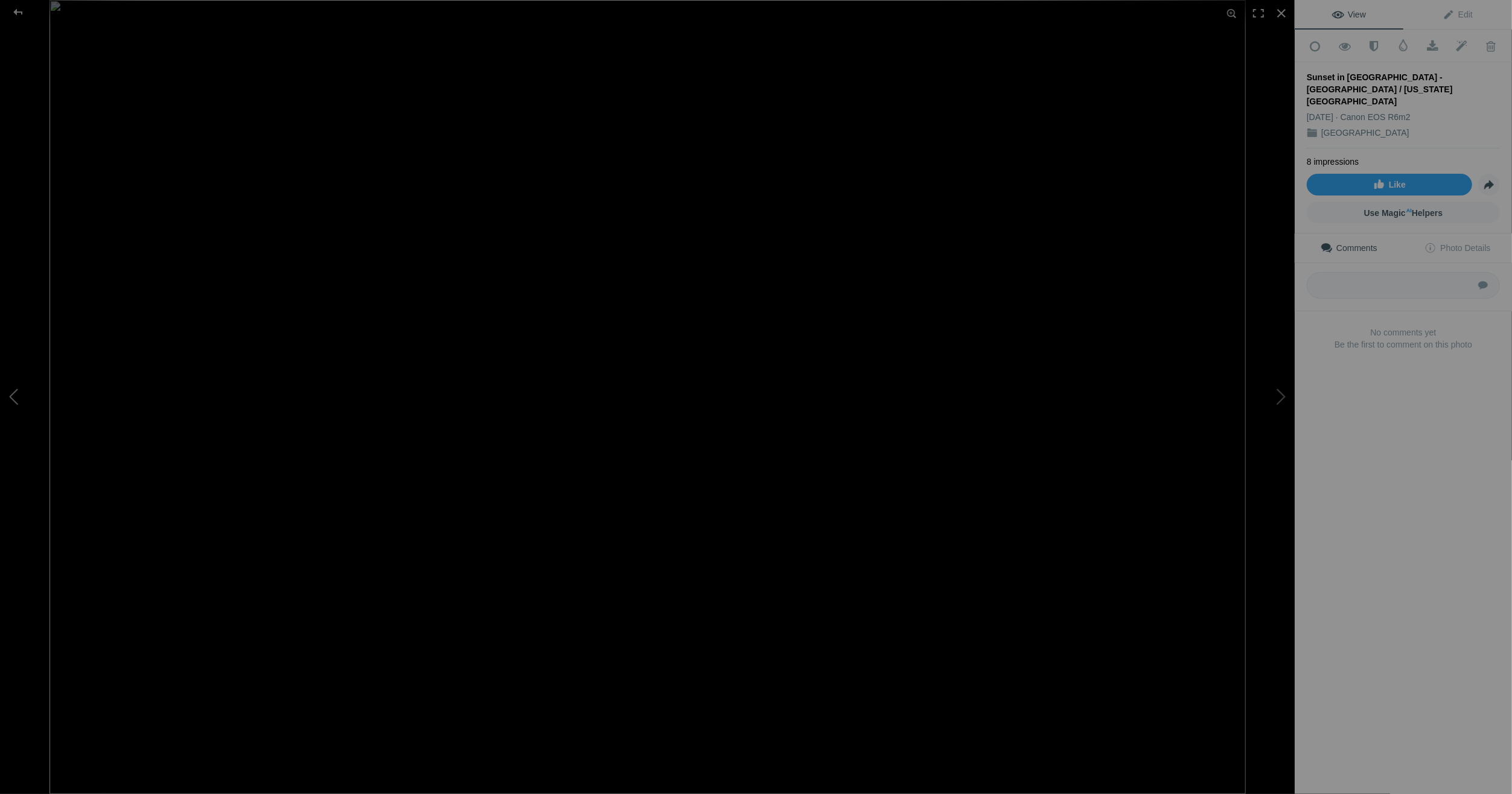
click at [16, 396] on button at bounding box center [45, 397] width 91 height 286
click at [18, 10] on div at bounding box center [18, 12] width 43 height 24
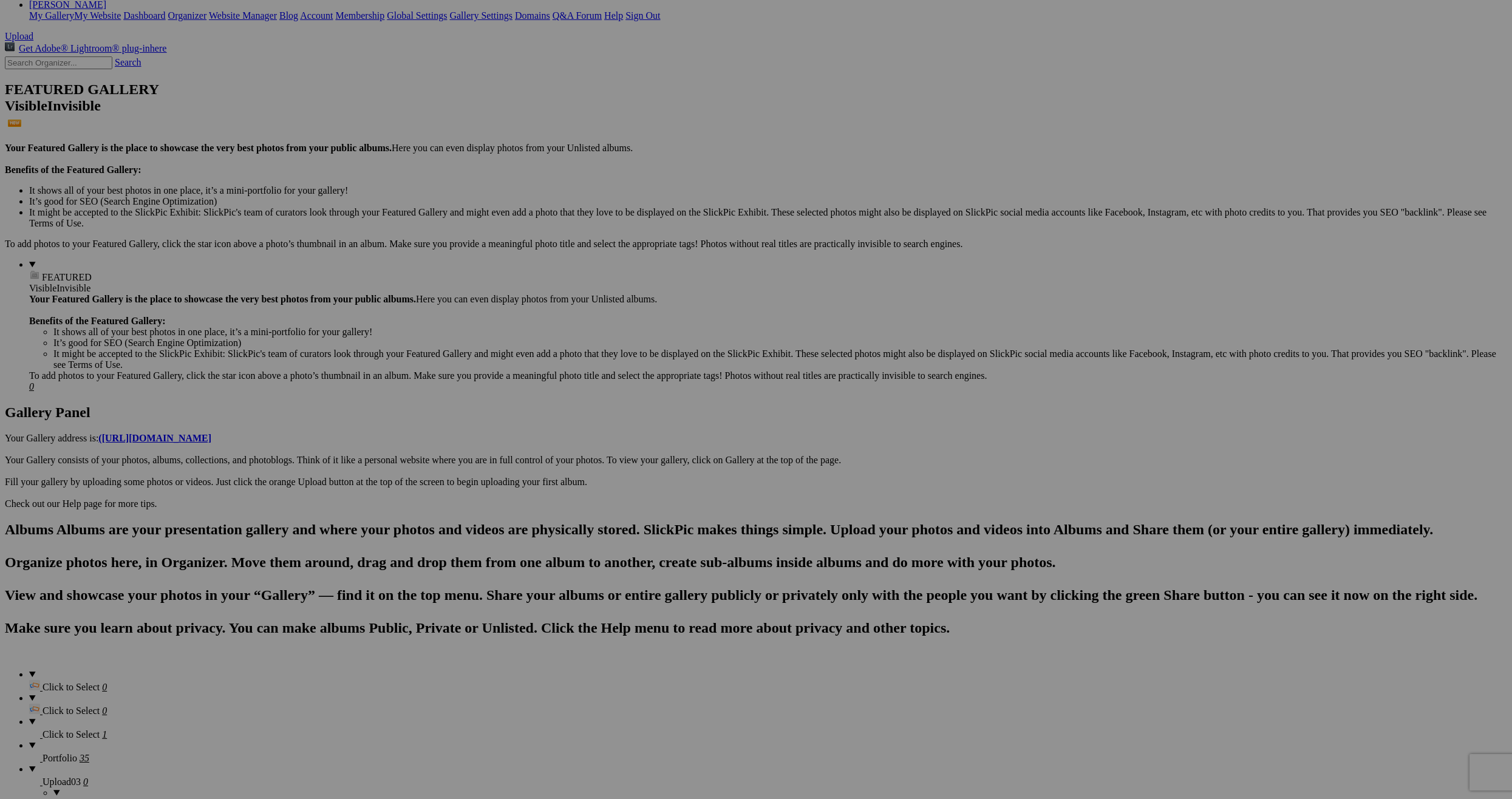
scroll to position [304, 0]
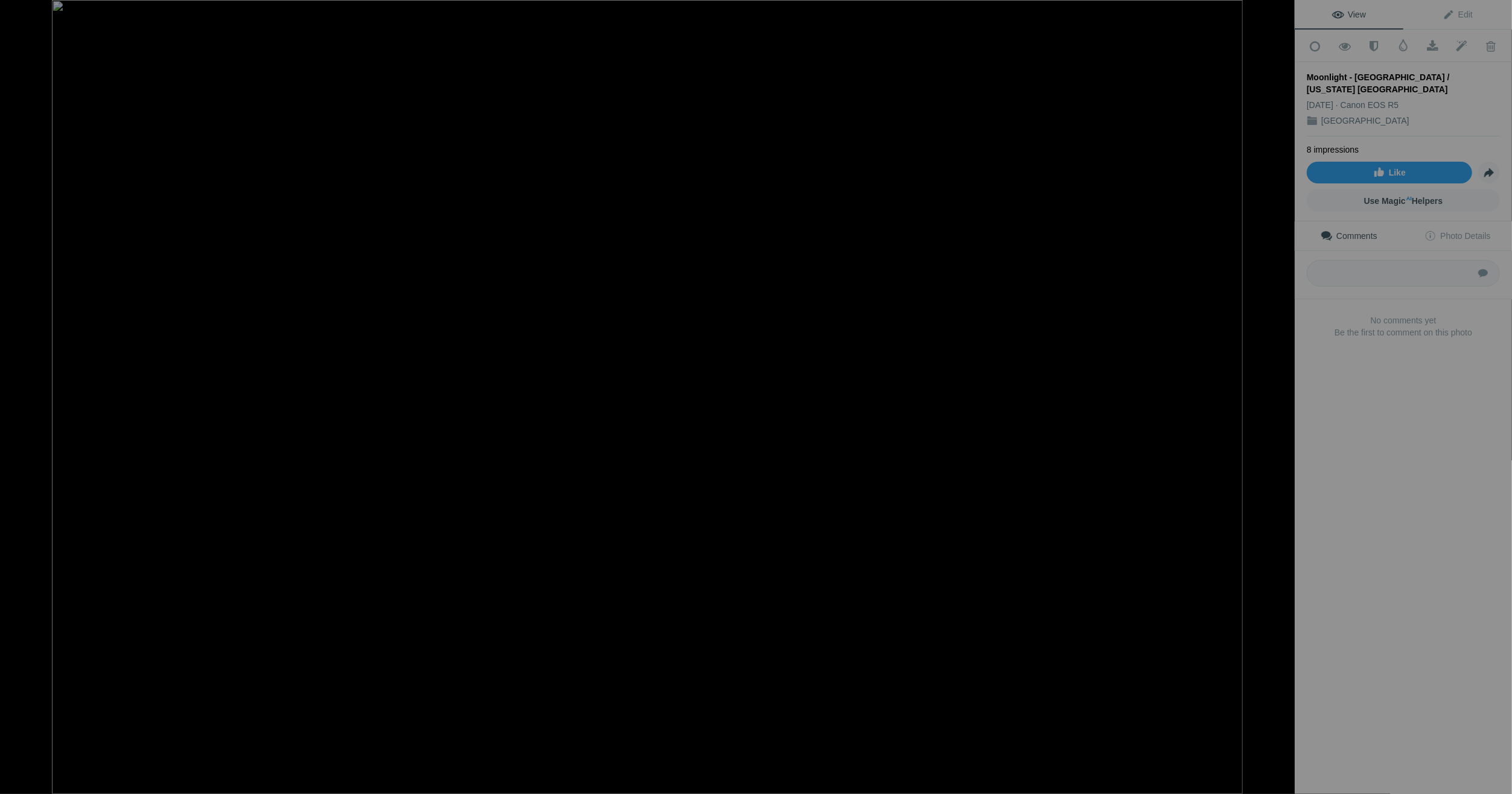
click at [1283, 396] on button at bounding box center [1249, 397] width 91 height 286
click at [20, 9] on div at bounding box center [18, 12] width 43 height 24
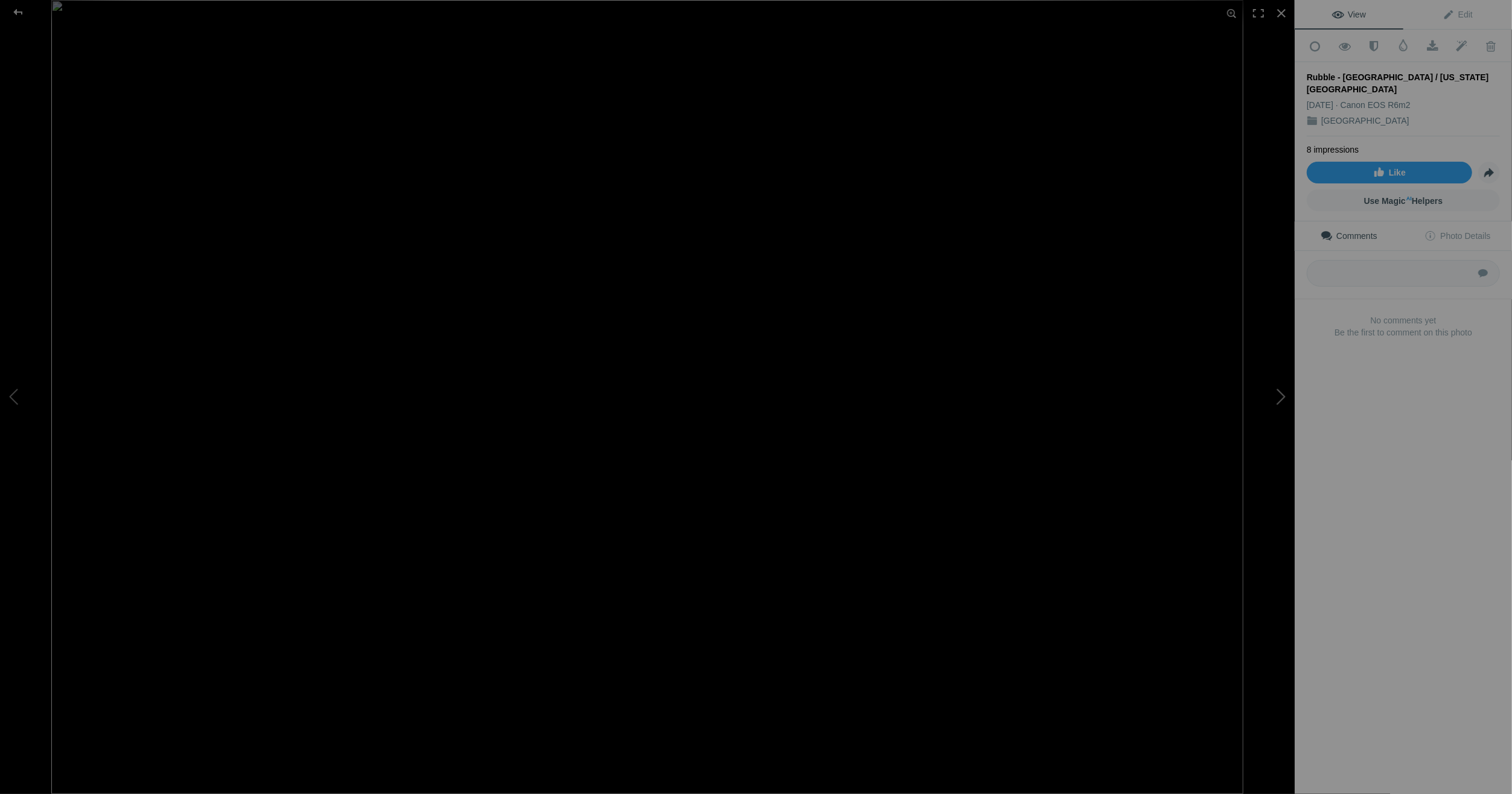
click at [1282, 394] on button at bounding box center [1249, 397] width 91 height 286
click at [14, 395] on button at bounding box center [45, 397] width 91 height 286
click at [1282, 392] on button at bounding box center [1249, 397] width 91 height 286
click at [16, 396] on button at bounding box center [45, 397] width 91 height 286
click at [1283, 396] on button at bounding box center [1249, 397] width 91 height 286
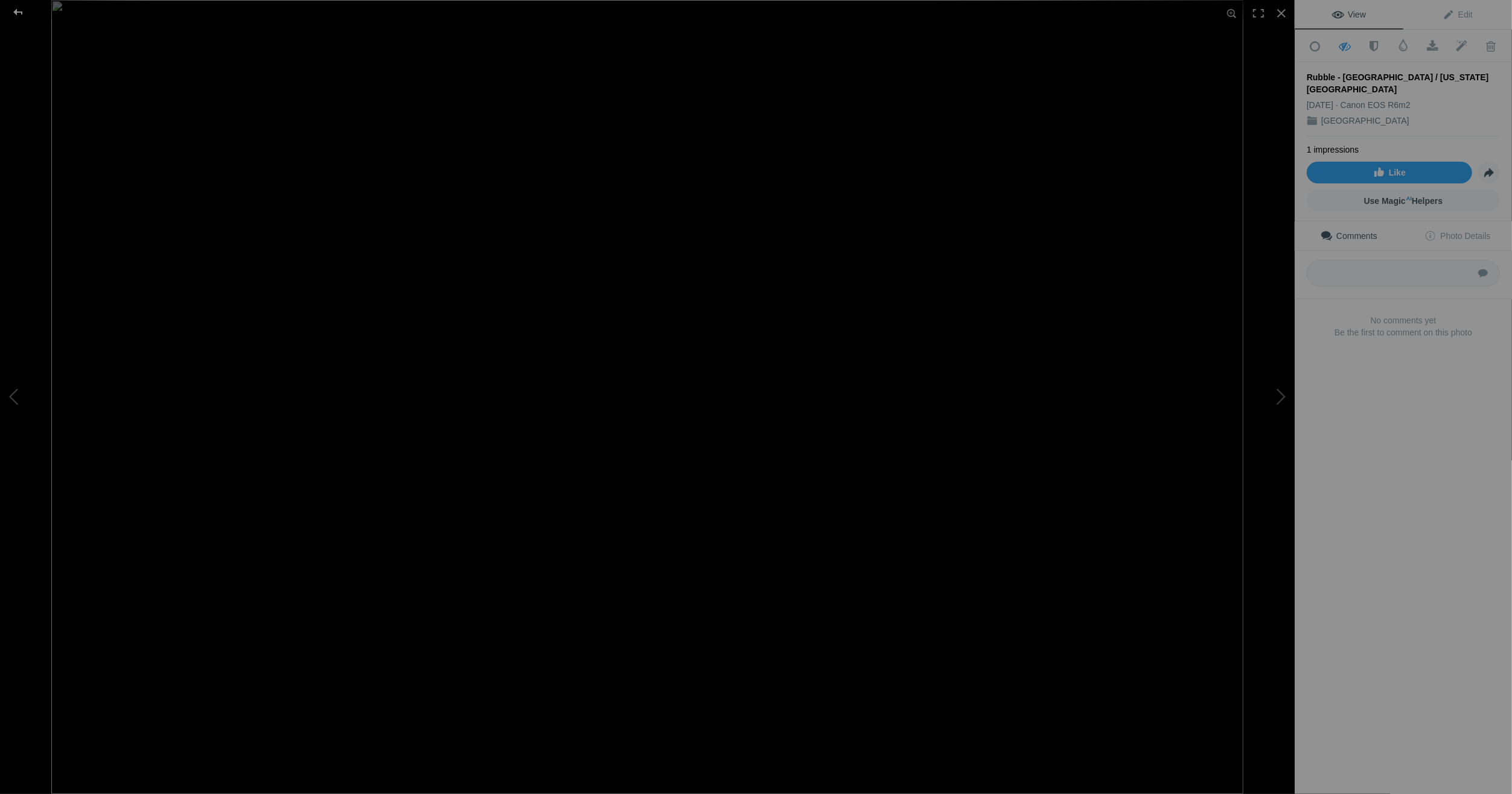
click at [14, 9] on div at bounding box center [18, 12] width 43 height 24
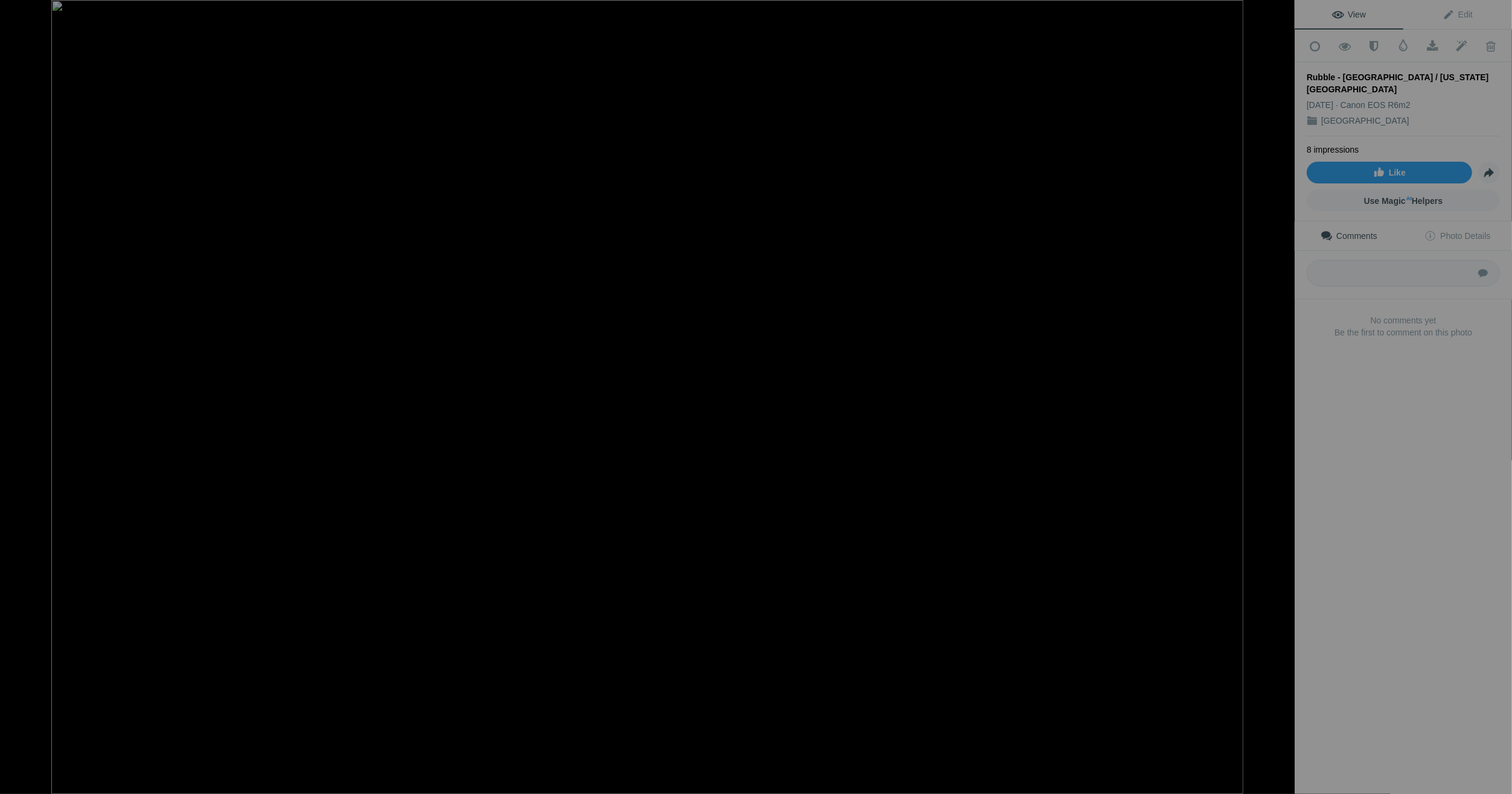
click at [1286, 395] on button at bounding box center [1249, 397] width 91 height 286
click at [14, 395] on button at bounding box center [45, 397] width 91 height 286
click at [1286, 393] on button at bounding box center [1249, 397] width 91 height 286
click at [22, 395] on button at bounding box center [45, 397] width 91 height 286
click at [1286, 397] on button at bounding box center [1249, 397] width 91 height 286
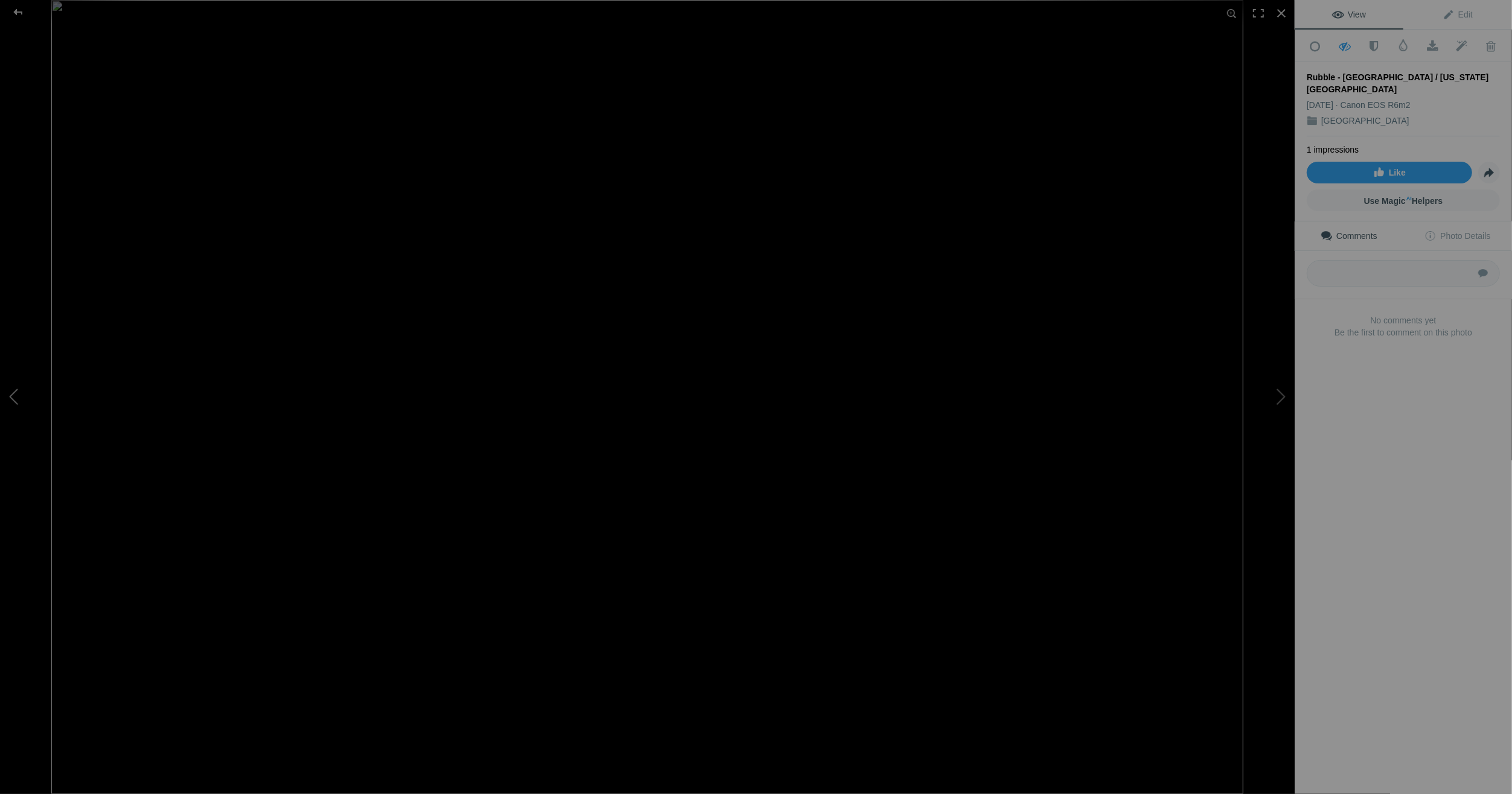
click at [15, 397] on button at bounding box center [45, 397] width 91 height 286
click at [1282, 395] on button at bounding box center [1249, 397] width 91 height 286
click at [14, 399] on button at bounding box center [45, 397] width 91 height 286
click at [1283, 397] on button at bounding box center [1249, 397] width 91 height 286
click at [22, 395] on button at bounding box center [45, 397] width 91 height 286
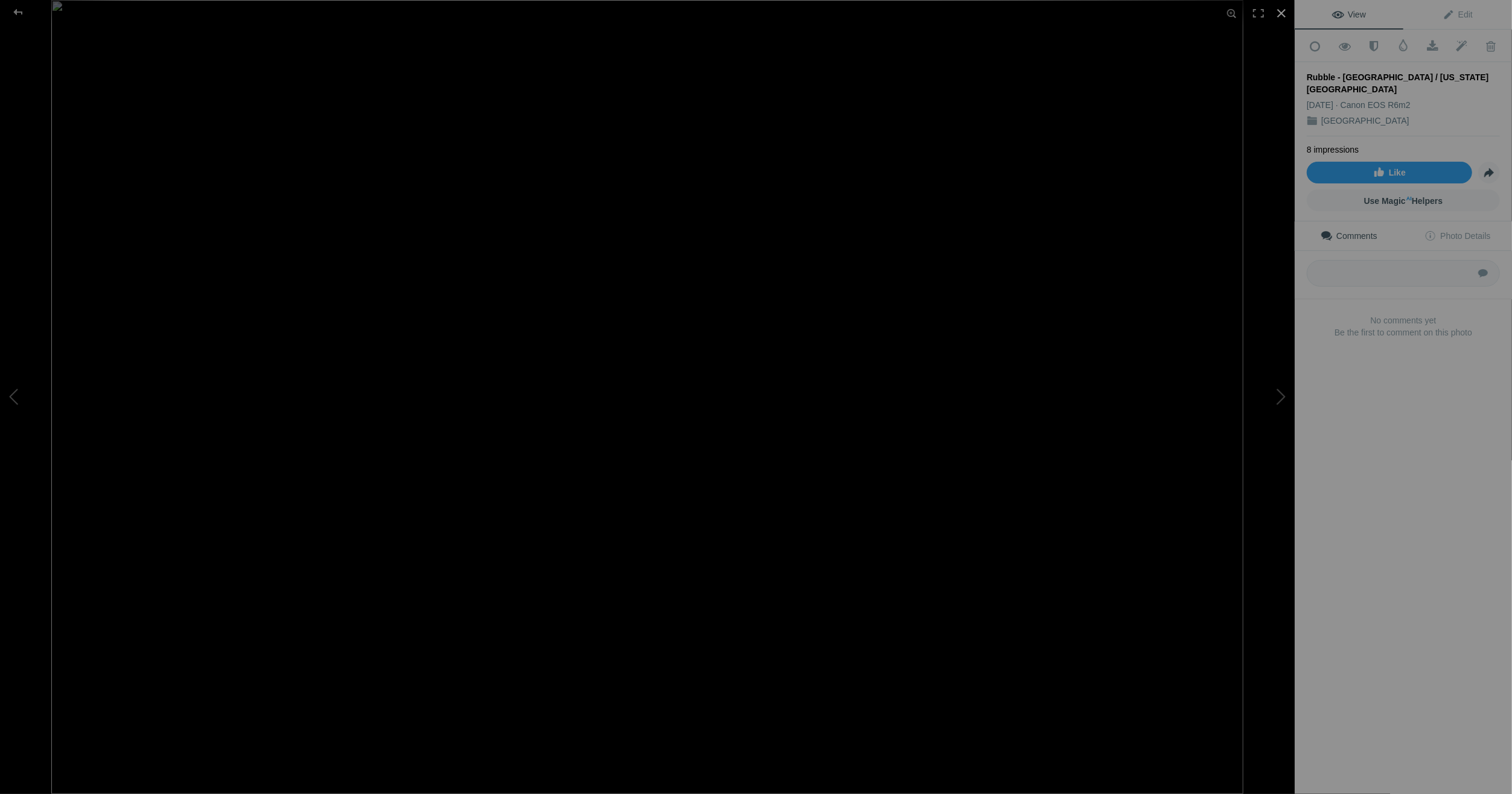
click at [1284, 11] on div at bounding box center [1282, 13] width 26 height 26
